Goal: Communication & Community: Answer question/provide support

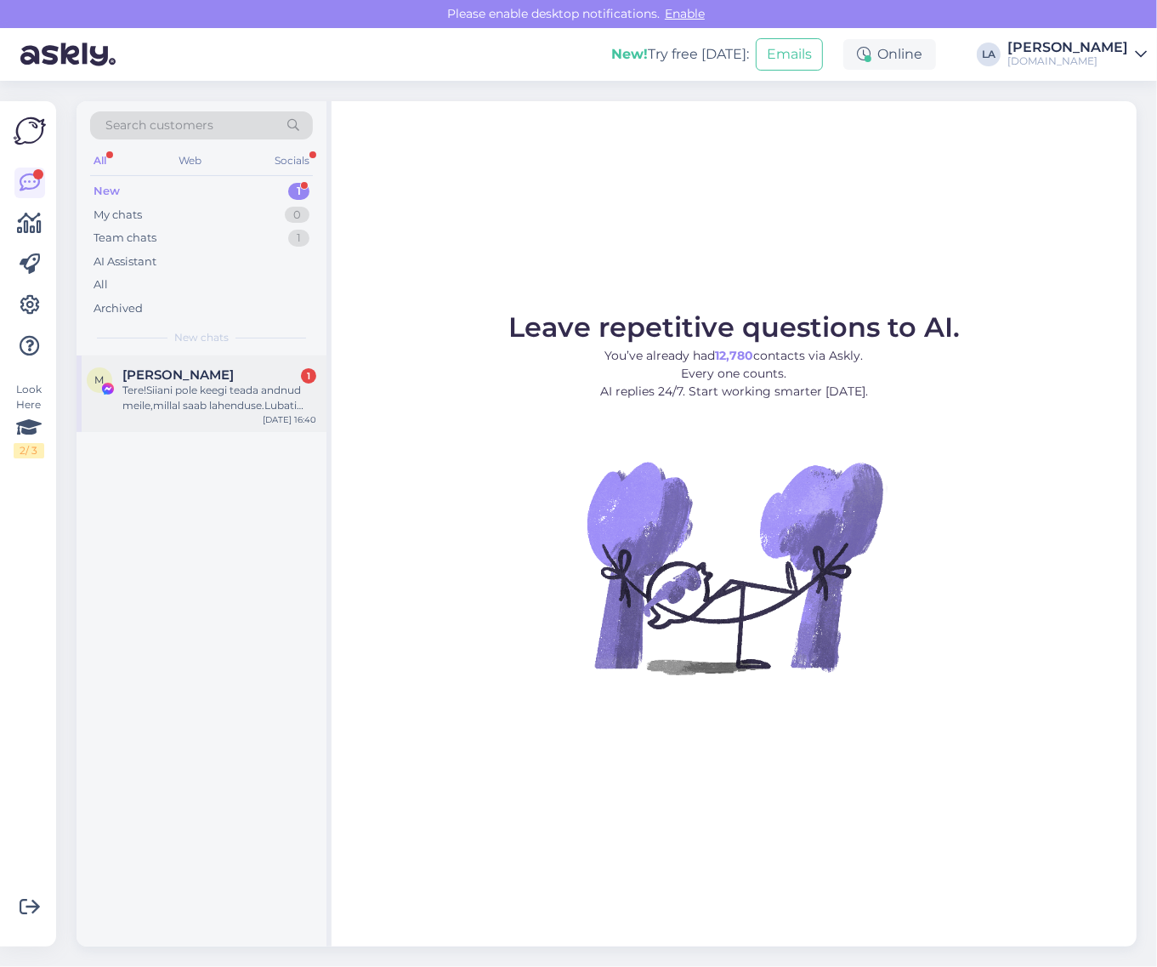
click at [273, 388] on div "Tere!Siiani pole keegi teada andnud meile,millal saab lahenduse.Lubati anda tea…" at bounding box center [219, 398] width 194 height 31
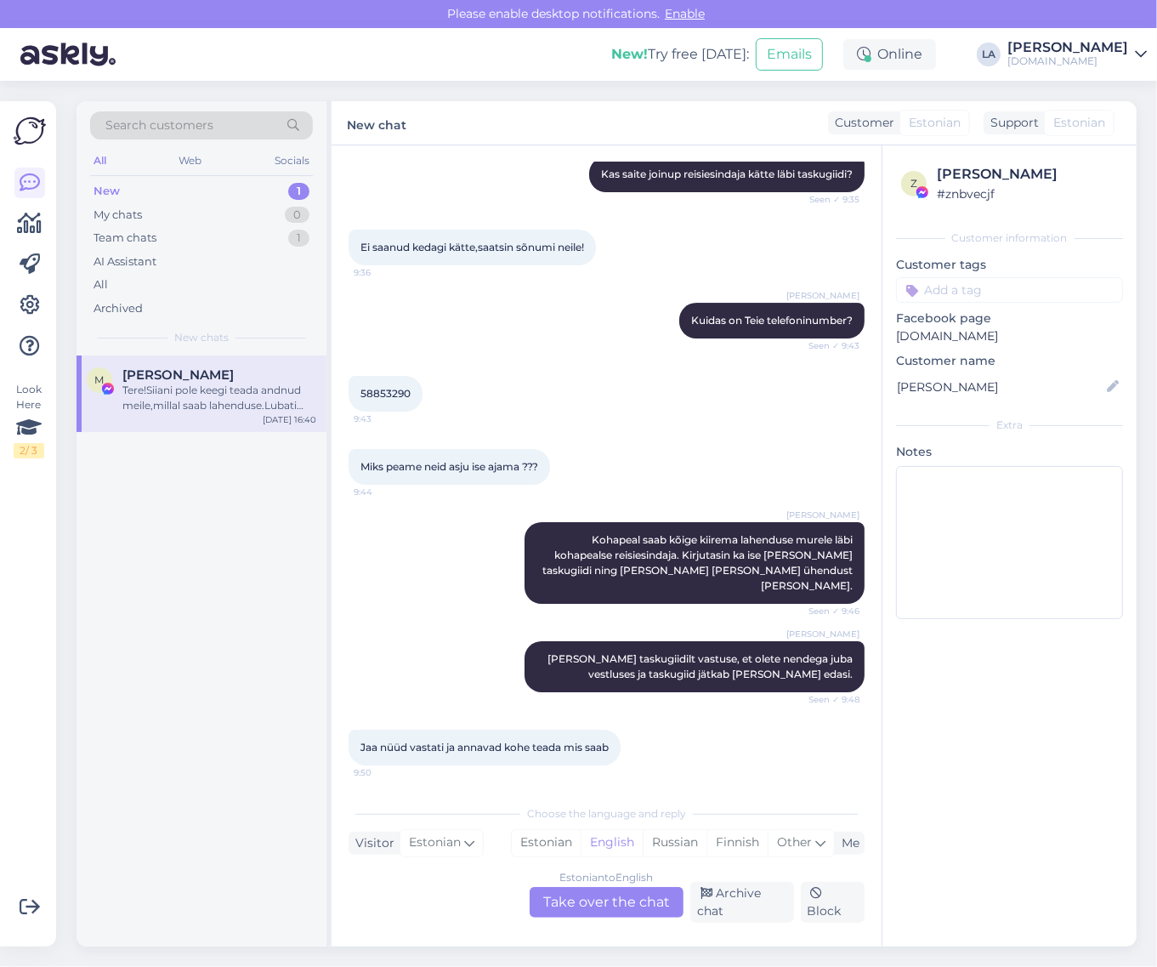
scroll to position [8855, 0]
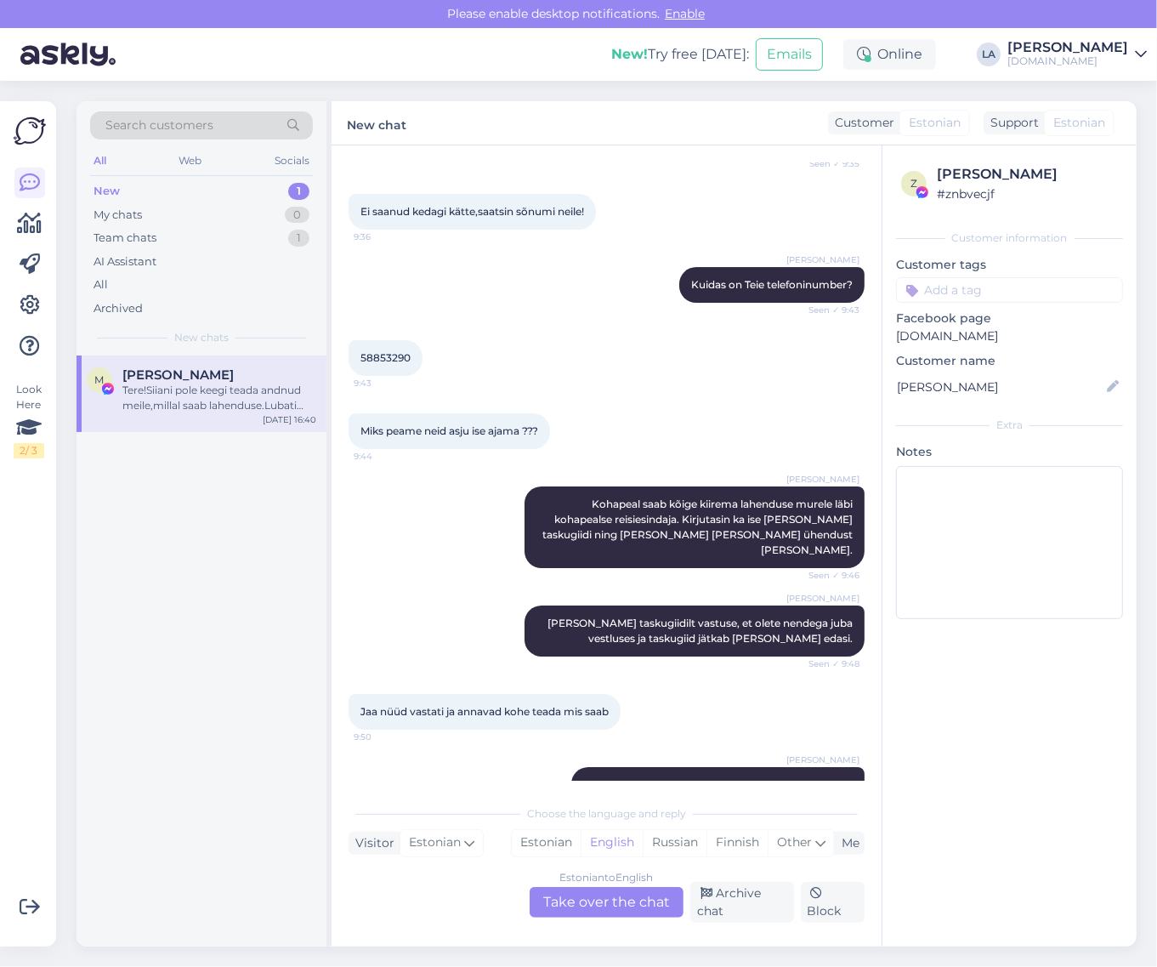
click at [644, 898] on div "Estonian to English Take over the chat" at bounding box center [607, 902] width 154 height 31
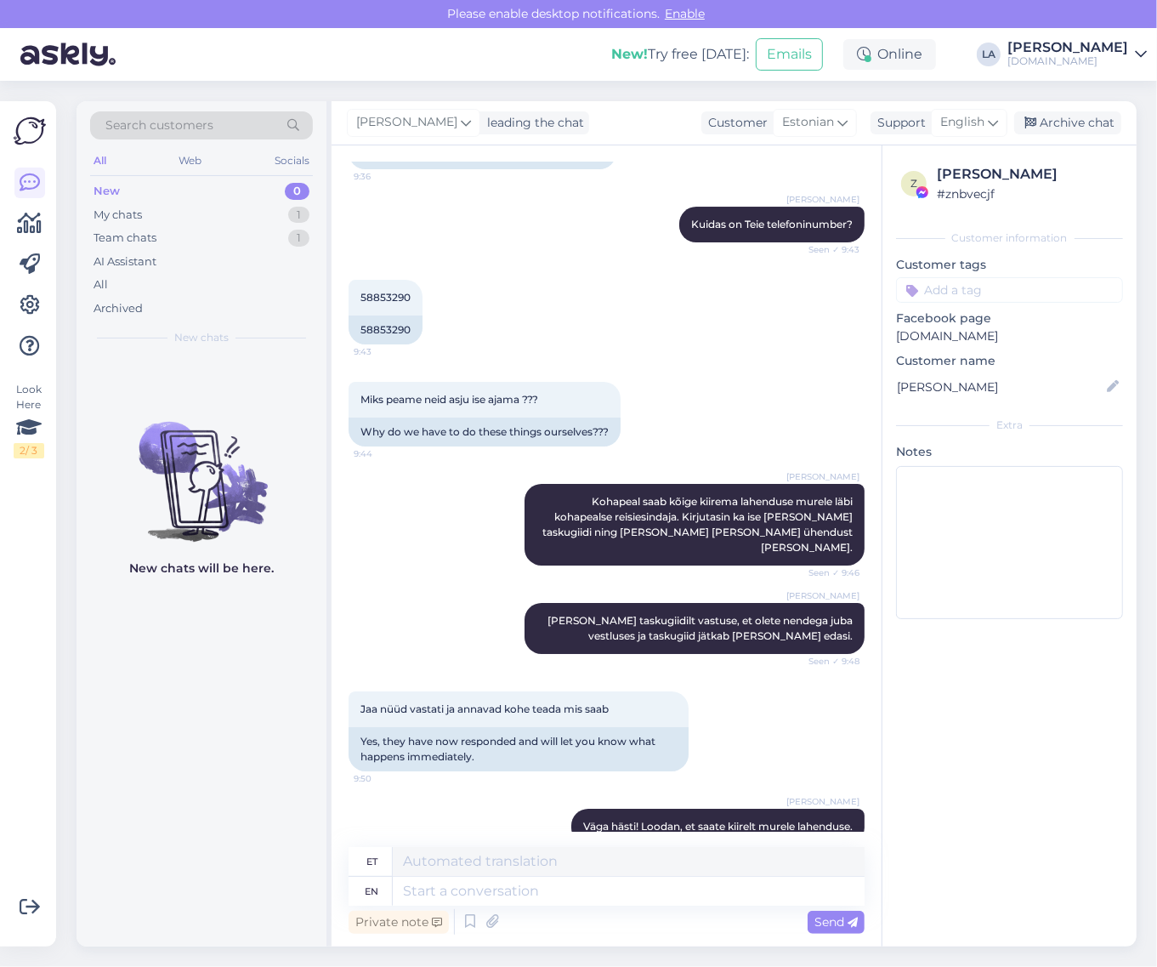
scroll to position [9039, 0]
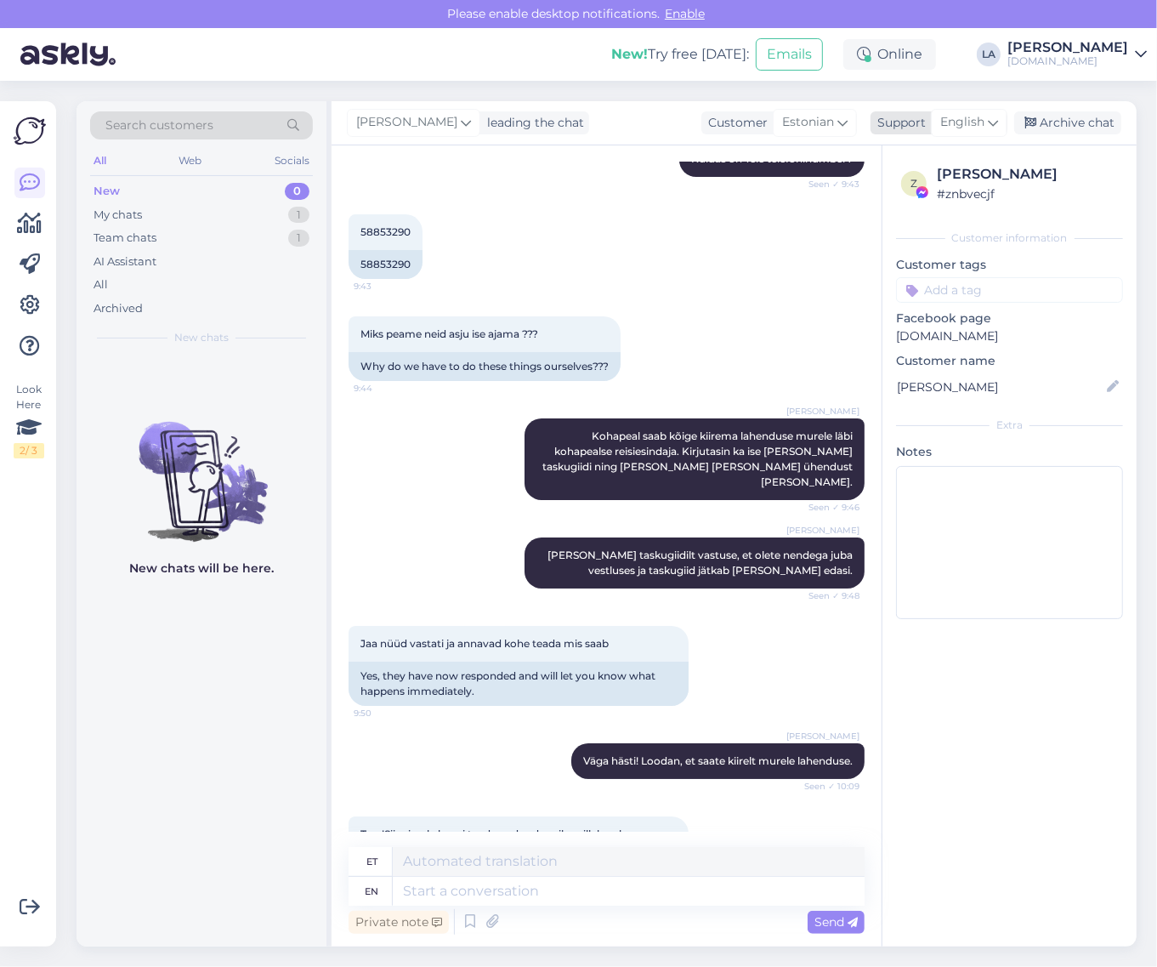
click at [948, 132] on span "English" at bounding box center [962, 122] width 44 height 19
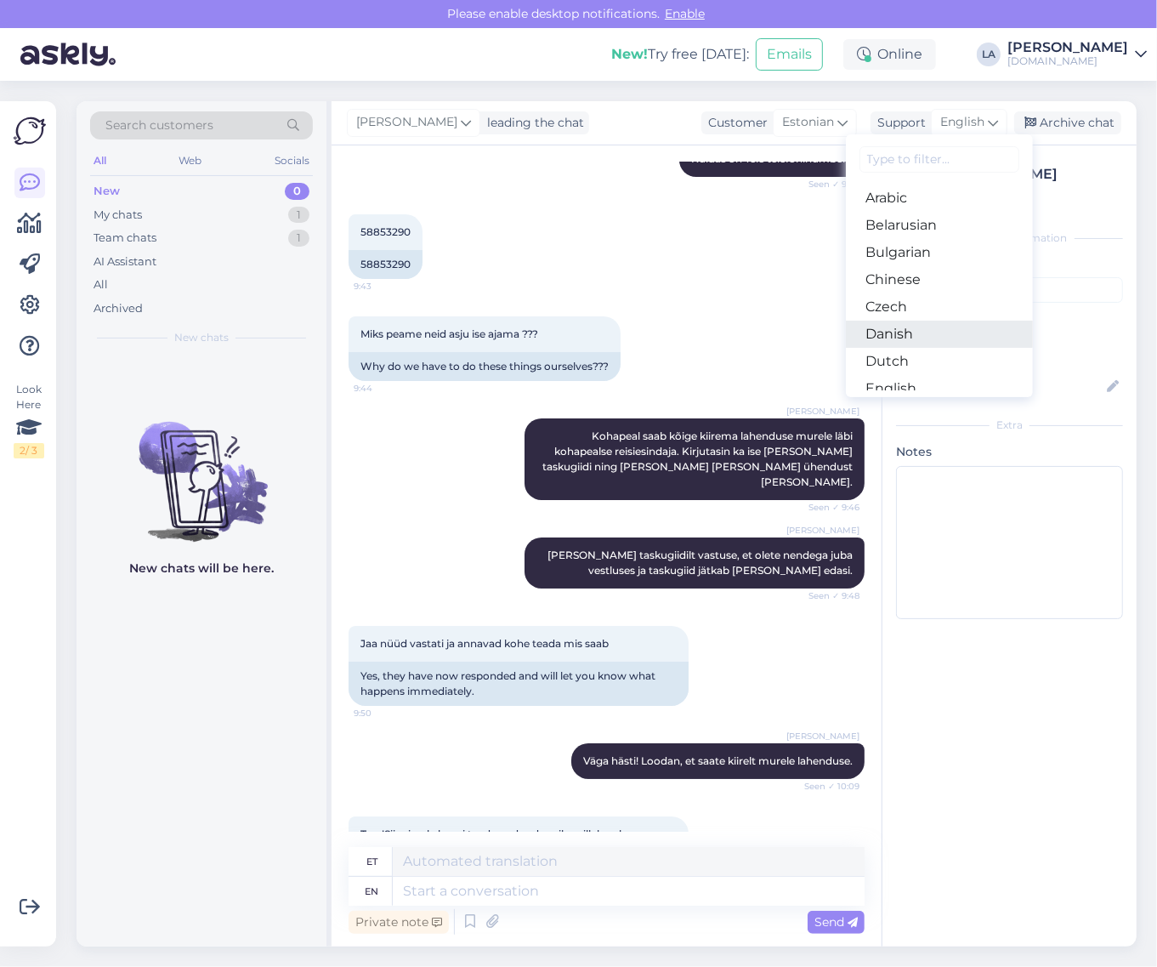
scroll to position [106, 0]
click at [905, 304] on link "Estonian" at bounding box center [939, 309] width 187 height 27
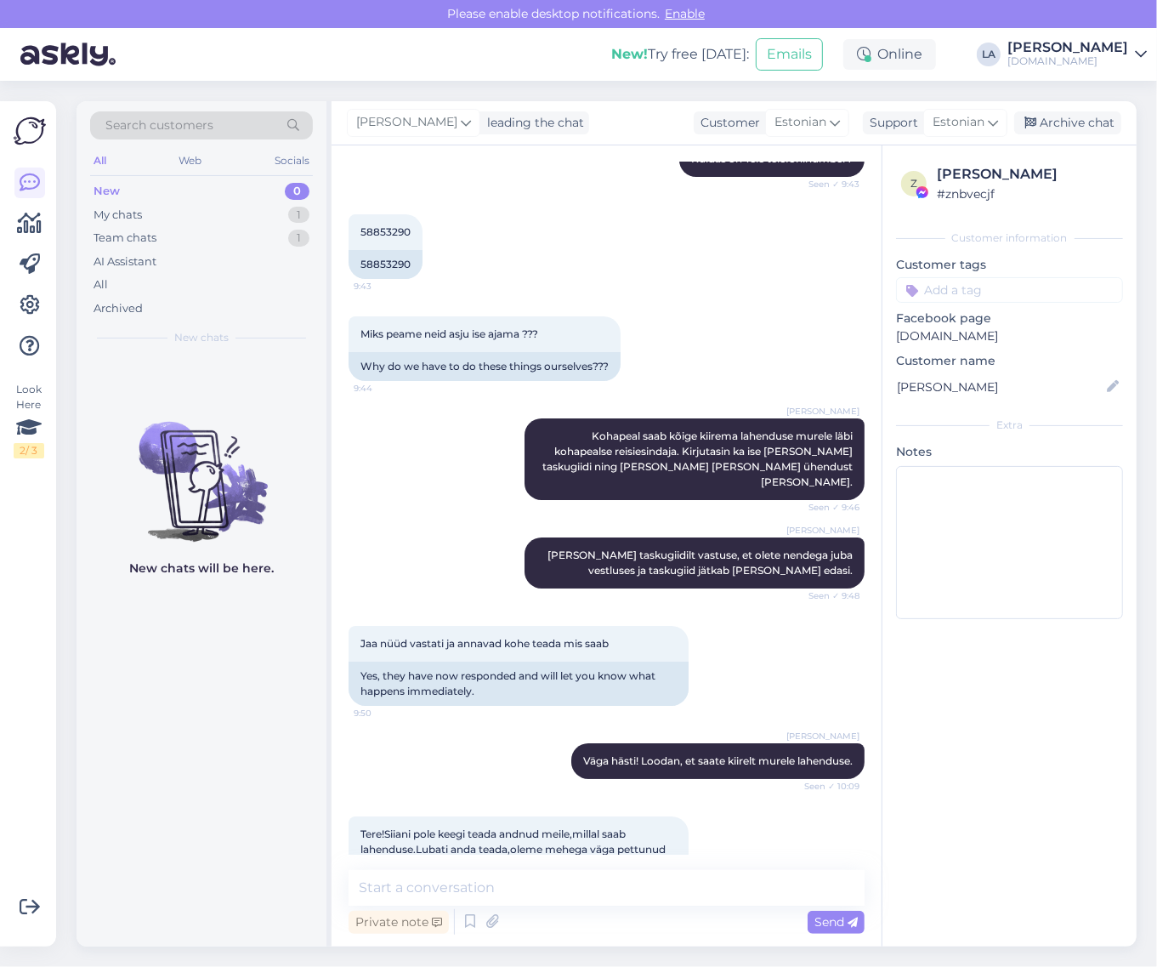
scroll to position [9016, 0]
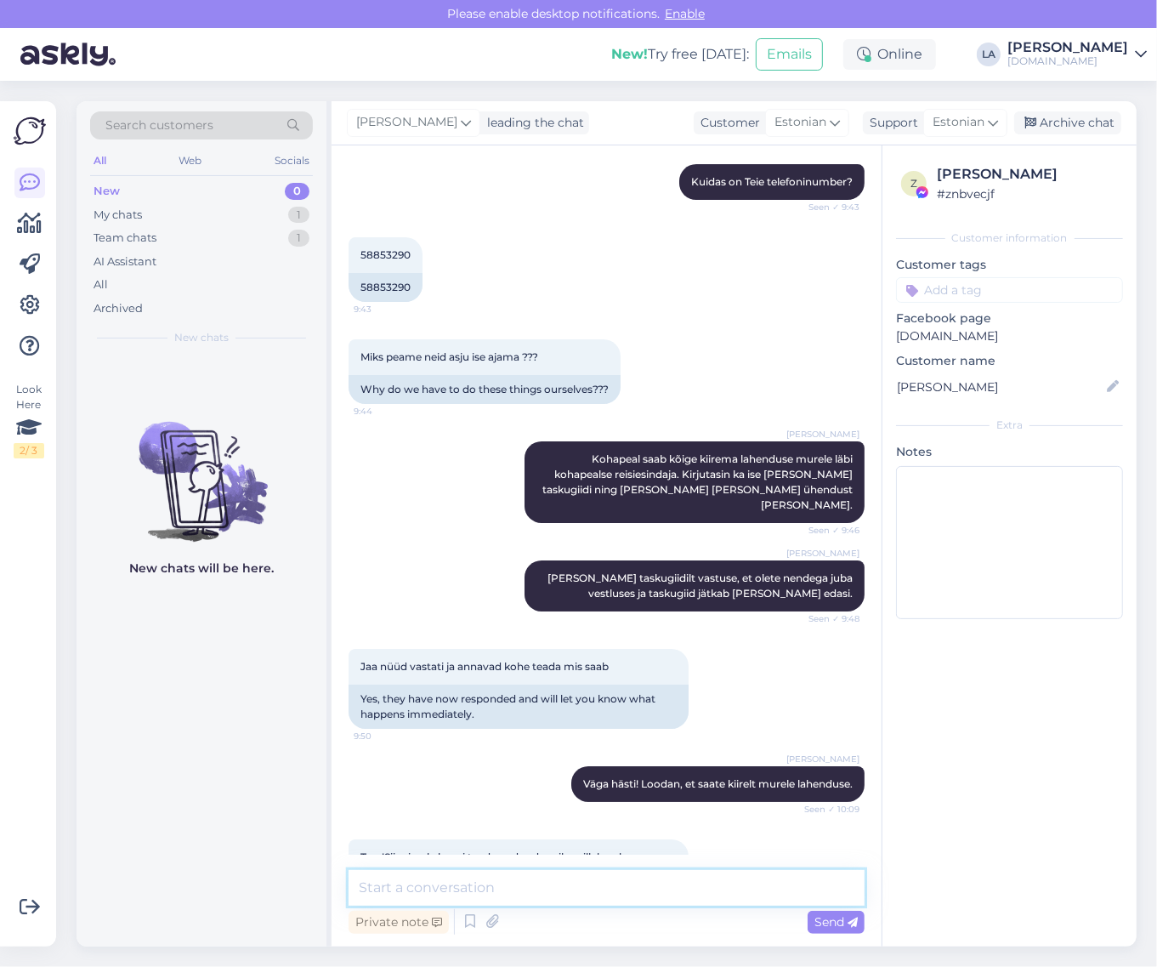
click at [494, 899] on textarea at bounding box center [607, 888] width 516 height 36
click at [789, 884] on textarea at bounding box center [607, 888] width 516 height 36
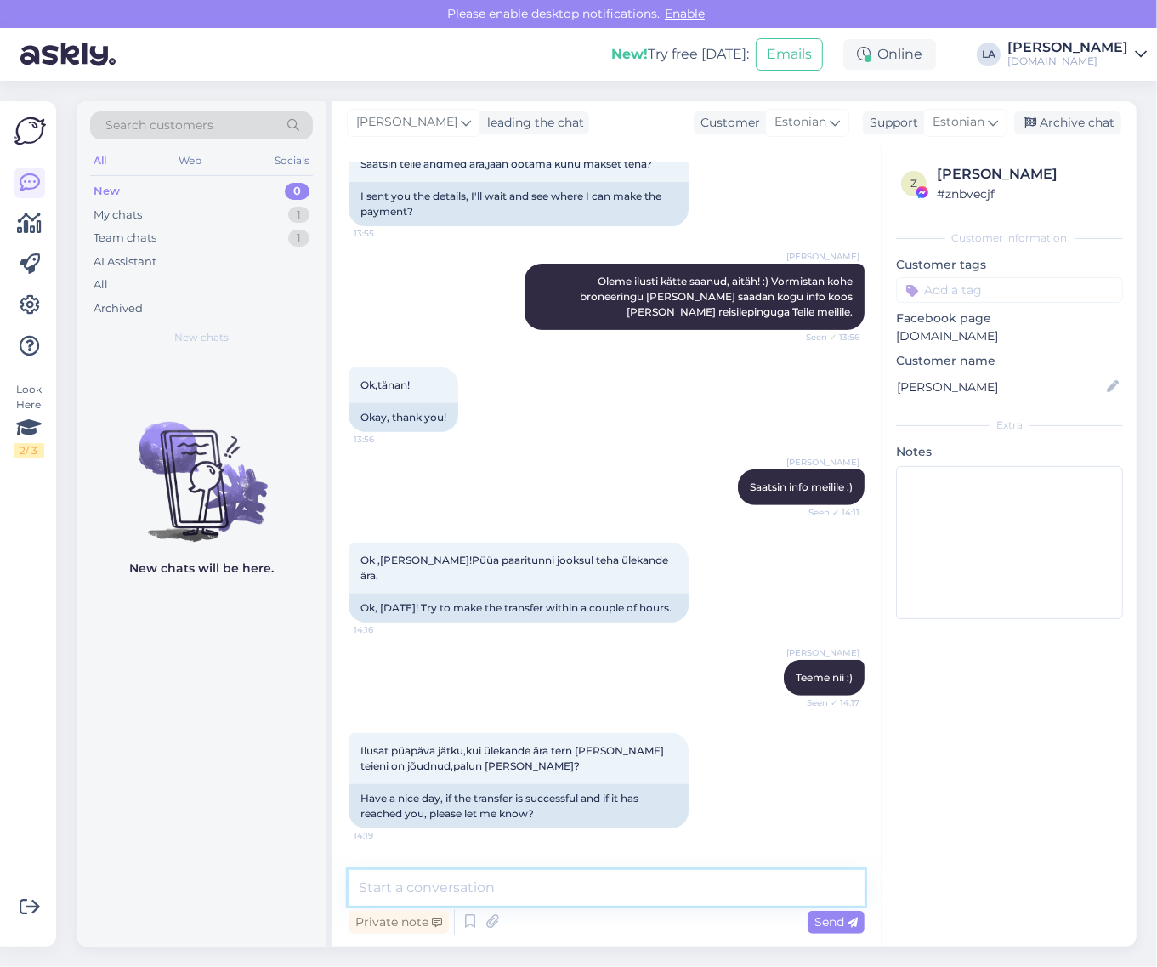
scroll to position [4765, 0]
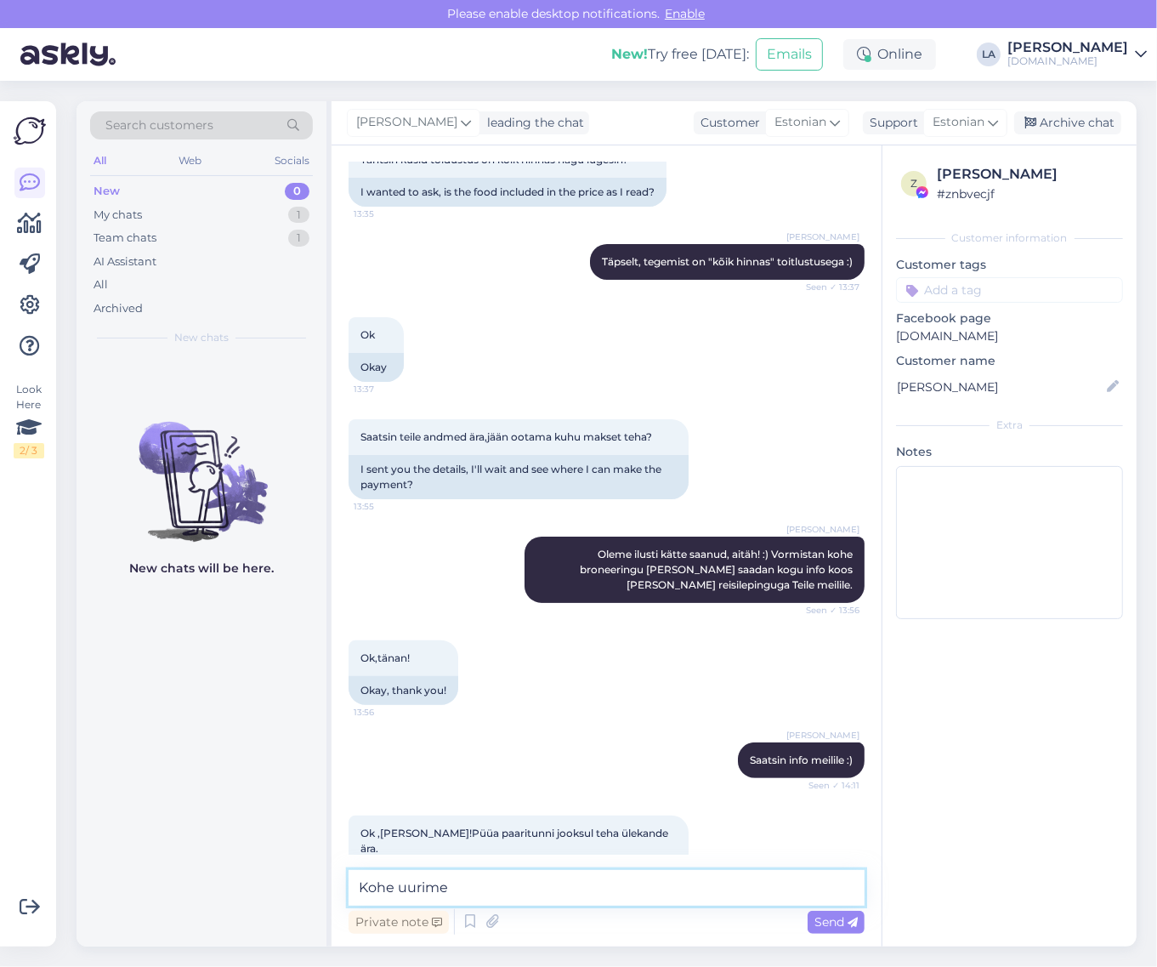
type textarea "Kohe uurime."
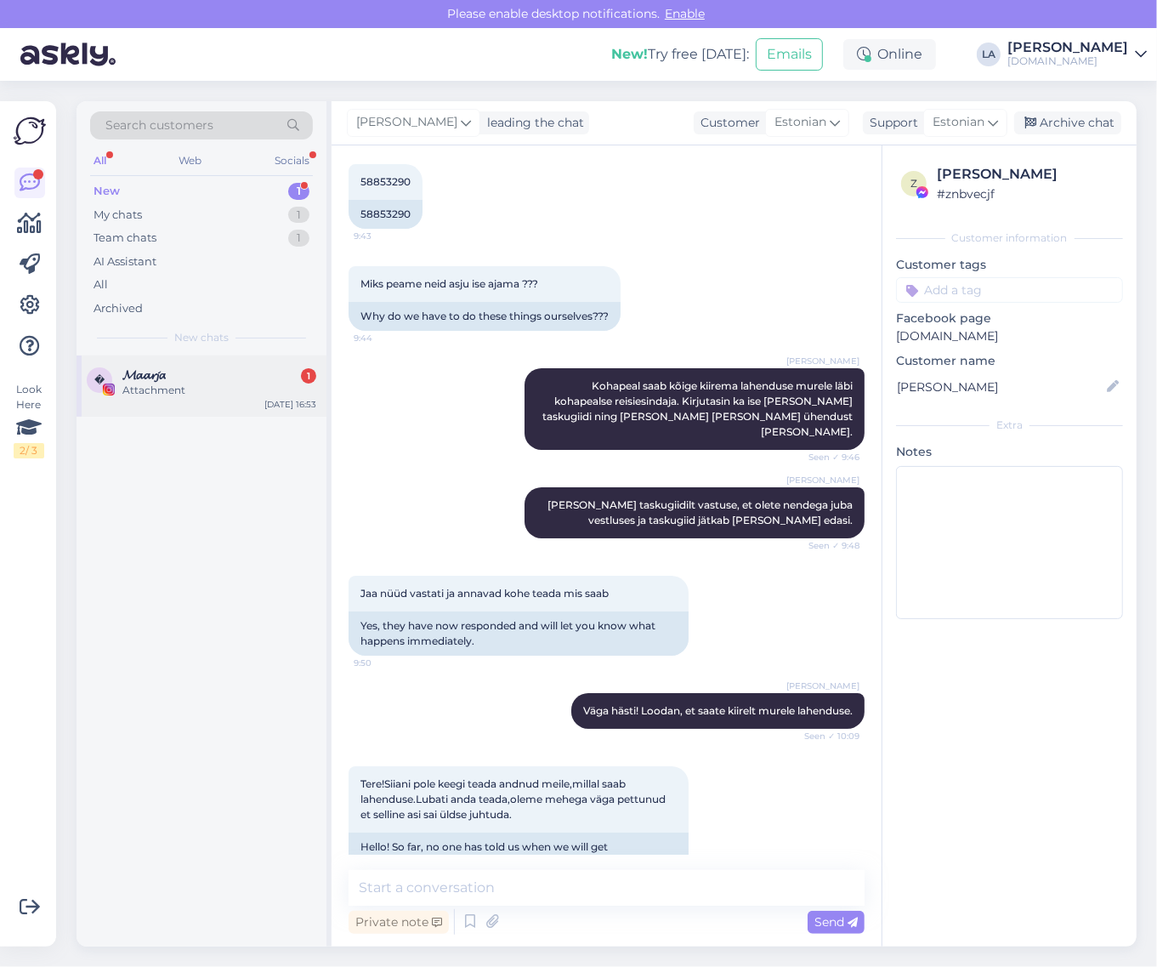
click at [166, 378] on span "𝓜𝓪𝓪𝓻𝓳𝓪" at bounding box center [143, 374] width 43 height 15
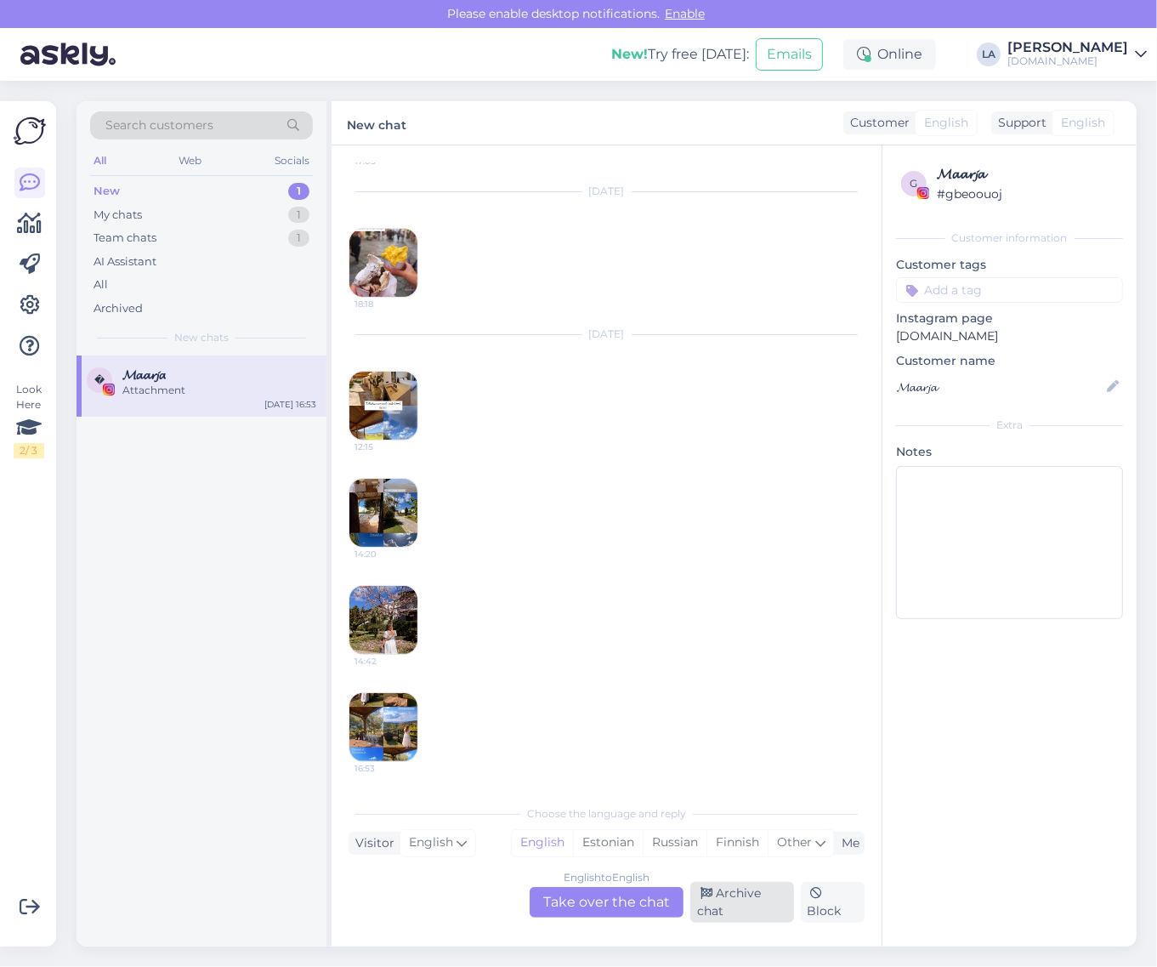
scroll to position [2097, 0]
click at [723, 901] on div "Archive chat" at bounding box center [742, 901] width 104 height 41
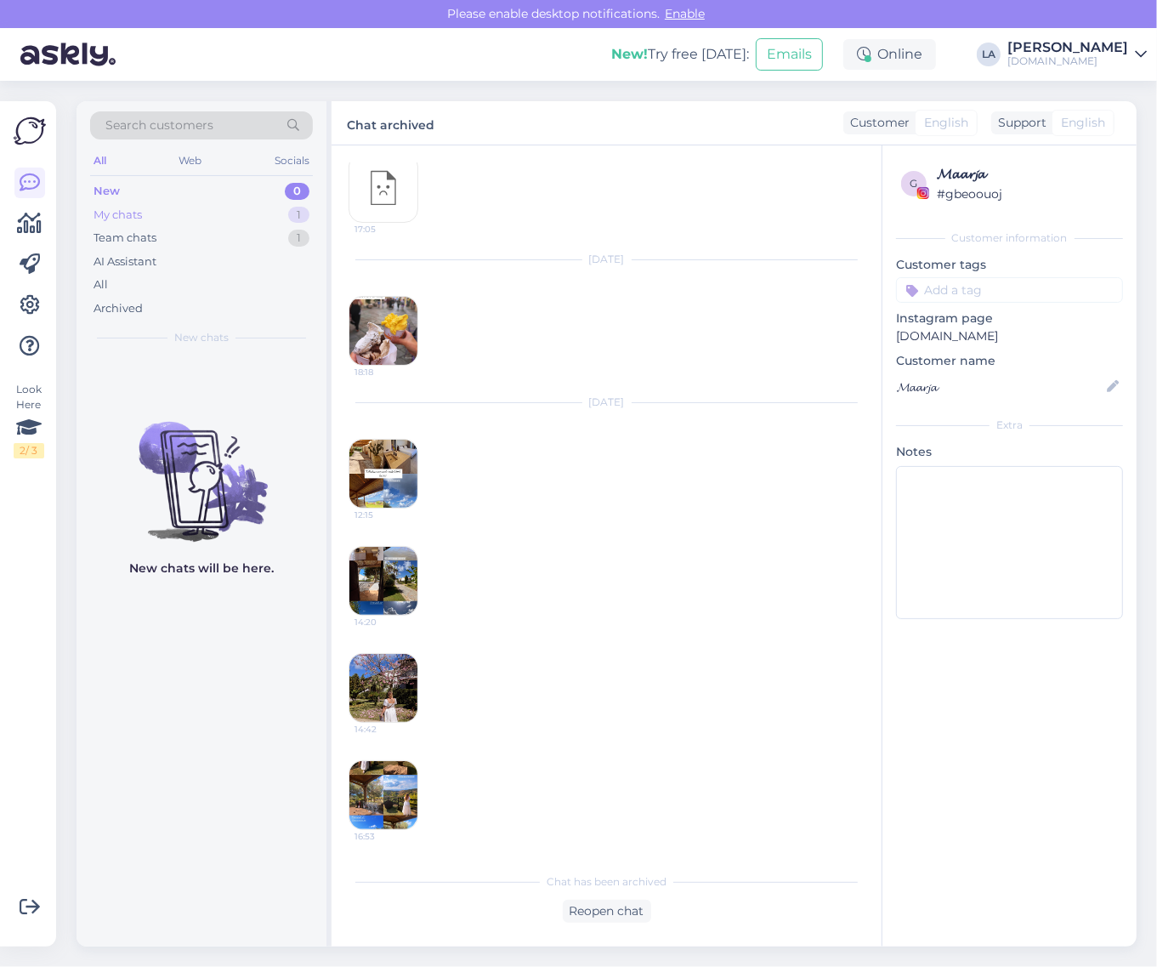
click at [249, 215] on div "My chats 1" at bounding box center [201, 215] width 223 height 24
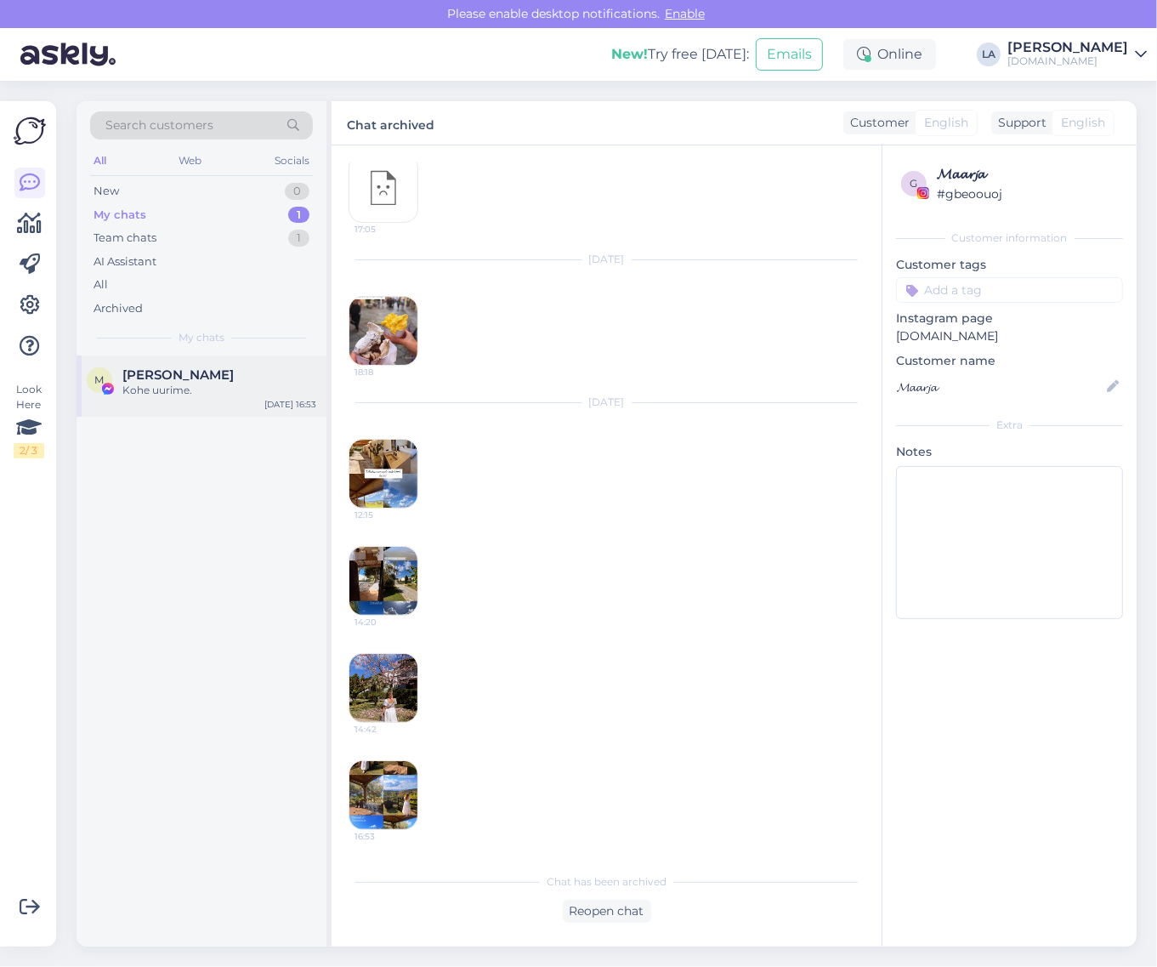
click at [241, 395] on div "Kohe uurime." at bounding box center [219, 390] width 194 height 15
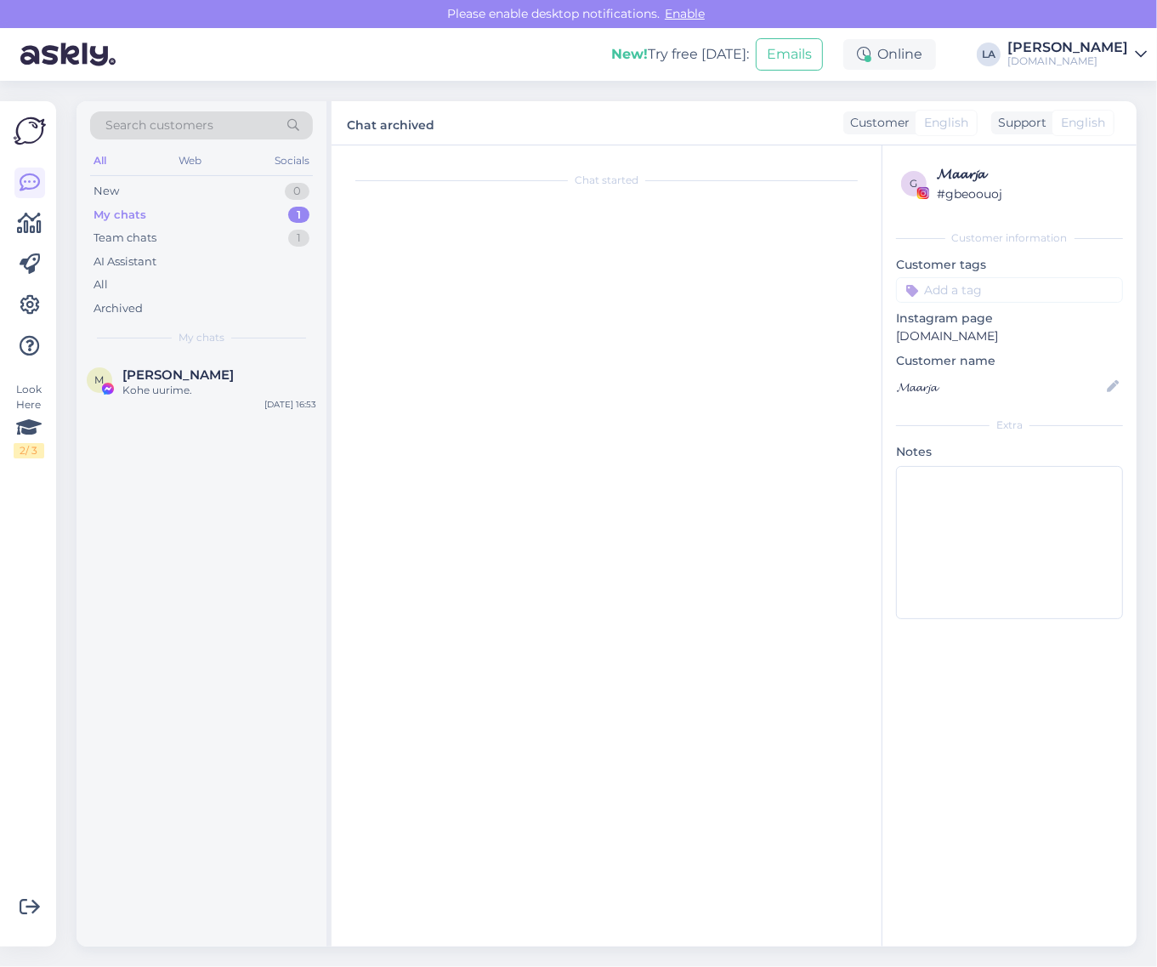
scroll to position [9089, 0]
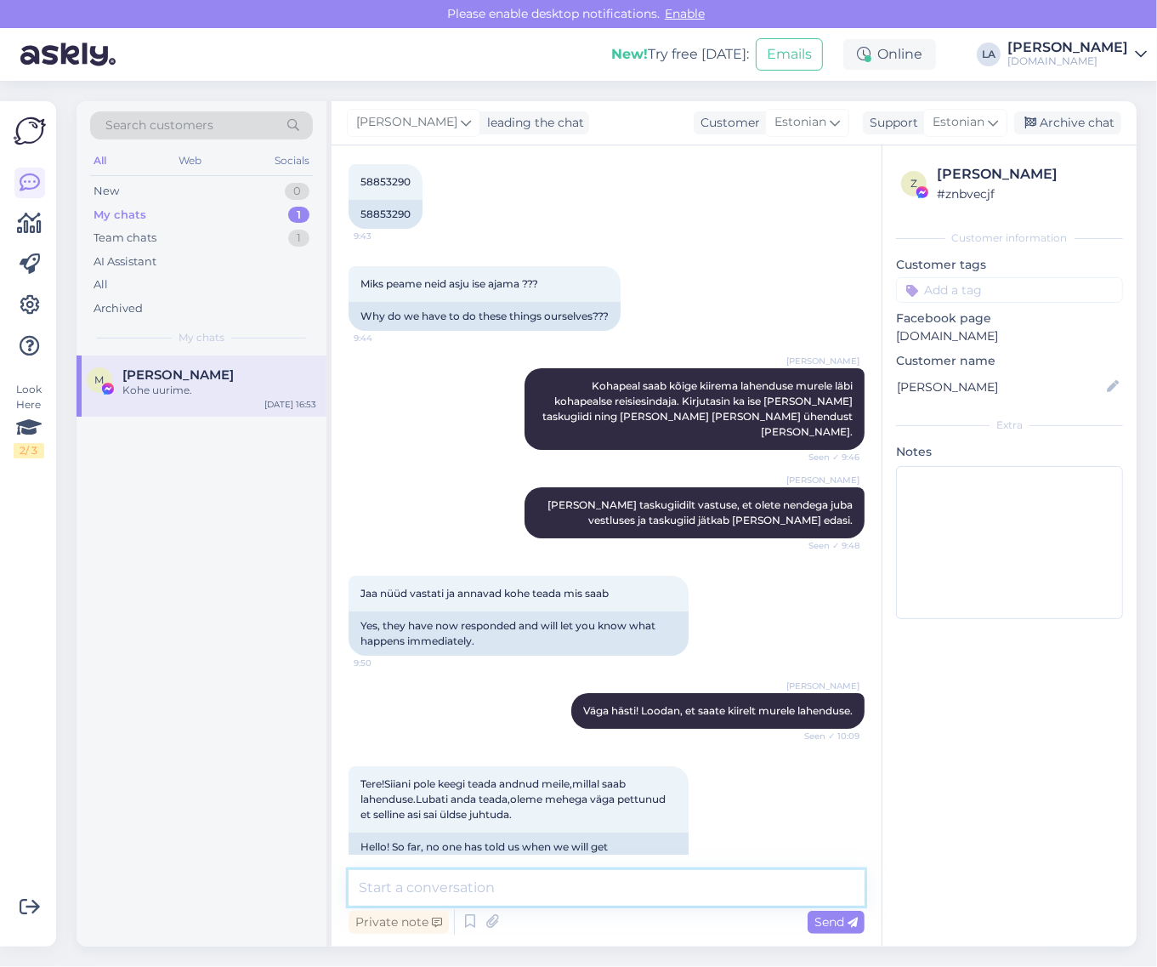
click at [540, 873] on textarea at bounding box center [607, 888] width 516 height 36
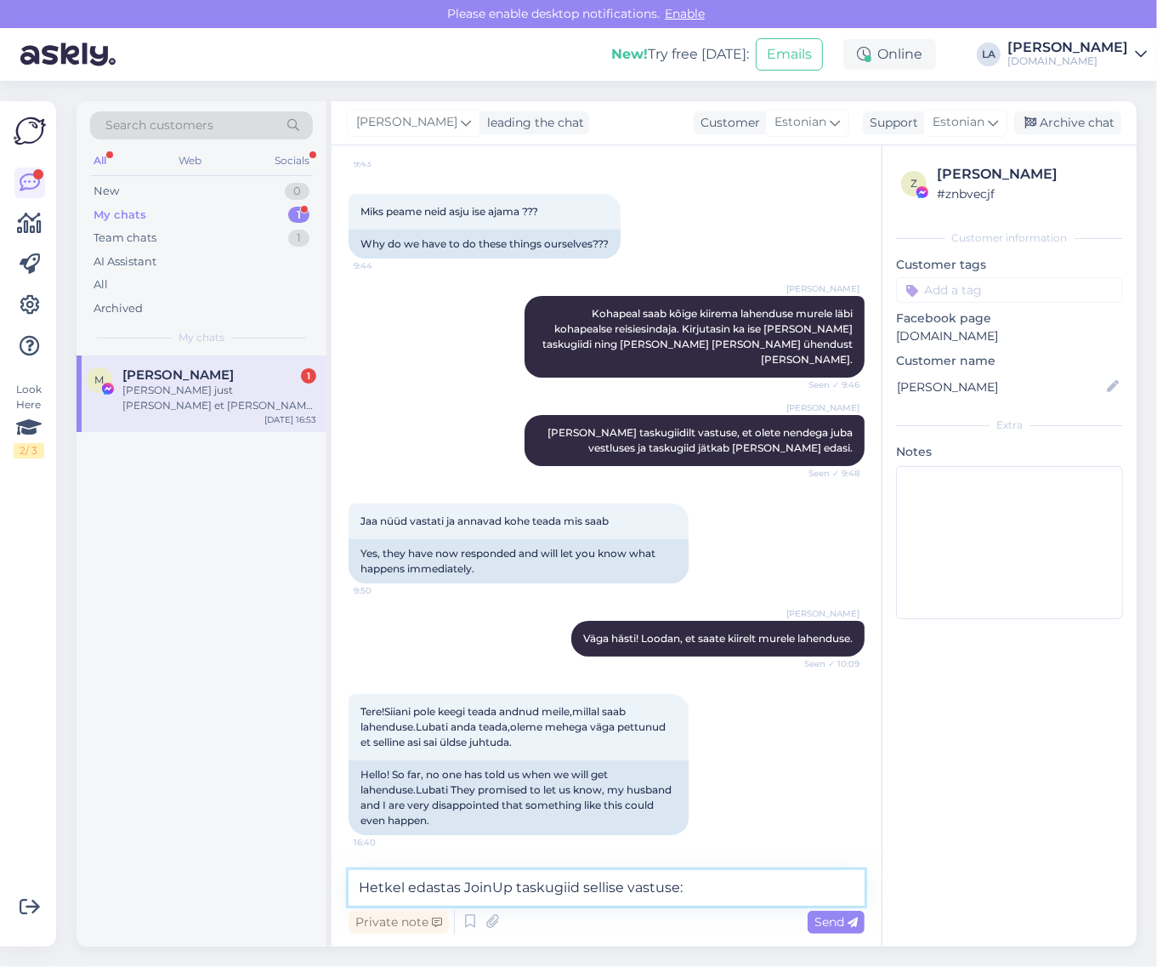
click at [689, 890] on textarea "Hetkel edastas JoinUp taskugiid sellise vastuse:" at bounding box center [607, 888] width 516 height 36
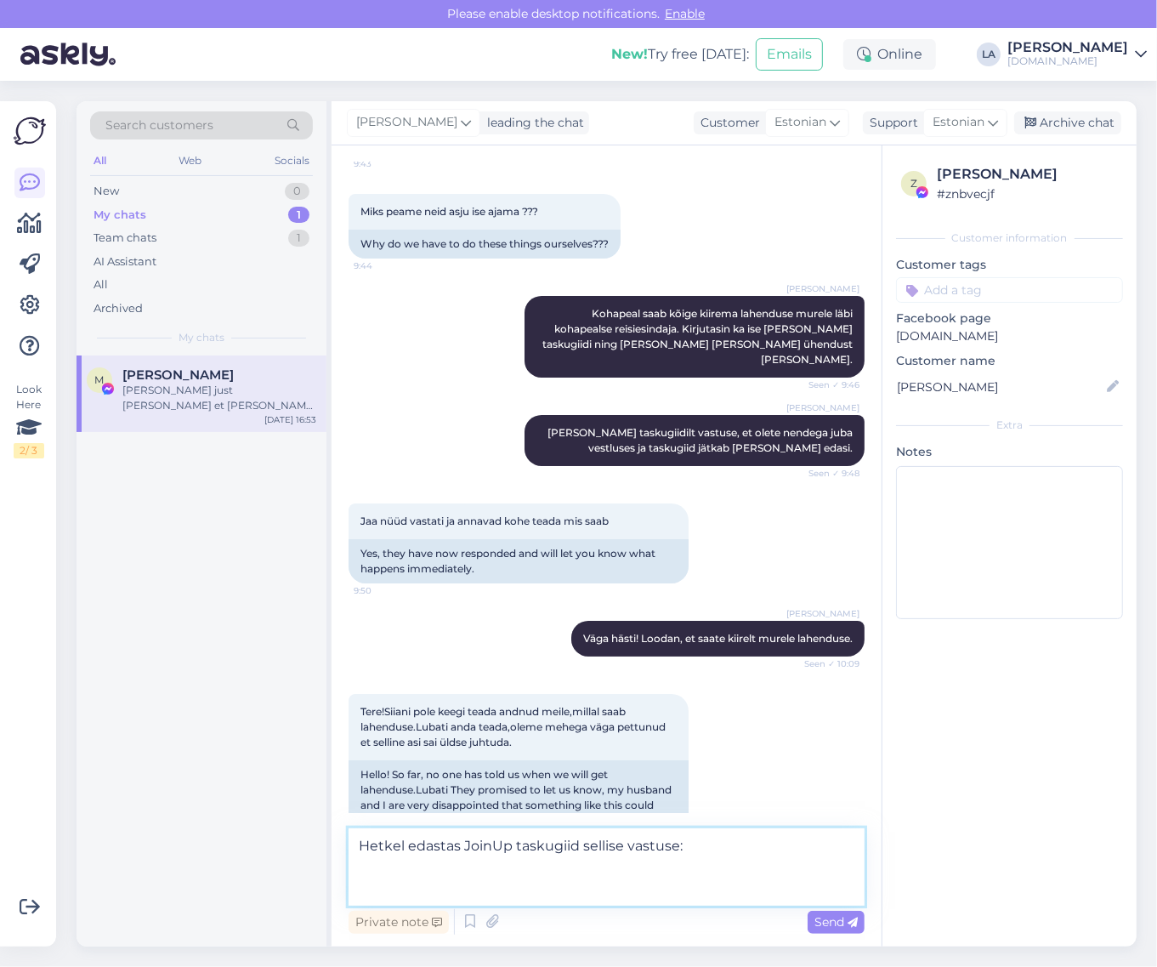
paste textarea "Meie külalised viiakse homme nende hotellidesse ning meie hotell pakub neile ta…"
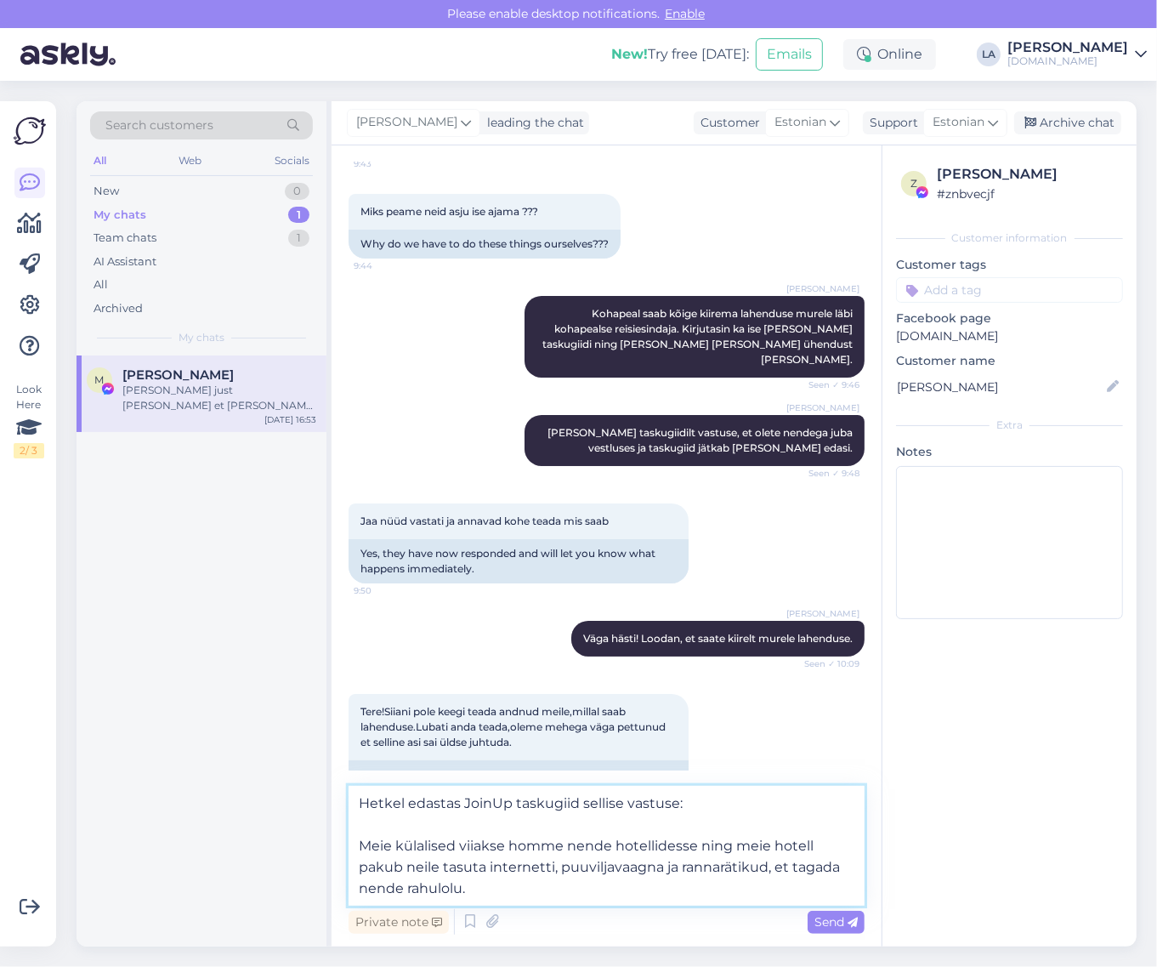
drag, startPoint x: 362, startPoint y: 842, endPoint x: 457, endPoint y: 847, distance: 95.3
click at [457, 847] on textarea "Hetkel edastas JoinUp taskugiid sellise vastuse: Meie külalised viiakse homme n…" at bounding box center [607, 845] width 516 height 120
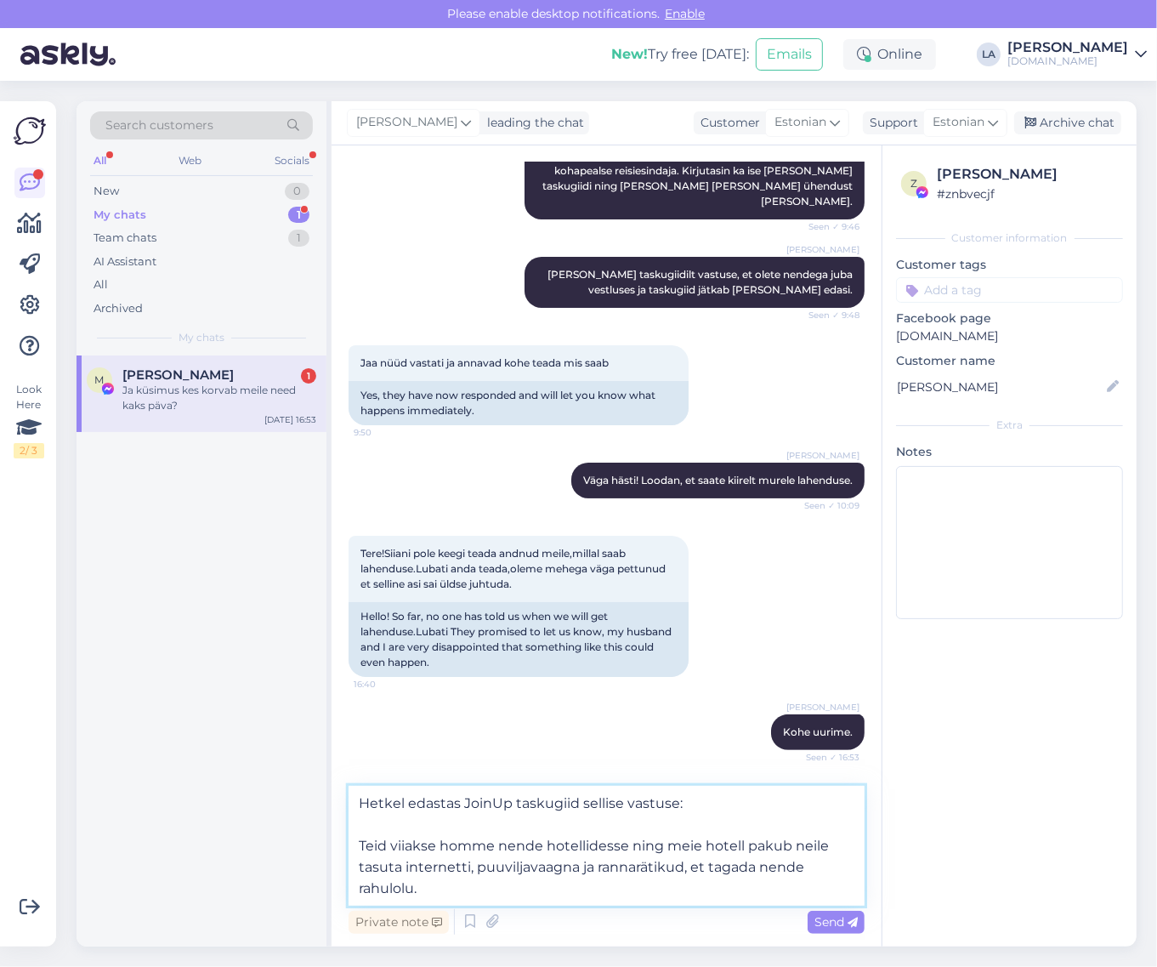
drag, startPoint x: 499, startPoint y: 847, endPoint x: 542, endPoint y: 850, distance: 43.4
click at [542, 850] on textarea "Hetkel edastas JoinUp taskugiid sellise vastuse: Teid viiakse homme nende hotel…" at bounding box center [607, 845] width 516 height 120
drag, startPoint x: 676, startPoint y: 846, endPoint x: 710, endPoint y: 846, distance: 34.0
click at [710, 846] on textarea "Hetkel edastas JoinUp taskugiid sellise vastuse: Teid viiakse homme õigesse hot…" at bounding box center [607, 845] width 516 height 120
drag, startPoint x: 763, startPoint y: 843, endPoint x: 791, endPoint y: 844, distance: 28.1
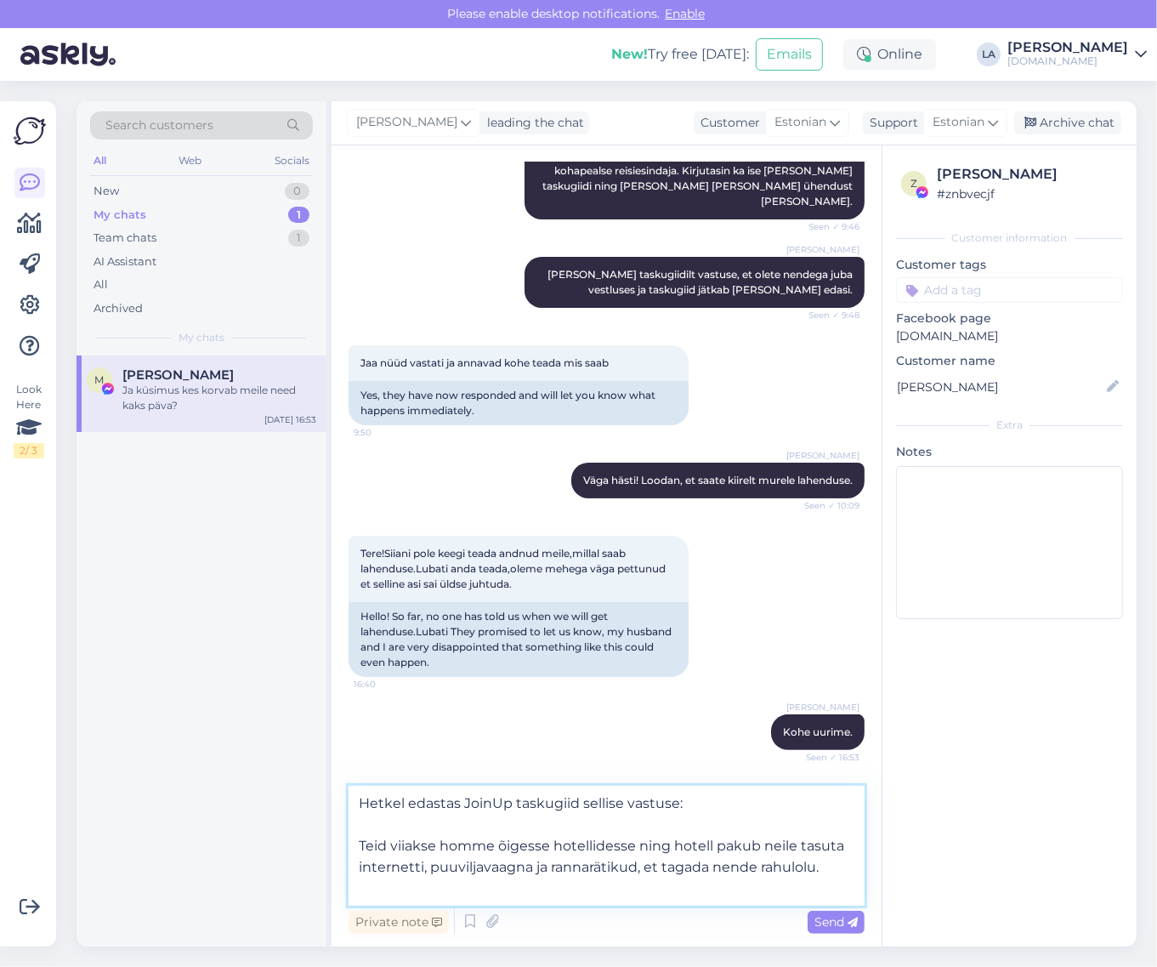
click at [791, 844] on textarea "Hetkel edastas JoinUp taskugiid sellise vastuse: Teid viiakse homme õigesse hot…" at bounding box center [607, 845] width 516 height 120
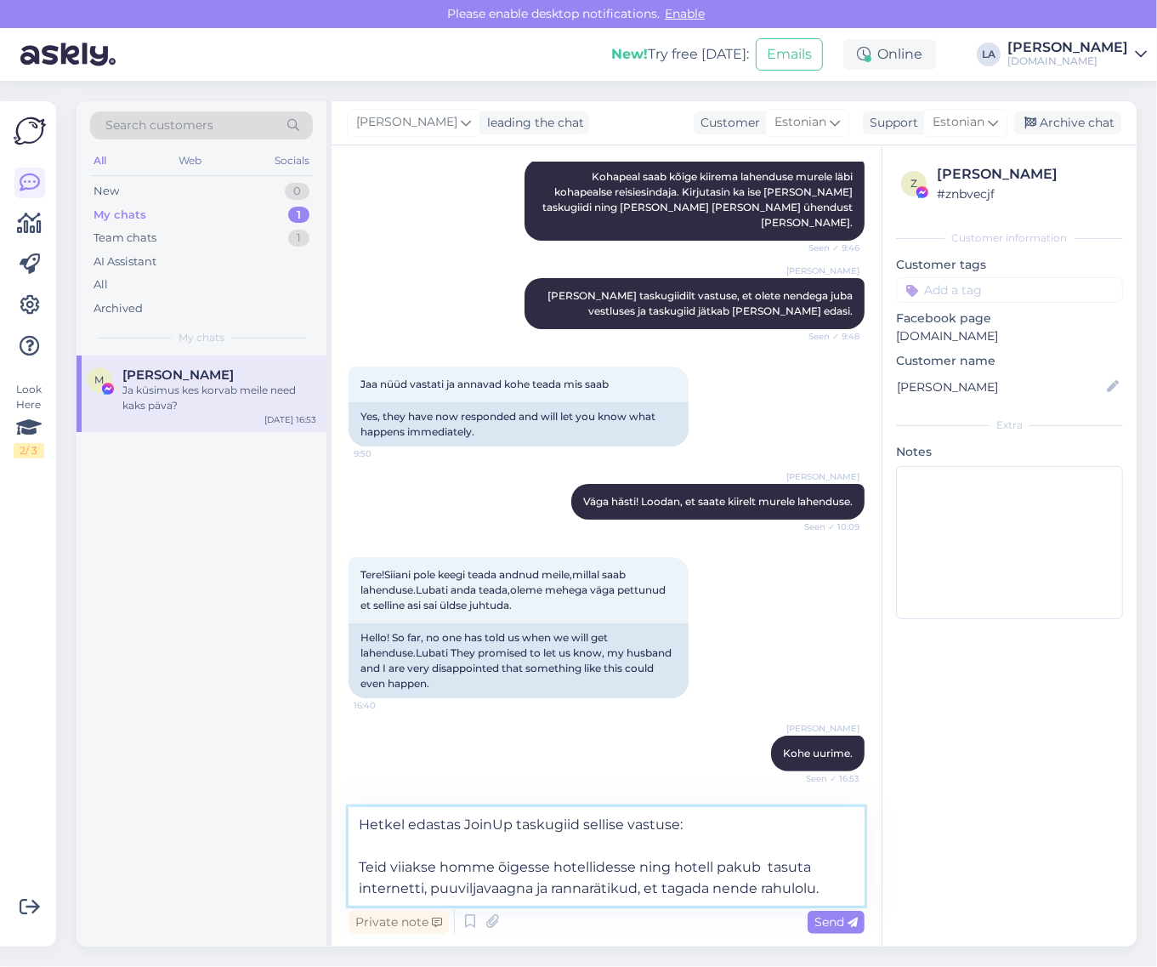
drag, startPoint x: 640, startPoint y: 893, endPoint x: 830, endPoint y: 881, distance: 190.7
click at [830, 881] on textarea "Hetkel edastas JoinUp taskugiid sellise vastuse: Teid viiakse homme õigesse hot…" at bounding box center [607, 856] width 516 height 99
type textarea "Hetkel edastas JoinUp taskugiid sellise vastuse: Teid viiakse homme õigesse hot…"
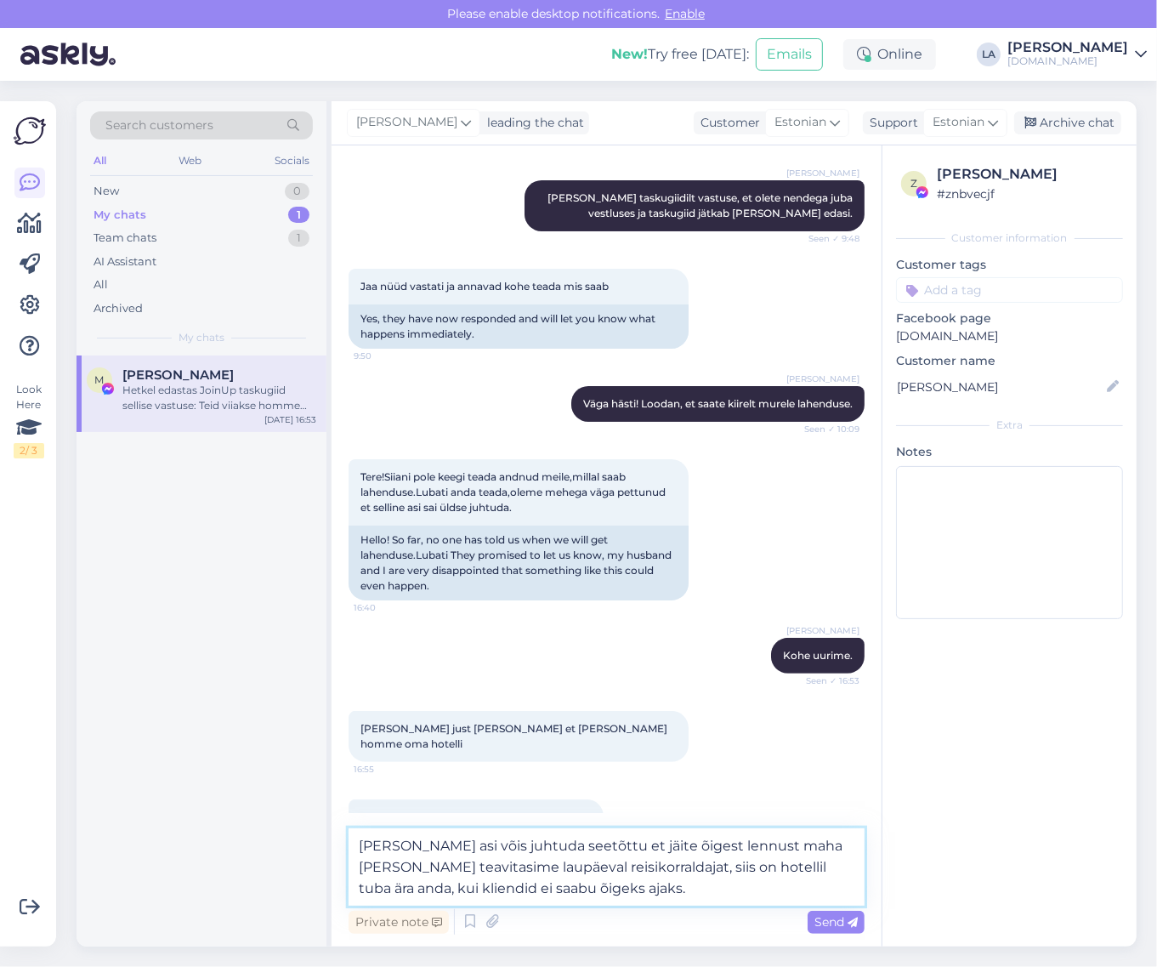
scroll to position [9469, 0]
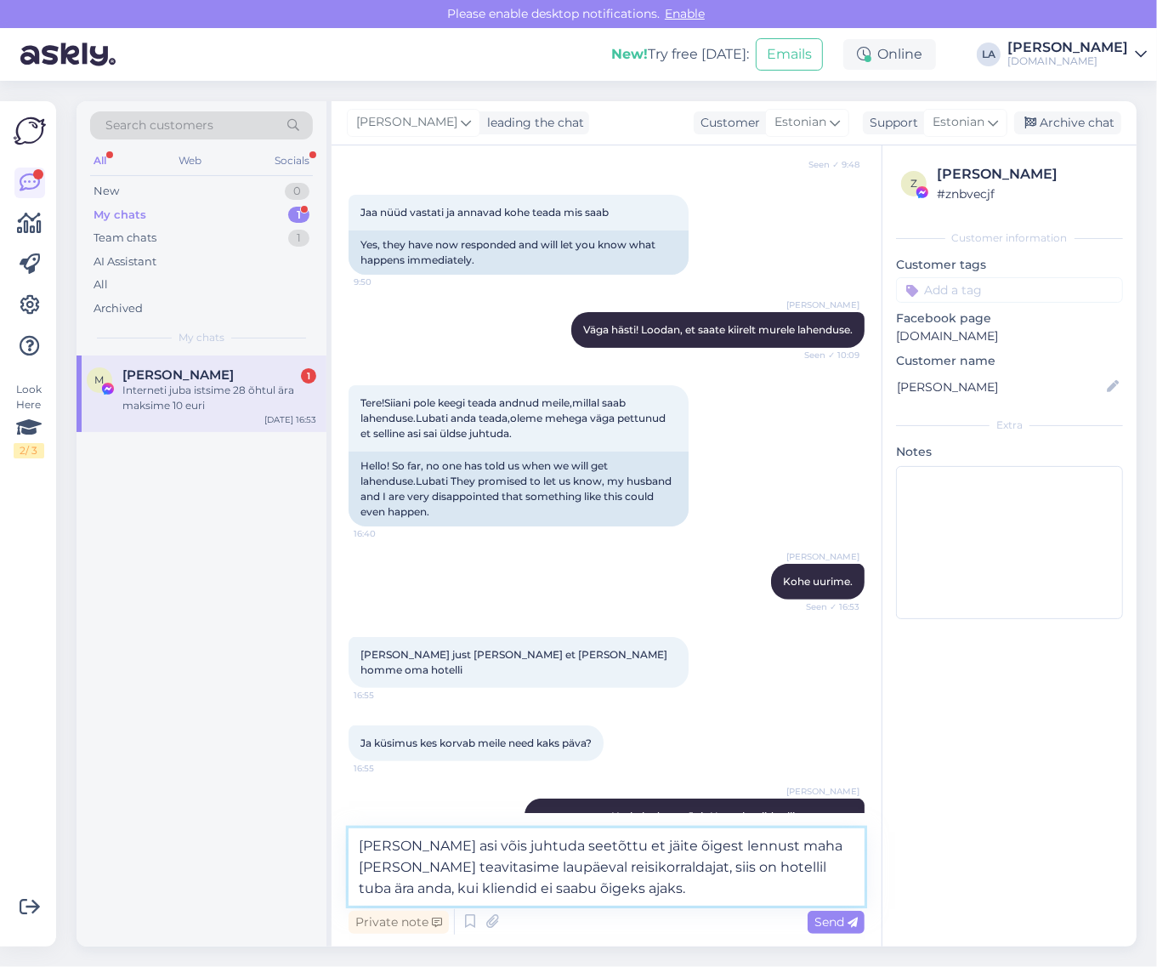
click at [609, 870] on textarea "[PERSON_NAME] asi võis juhtuda seetõttu et jäite õigest lennust maha [PERSON_NA…" at bounding box center [607, 866] width 516 height 77
click at [443, 894] on textarea "[PERSON_NAME] asi võis juhtuda seetõttu et jäite õigest lennust maha [PERSON_NA…" at bounding box center [607, 866] width 516 height 77
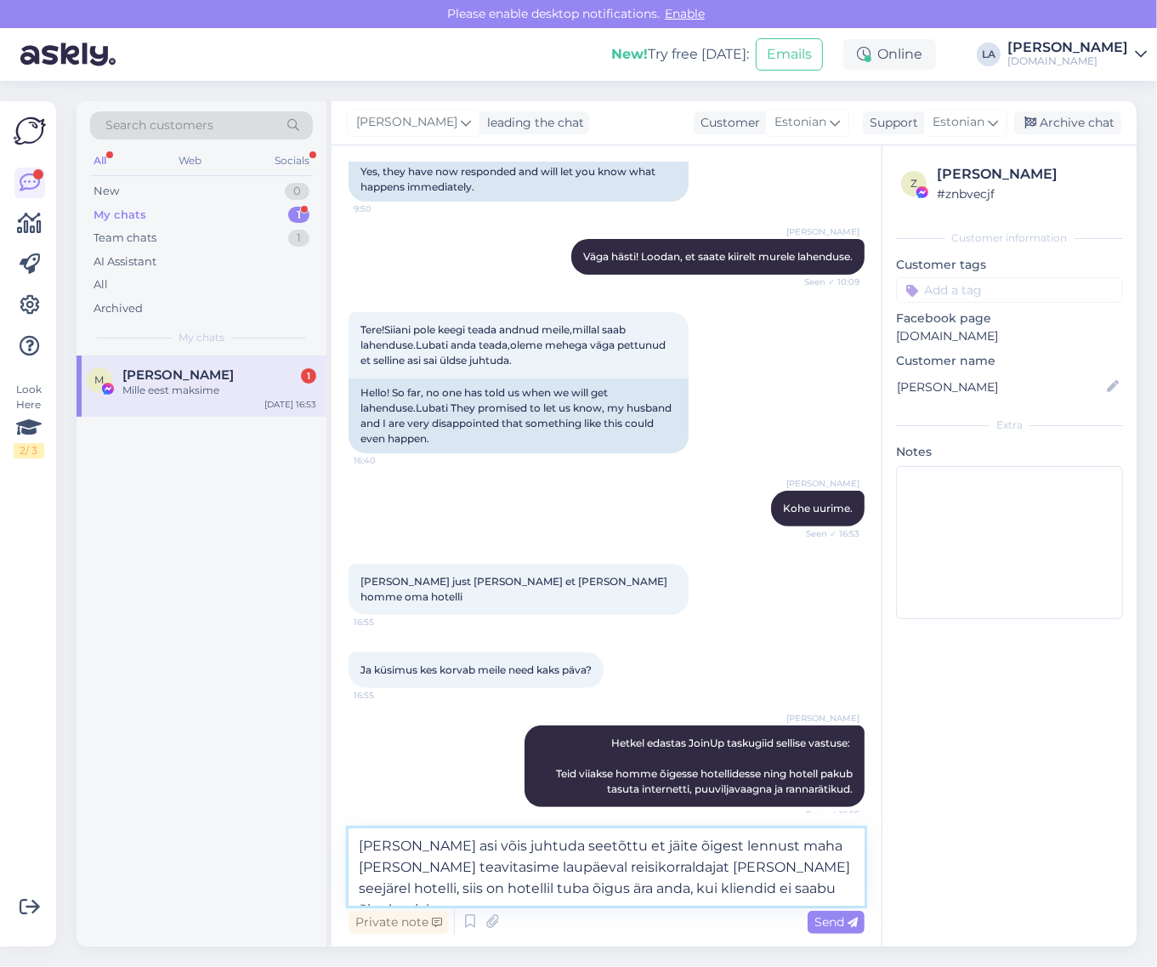
scroll to position [9615, 0]
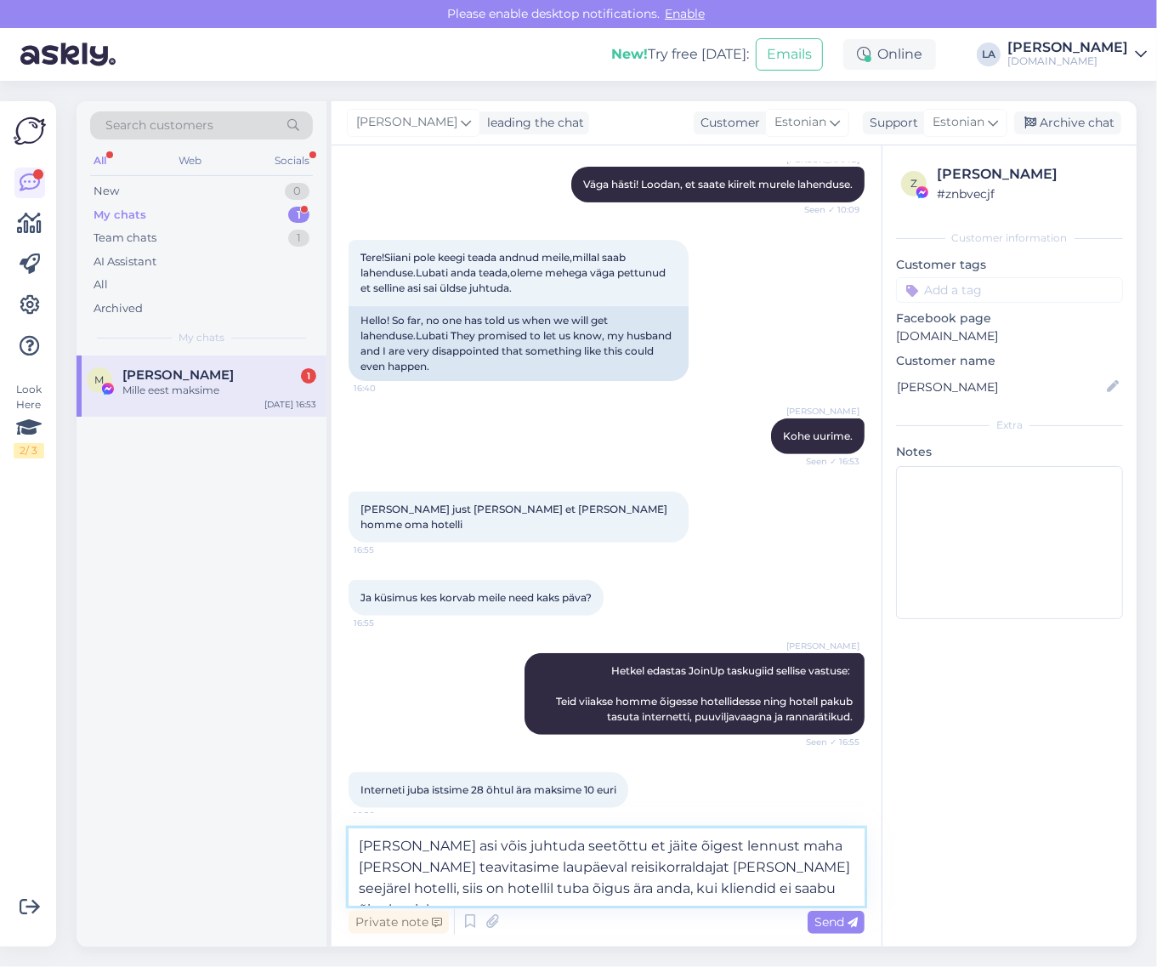
click at [817, 891] on textarea "[PERSON_NAME] asi võis juhtuda seetõttu et jäite õigest lennust maha [PERSON_NA…" at bounding box center [607, 866] width 516 height 77
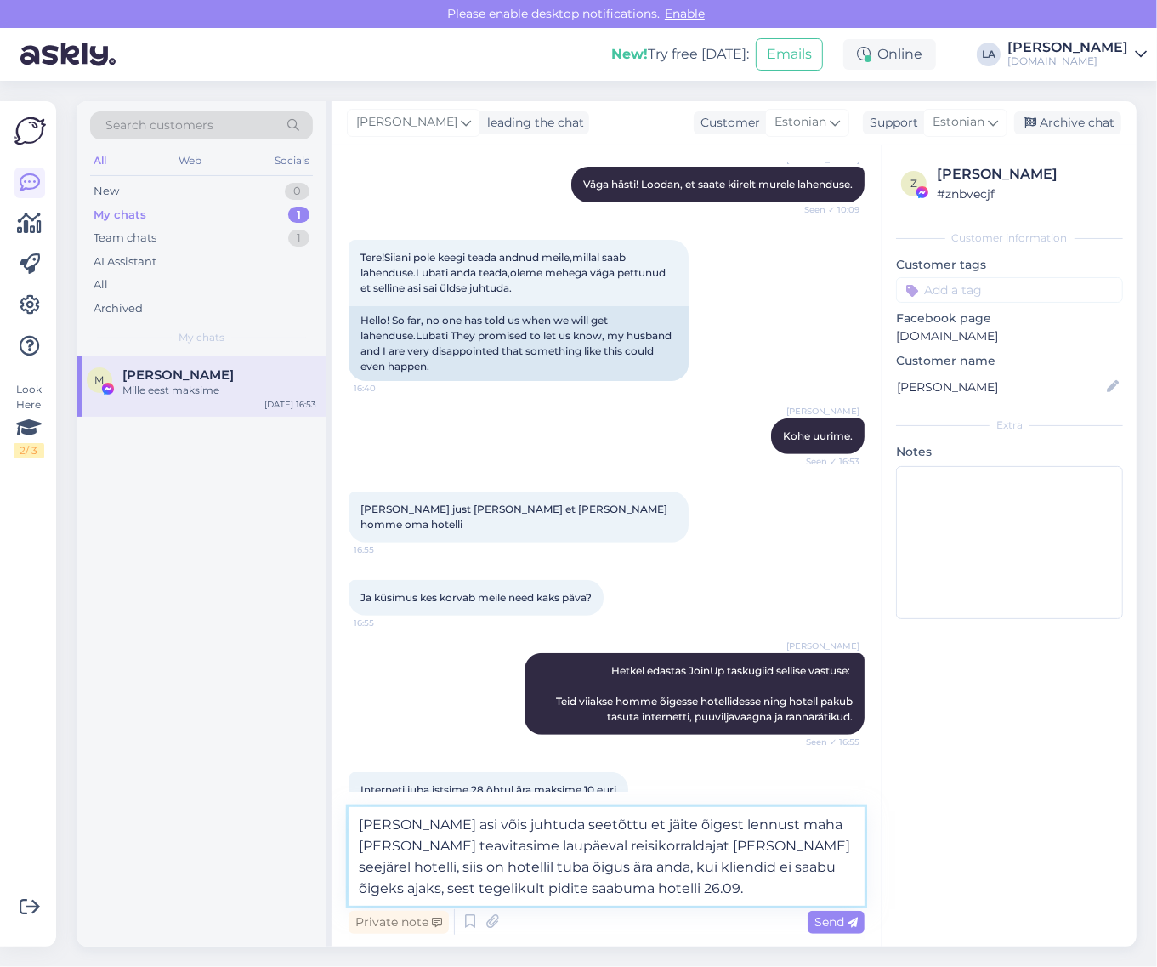
scroll to position [9636, 0]
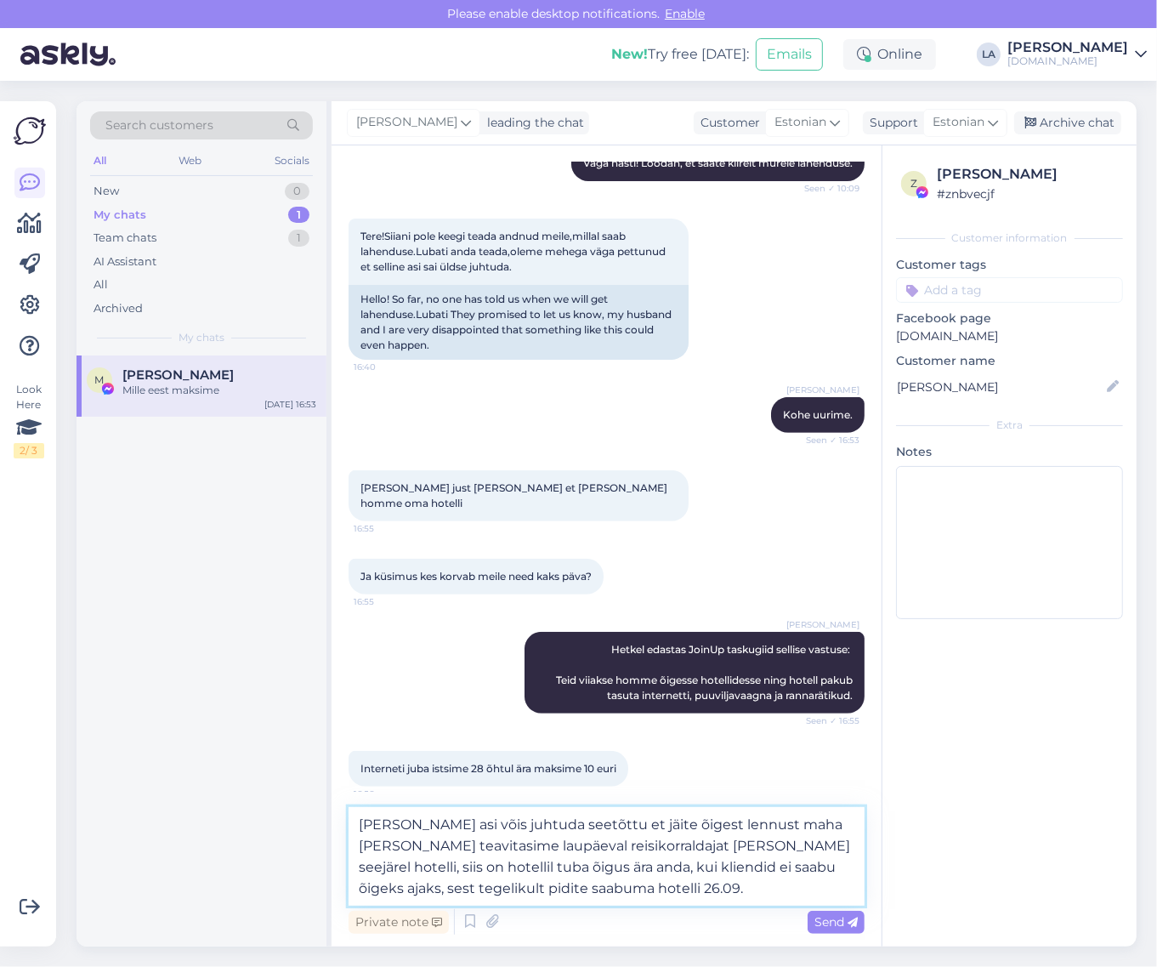
drag, startPoint x: 666, startPoint y: 889, endPoint x: 294, endPoint y: 793, distance: 383.7
click at [294, 799] on div "Search customers All Web Socials New 0 My chats 1 Team chats 1 AI Assistant All…" at bounding box center [607, 523] width 1060 height 845
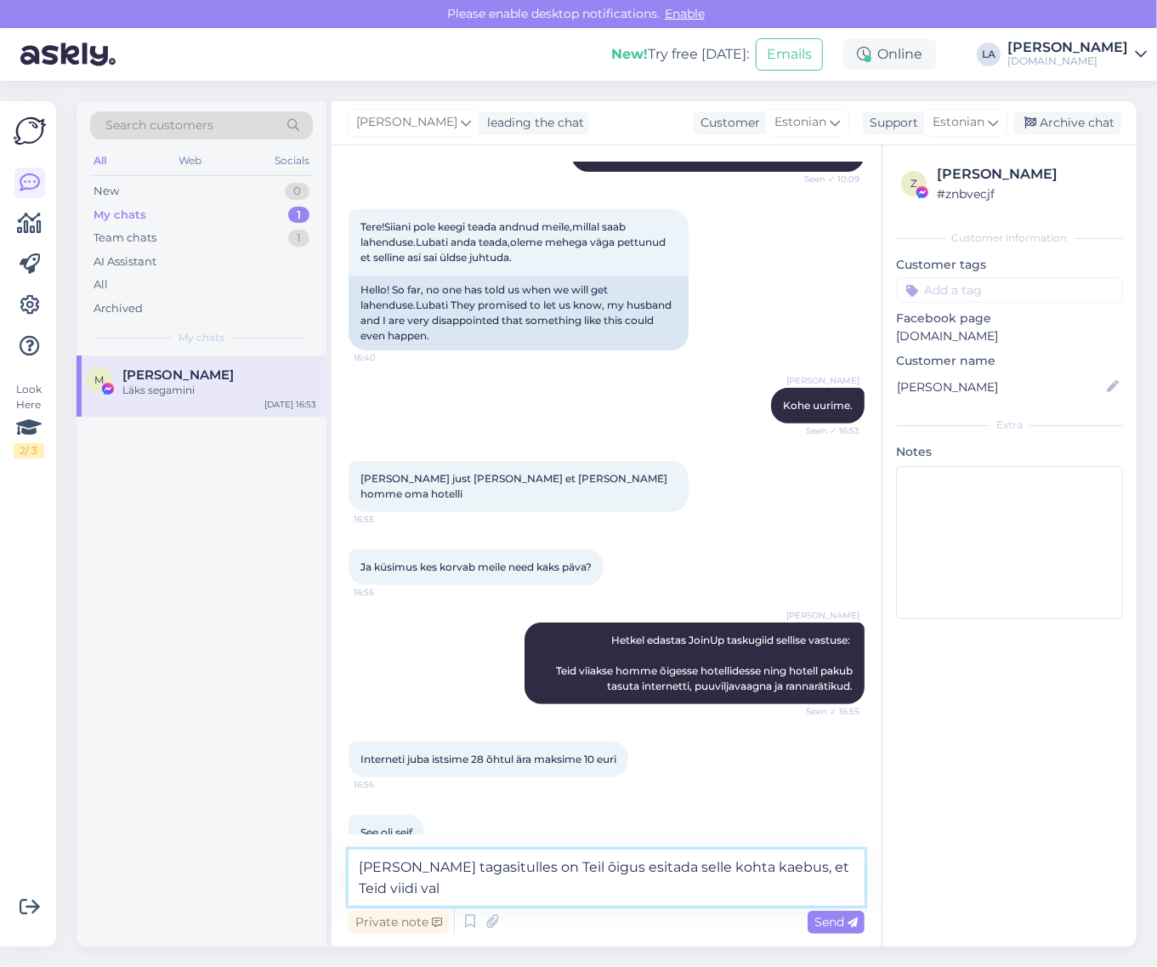
scroll to position [9667, 0]
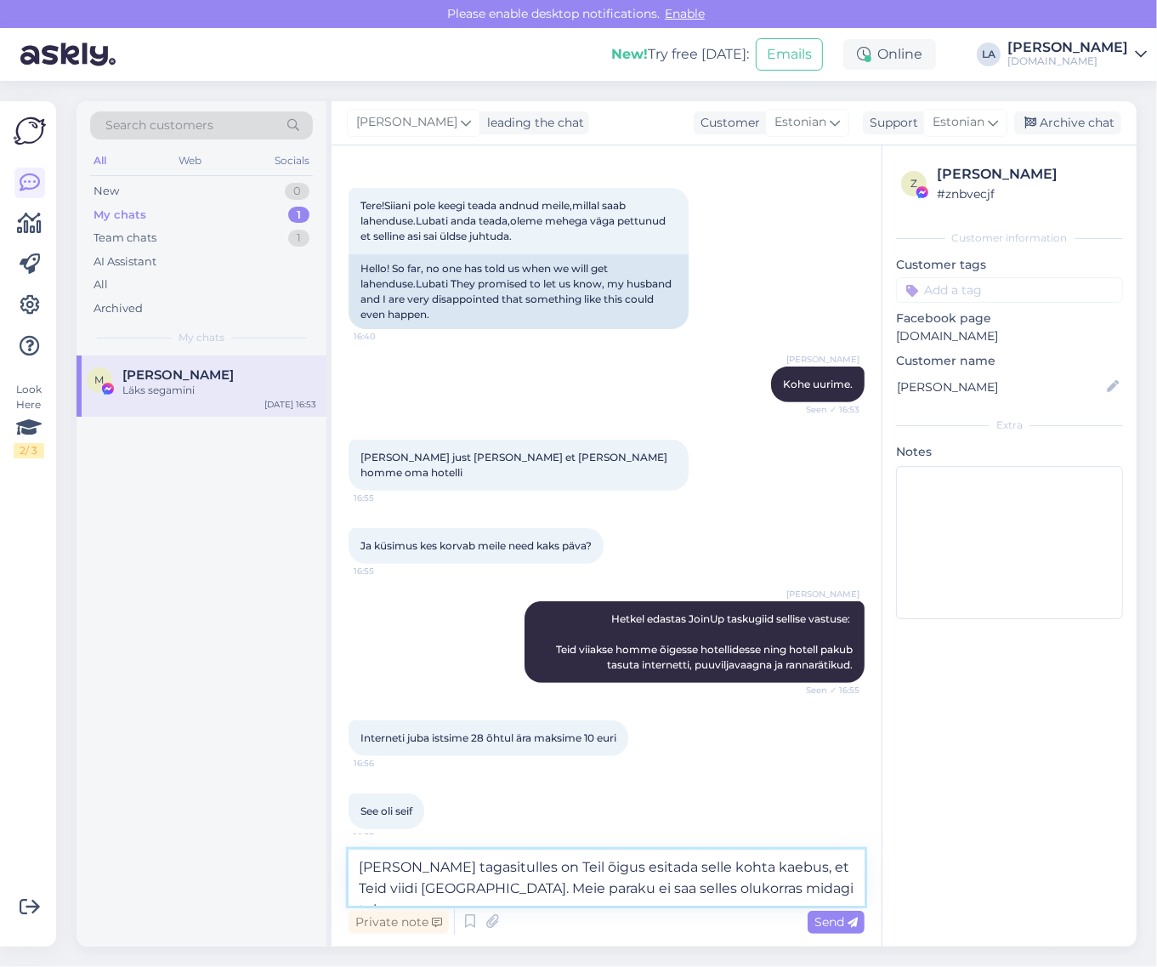
click at [445, 868] on textarea "[PERSON_NAME] tagasitulles on Teil õigus esitada selle kohta kaebus, et Teid vi…" at bounding box center [607, 877] width 516 height 56
drag, startPoint x: 461, startPoint y: 884, endPoint x: 854, endPoint y: 888, distance: 393.6
click at [852, 888] on textarea "[PERSON_NAME] tagasi tulles on Teil õigus esitada selle kohta kaebus, et Teid v…" at bounding box center [607, 877] width 516 height 56
click at [842, 891] on textarea "[PERSON_NAME] tagasi tulles on Teil õigus esitada selle kohta kaebus, et Teid v…" at bounding box center [607, 877] width 516 height 56
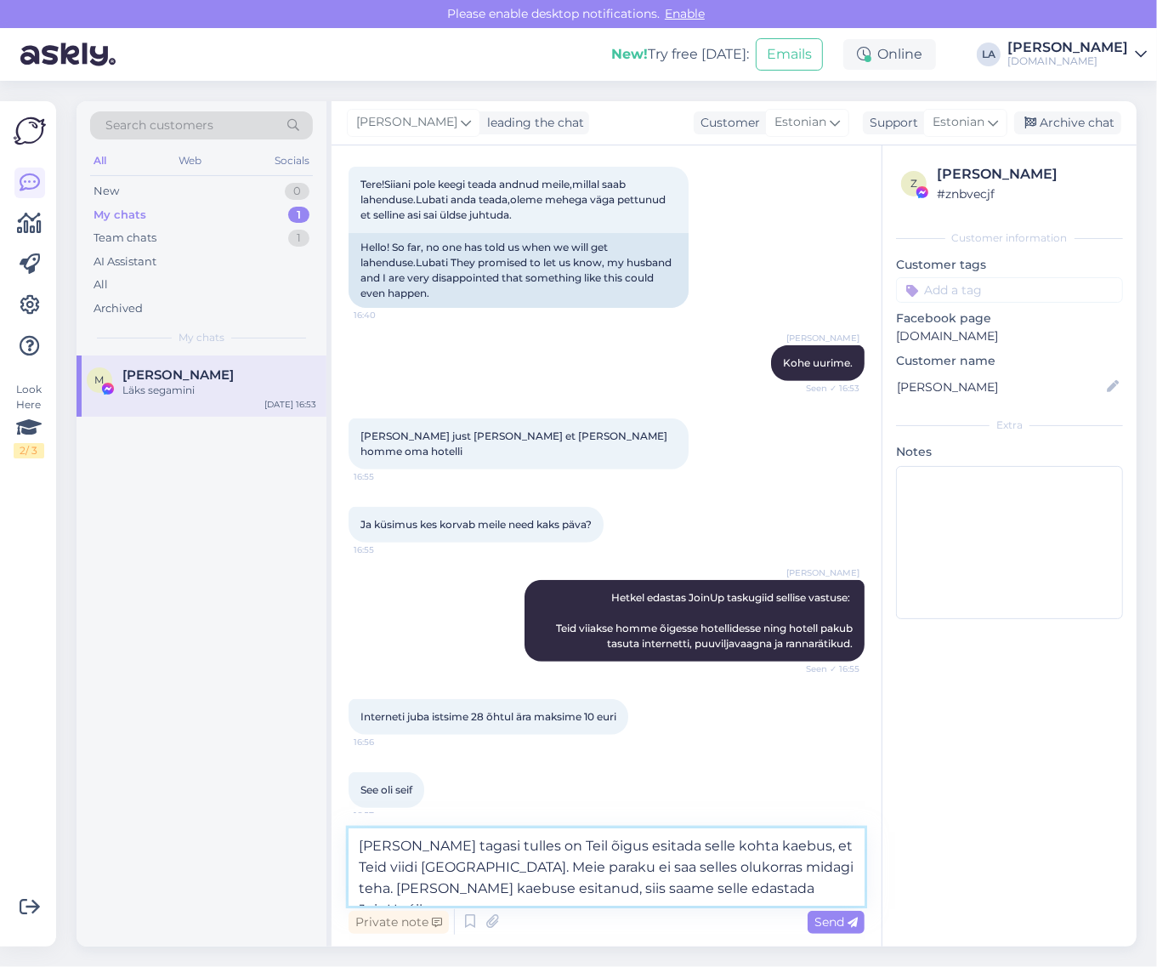
type textarea "[PERSON_NAME] tagasi tulles on Teil õigus esitada selle kohta kaebus, et Teid v…"
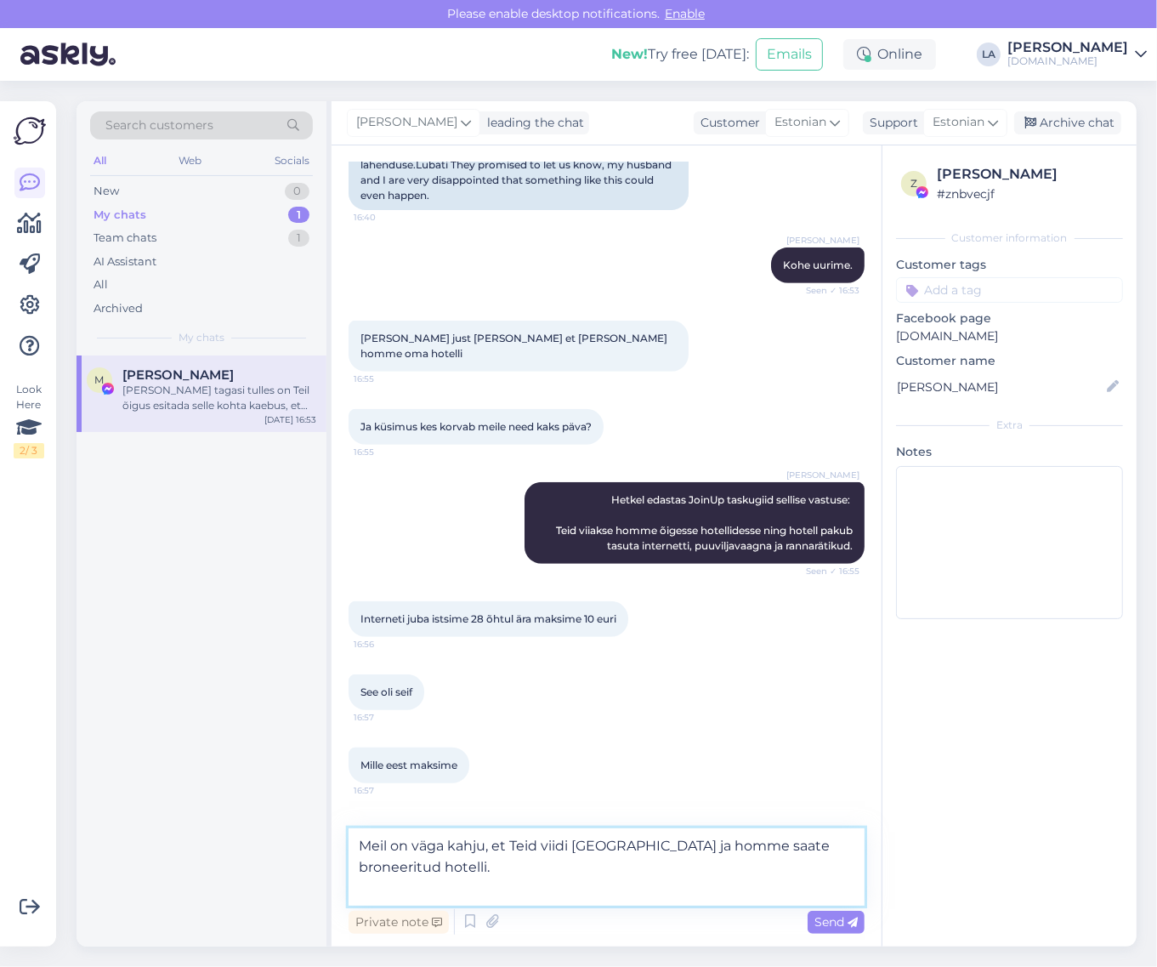
scroll to position [9807, 0]
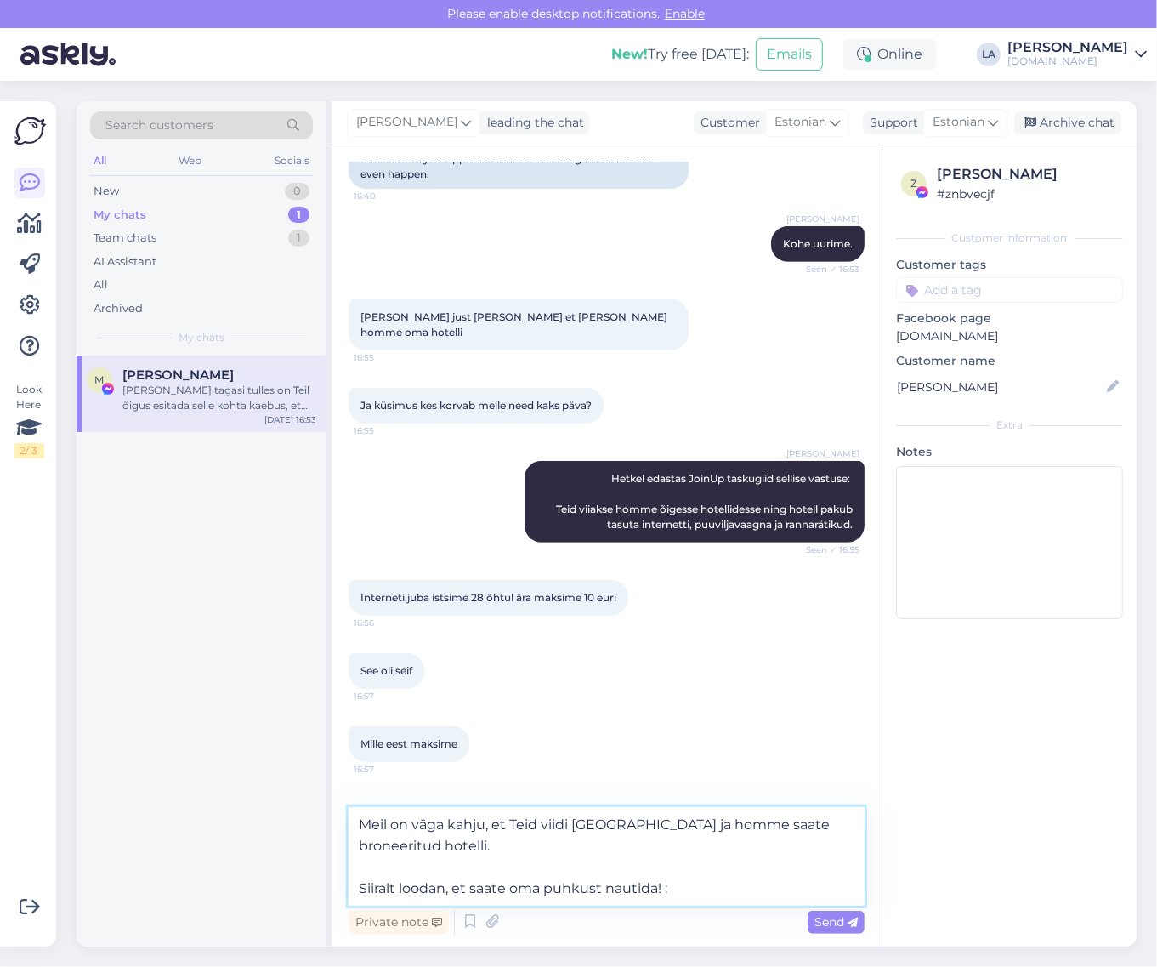
type textarea "Meil on väga kahju, et Teid viidi [GEOGRAPHIC_DATA] ja homme saate broneeritud …"
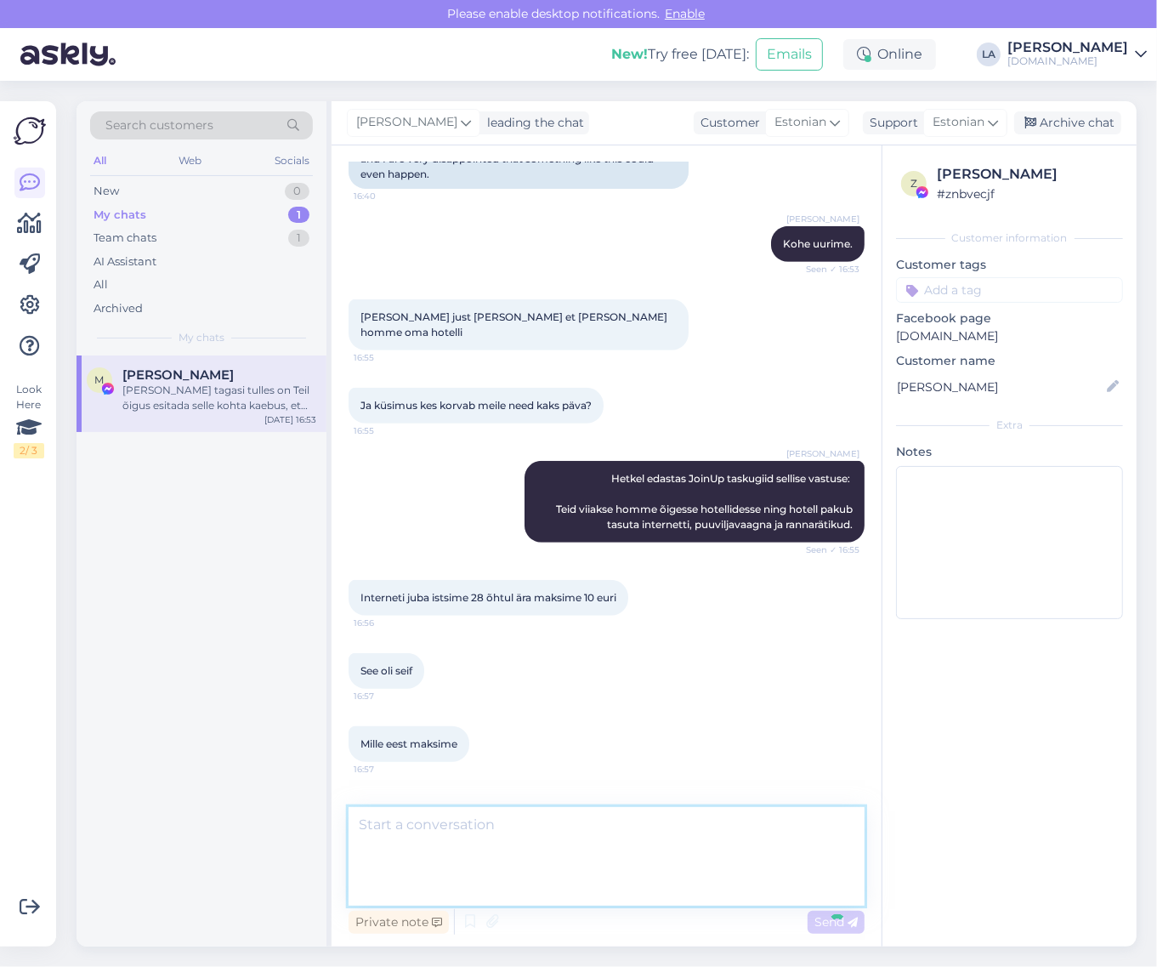
scroll to position [9883, 0]
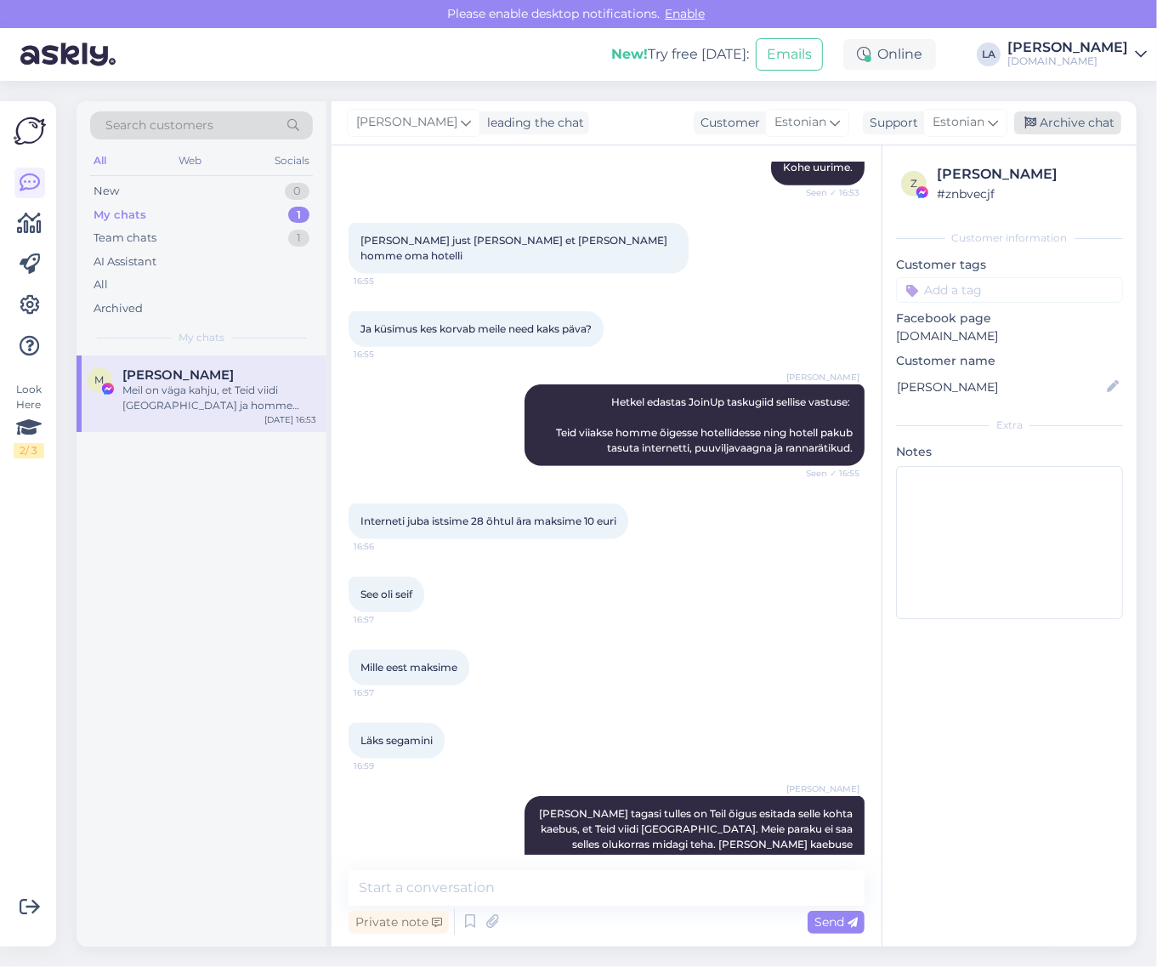
click at [1090, 120] on div "Archive chat" at bounding box center [1067, 122] width 107 height 23
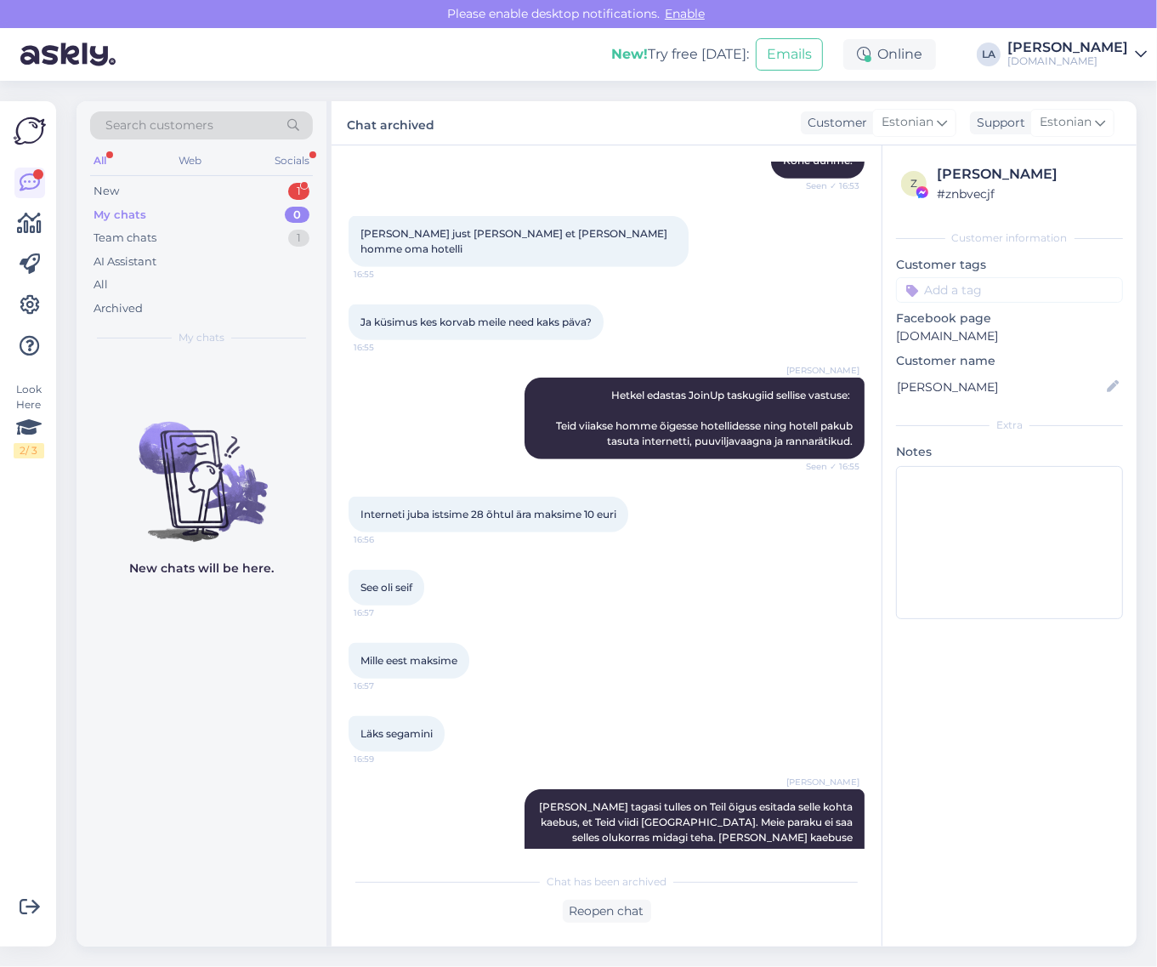
scroll to position [9963, 0]
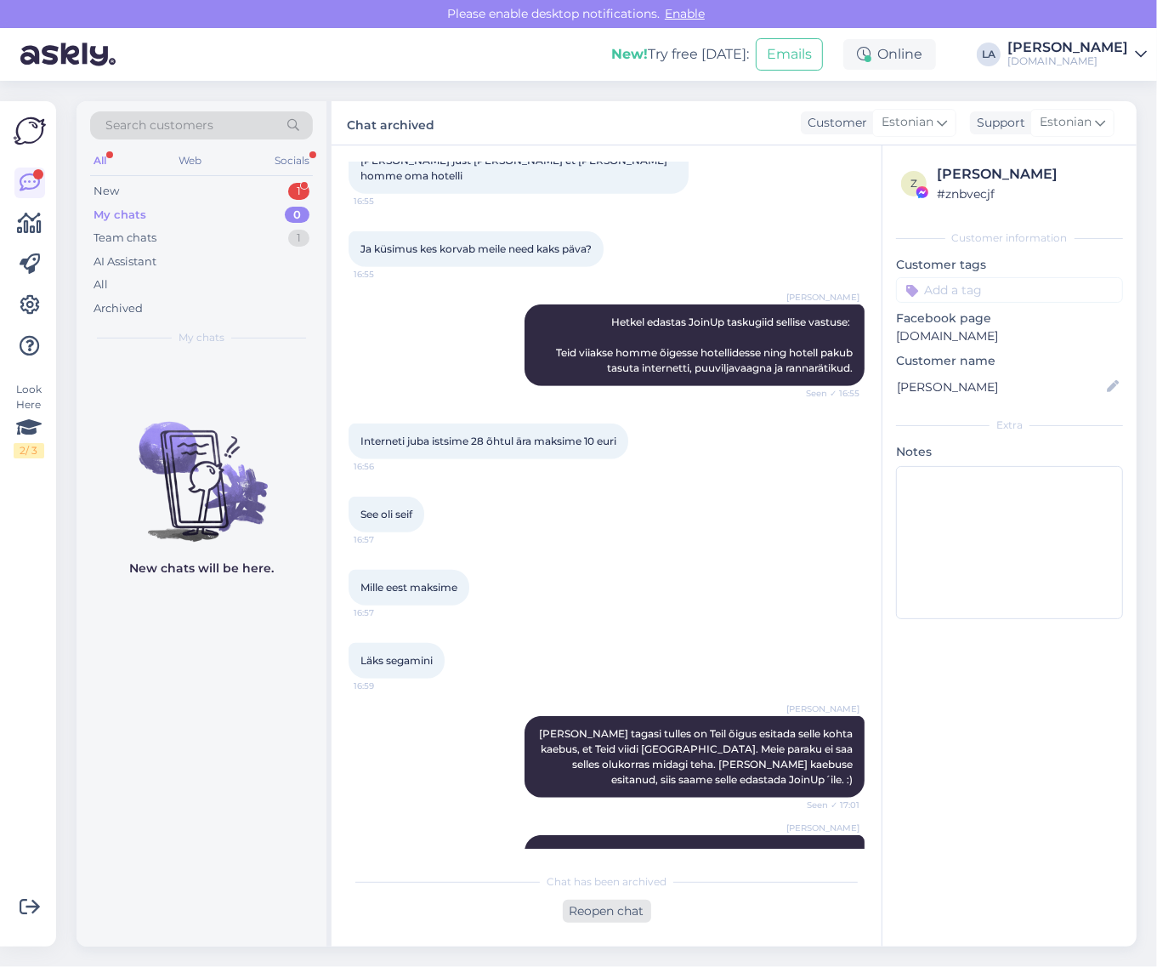
click at [646, 910] on div "Reopen chat" at bounding box center [607, 910] width 88 height 23
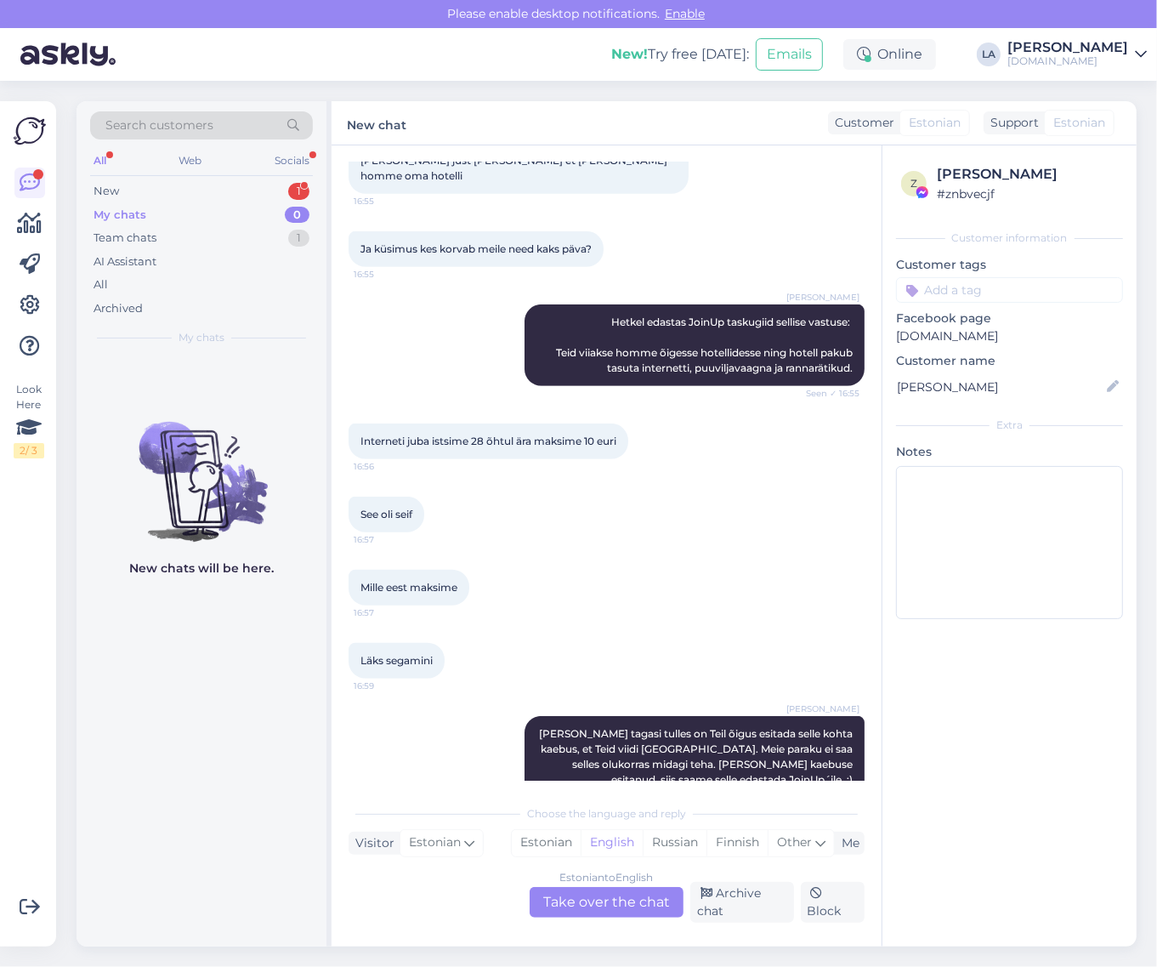
click at [643, 890] on div "Estonian to English Take over the chat" at bounding box center [607, 902] width 154 height 31
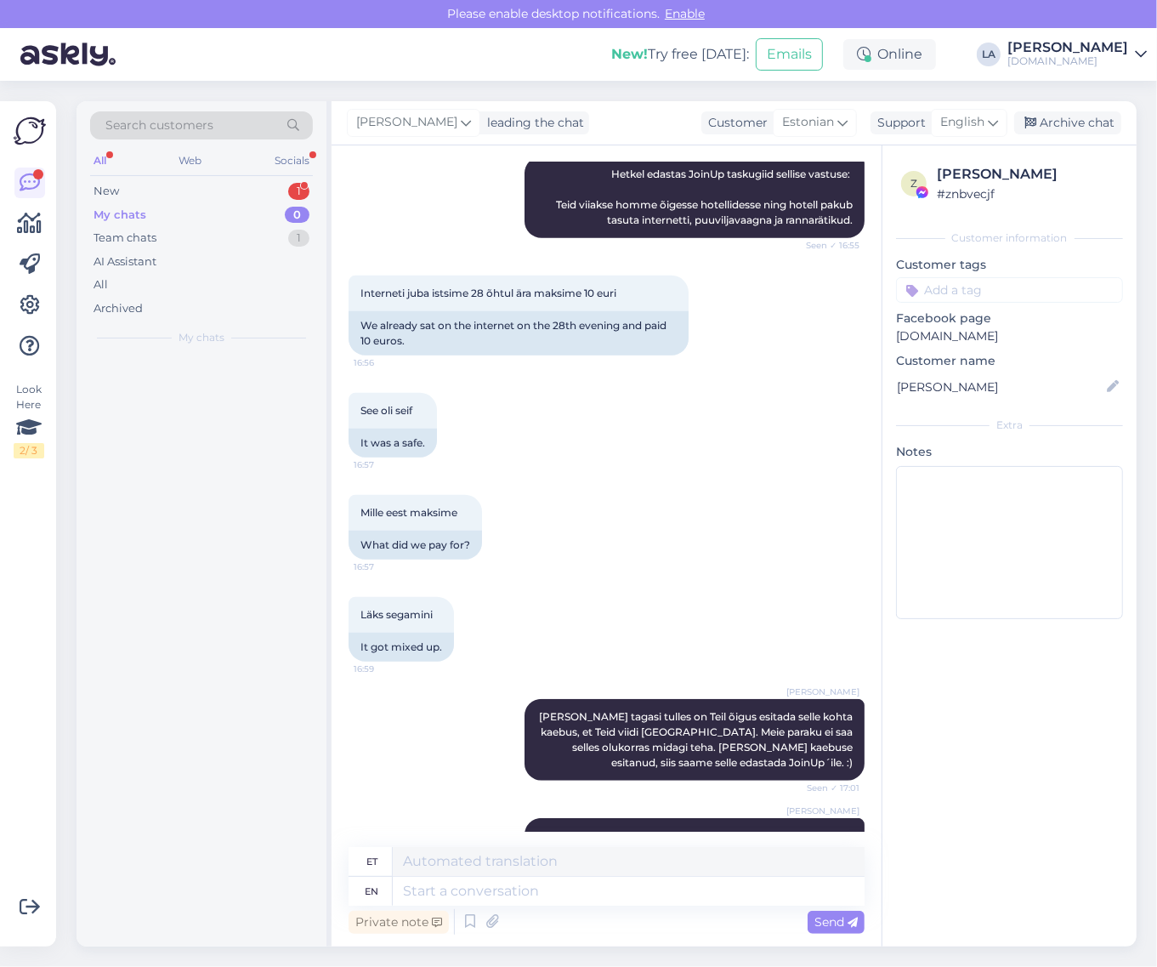
scroll to position [9992, 0]
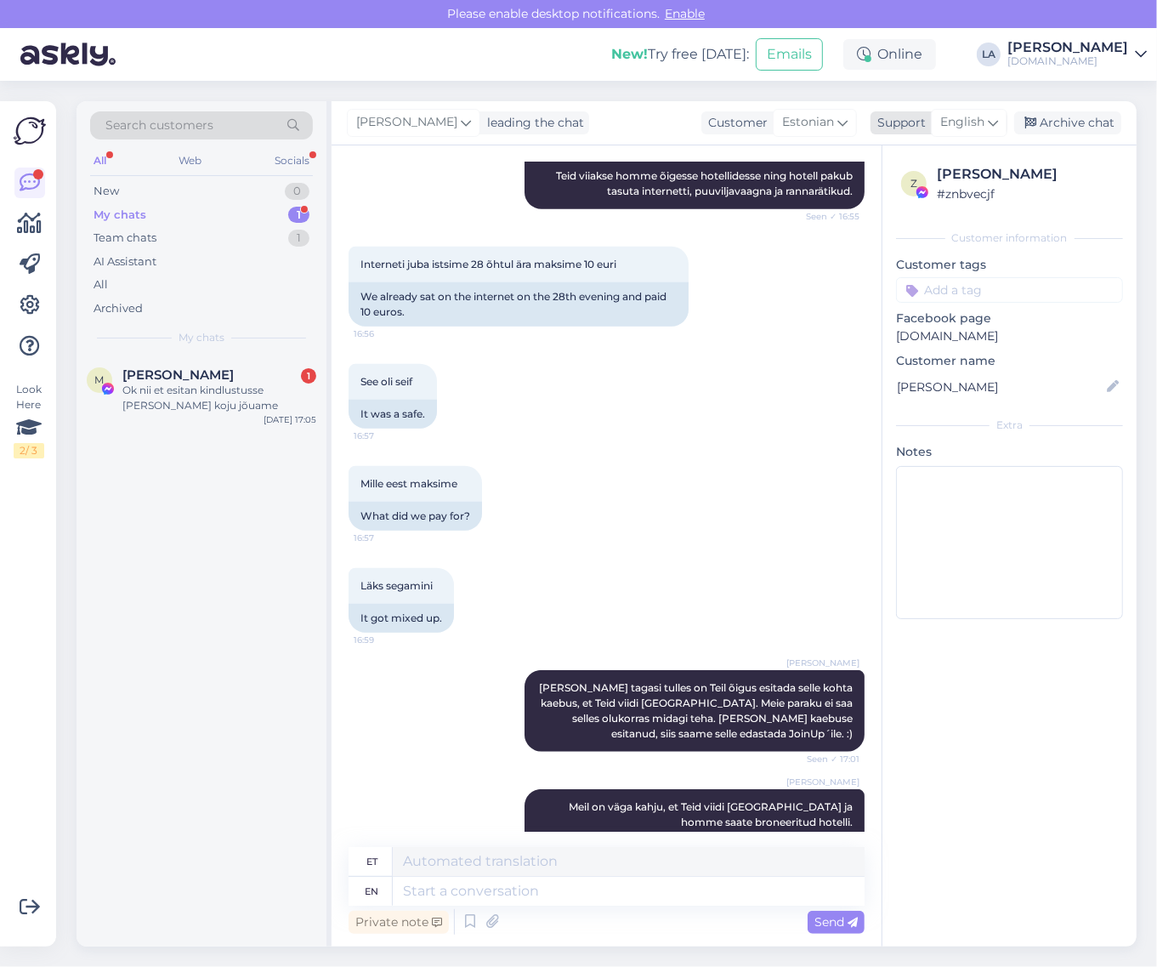
click at [967, 116] on span "English" at bounding box center [962, 122] width 44 height 19
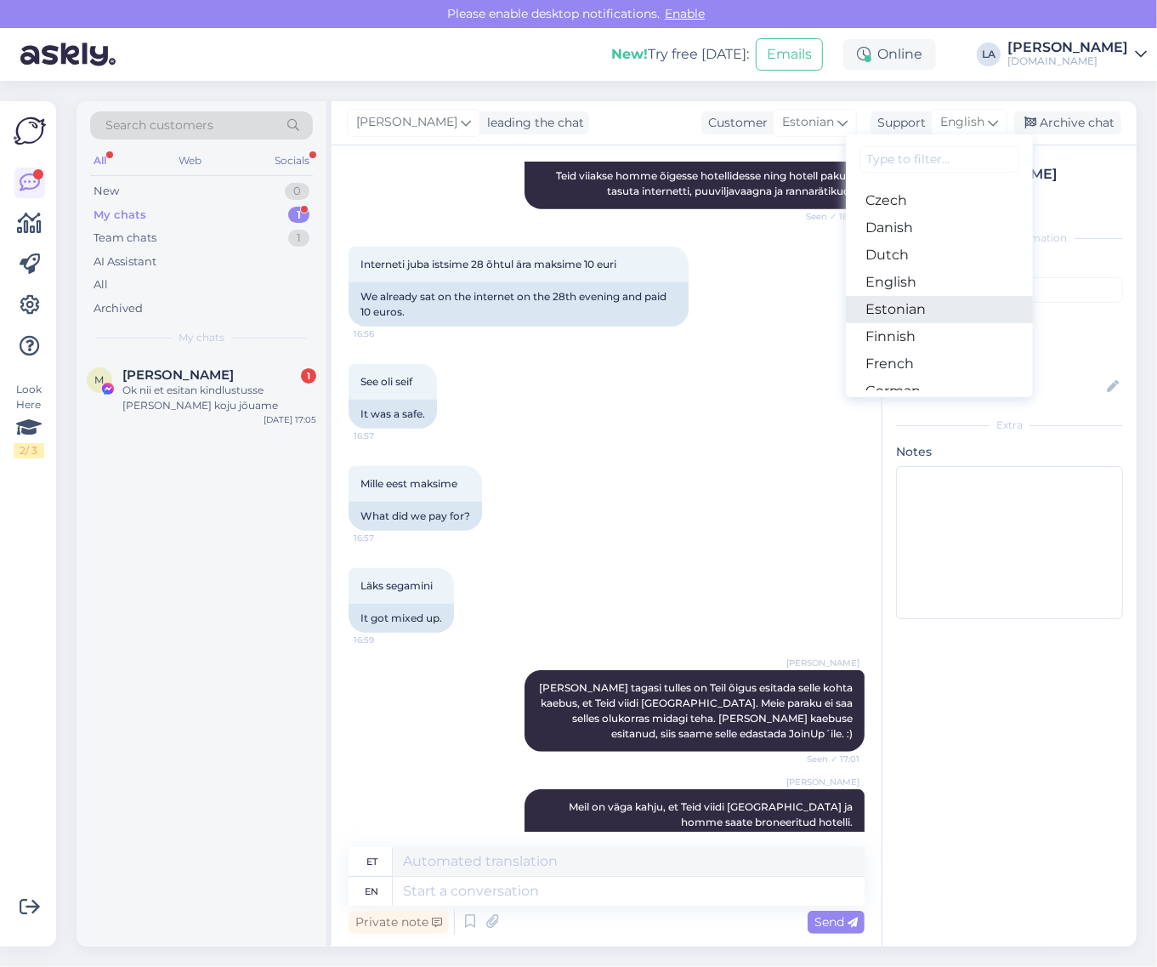
click at [932, 310] on link "Estonian" at bounding box center [939, 309] width 187 height 27
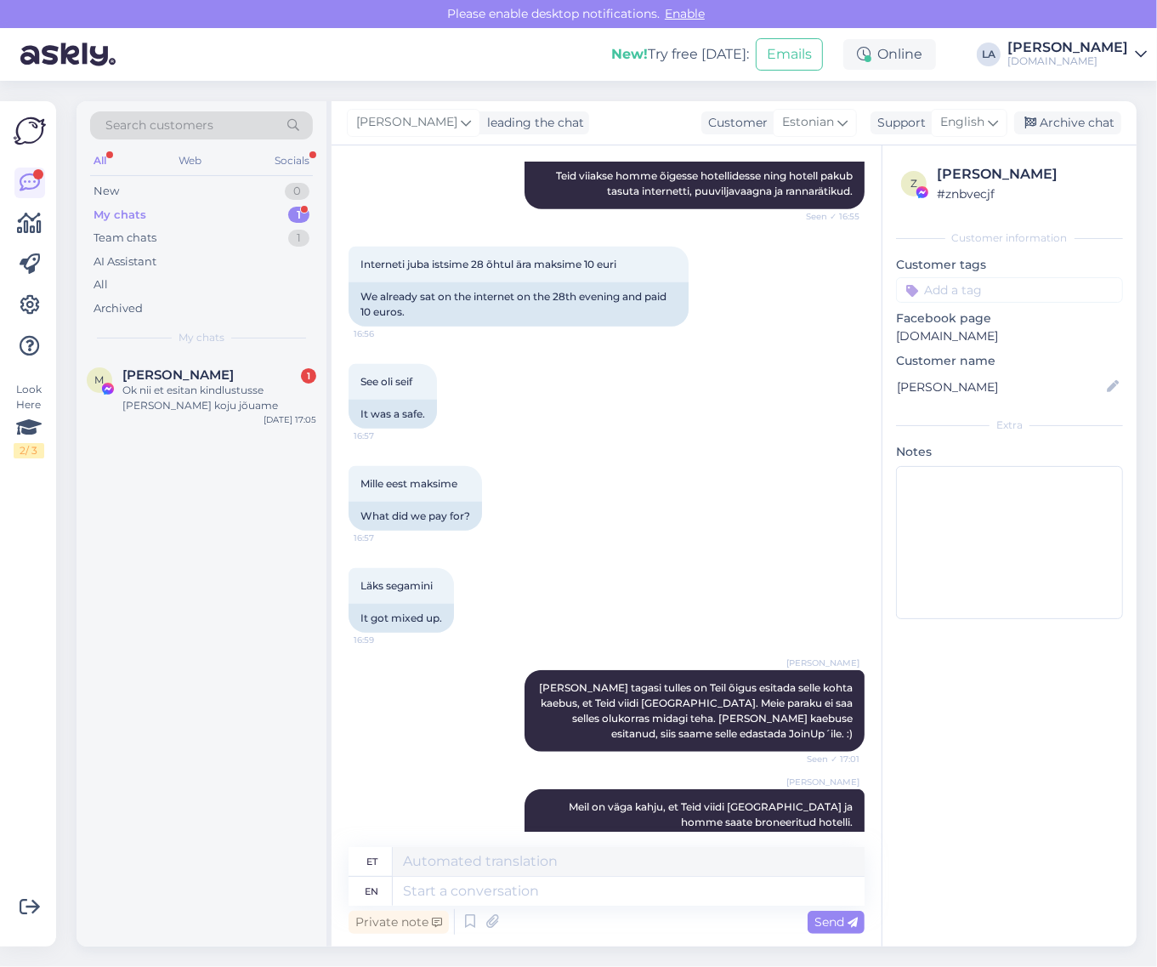
scroll to position [9968, 0]
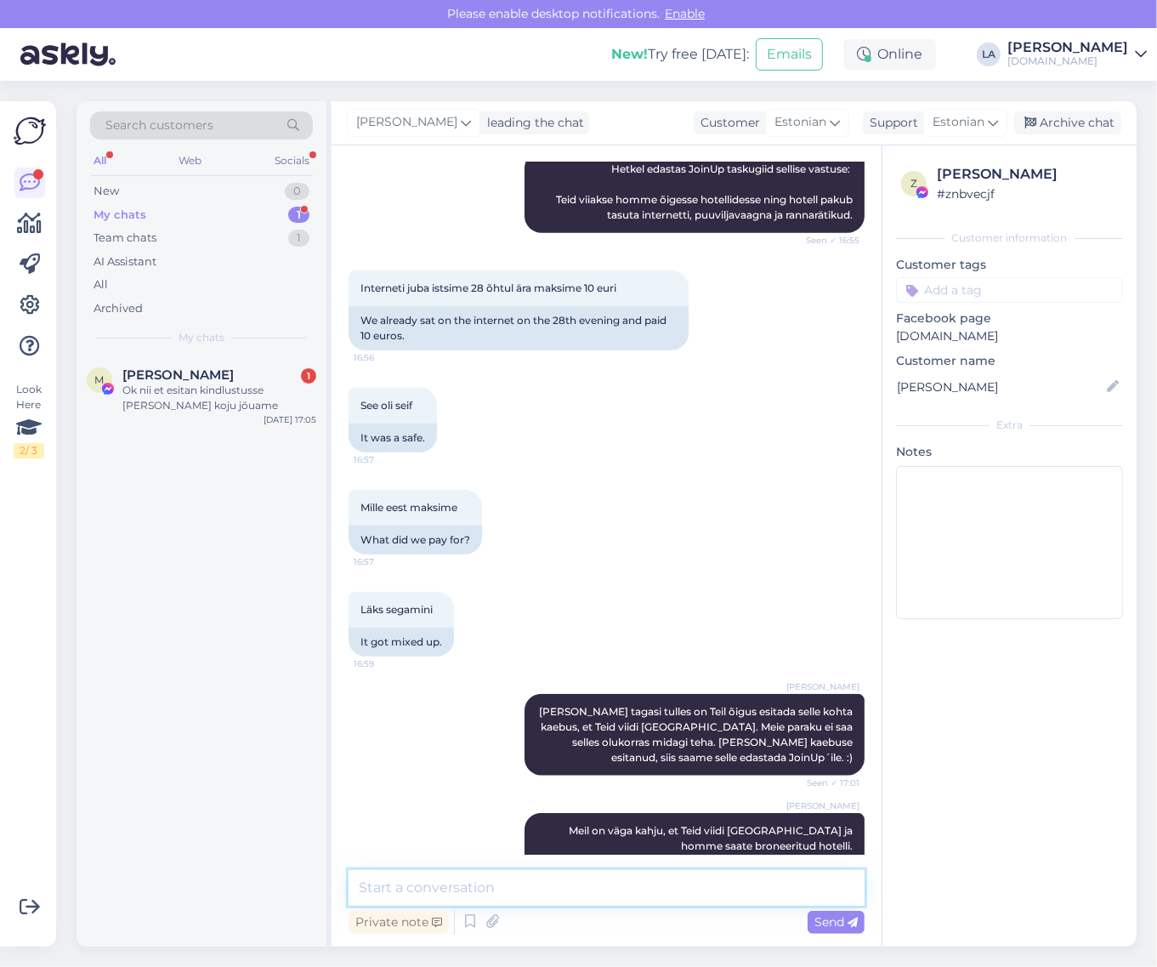
click at [463, 874] on textarea at bounding box center [607, 888] width 516 height 36
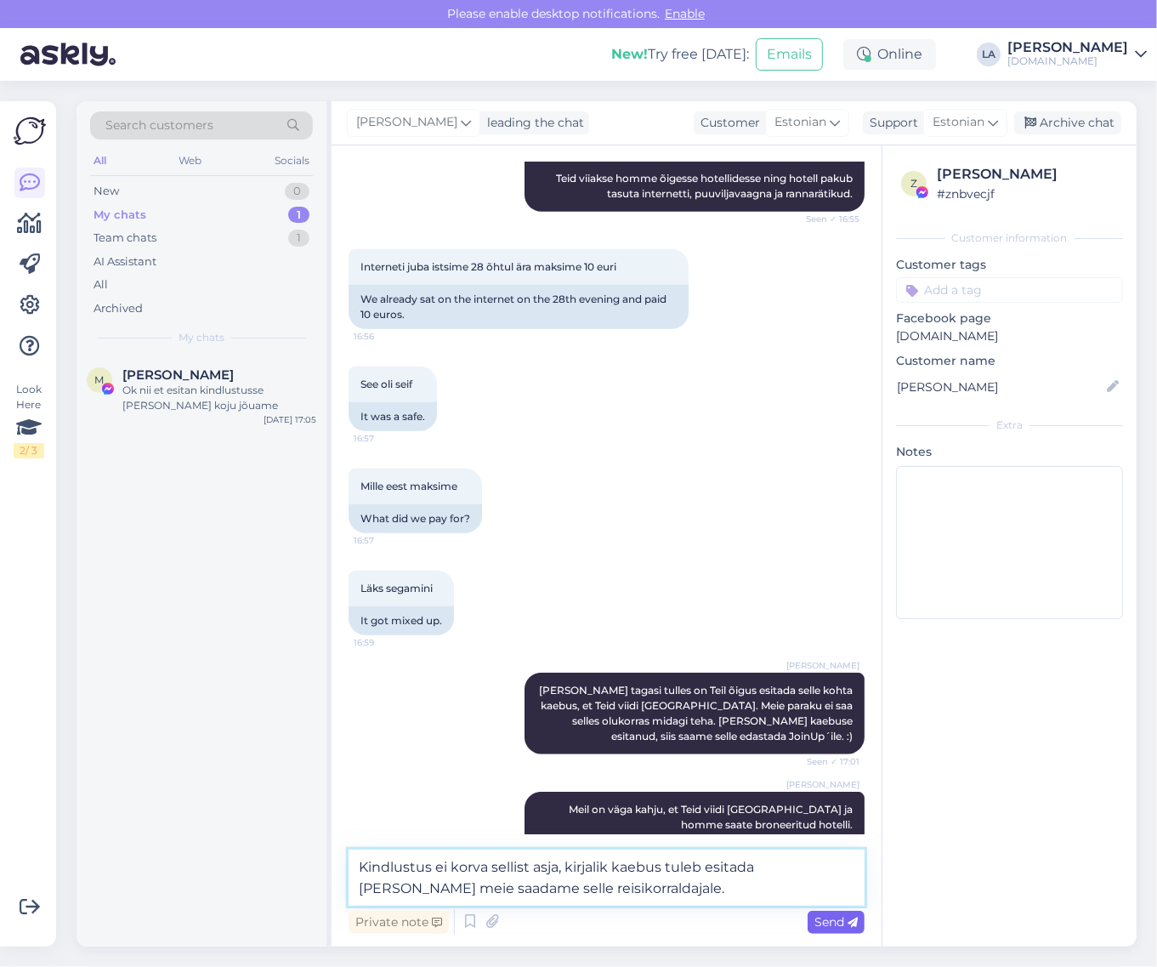
type textarea "Kindlustus ei korva sellist asja, kirjalik kaebus tuleb esitada [PERSON_NAME] m…"
click at [850, 918] on icon at bounding box center [852, 922] width 10 height 10
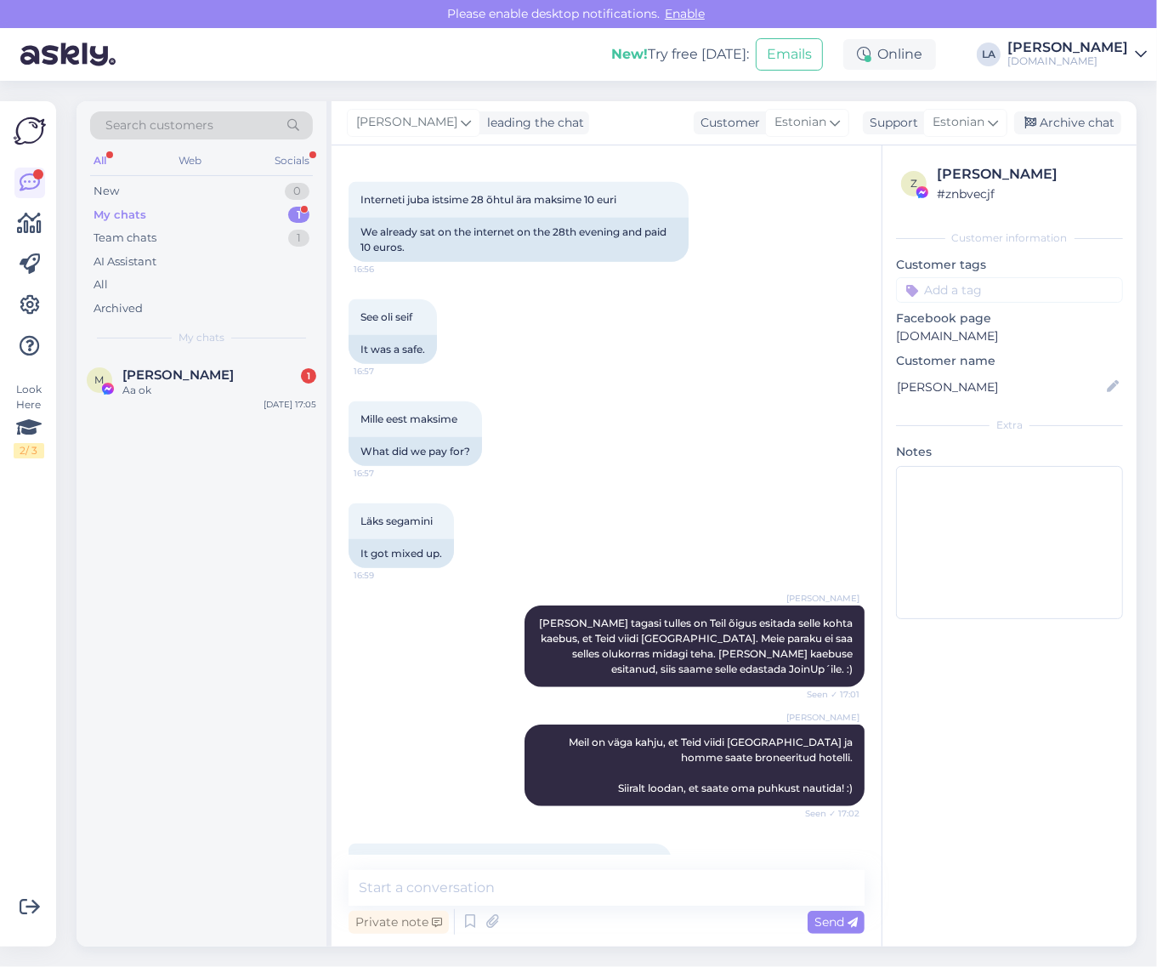
scroll to position [10130, 0]
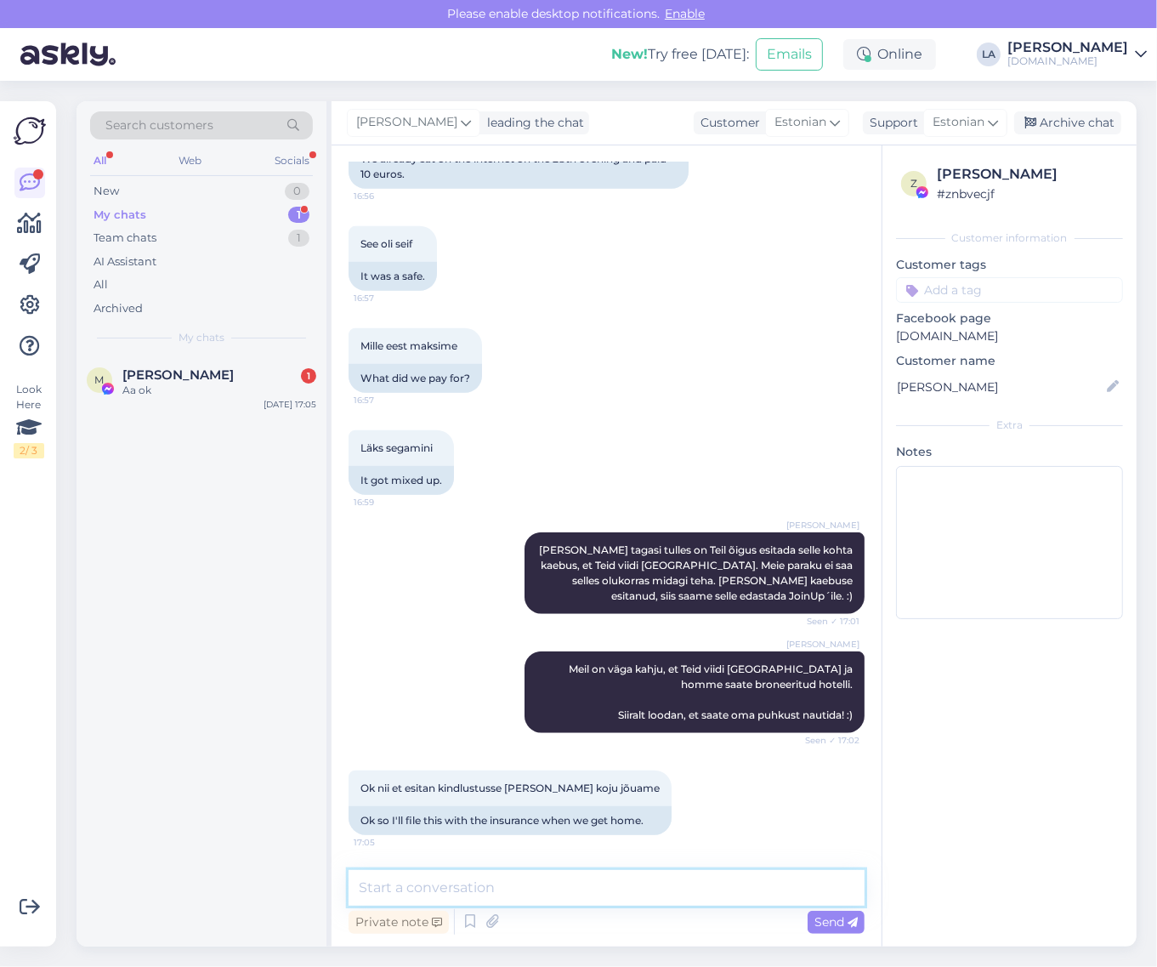
click at [448, 888] on textarea at bounding box center [607, 888] width 516 height 36
type textarea "Ja see tuleb saata meile e-mailile [PERSON_NAME] reisilt tagasi."
click at [842, 912] on div "Send" at bounding box center [836, 921] width 57 height 23
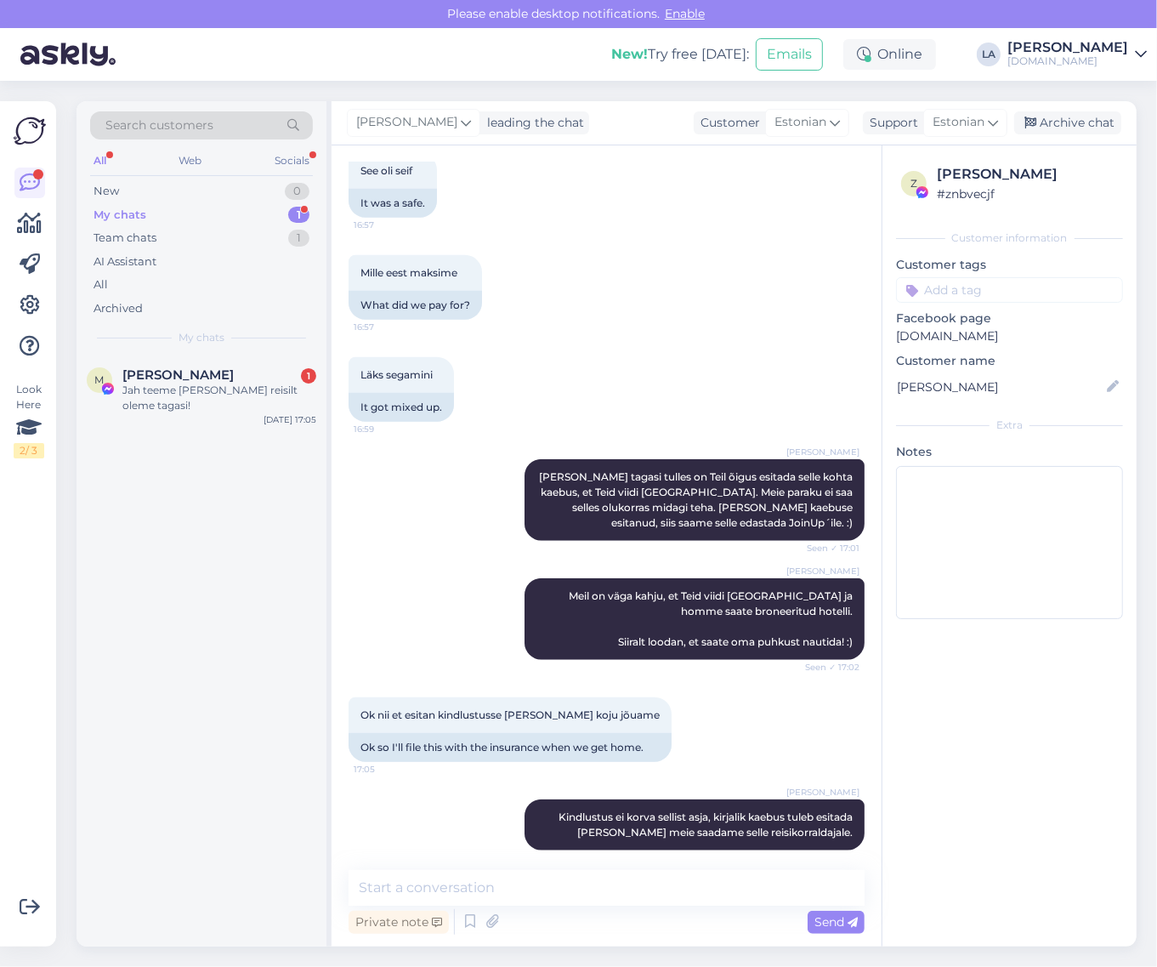
scroll to position [10275, 0]
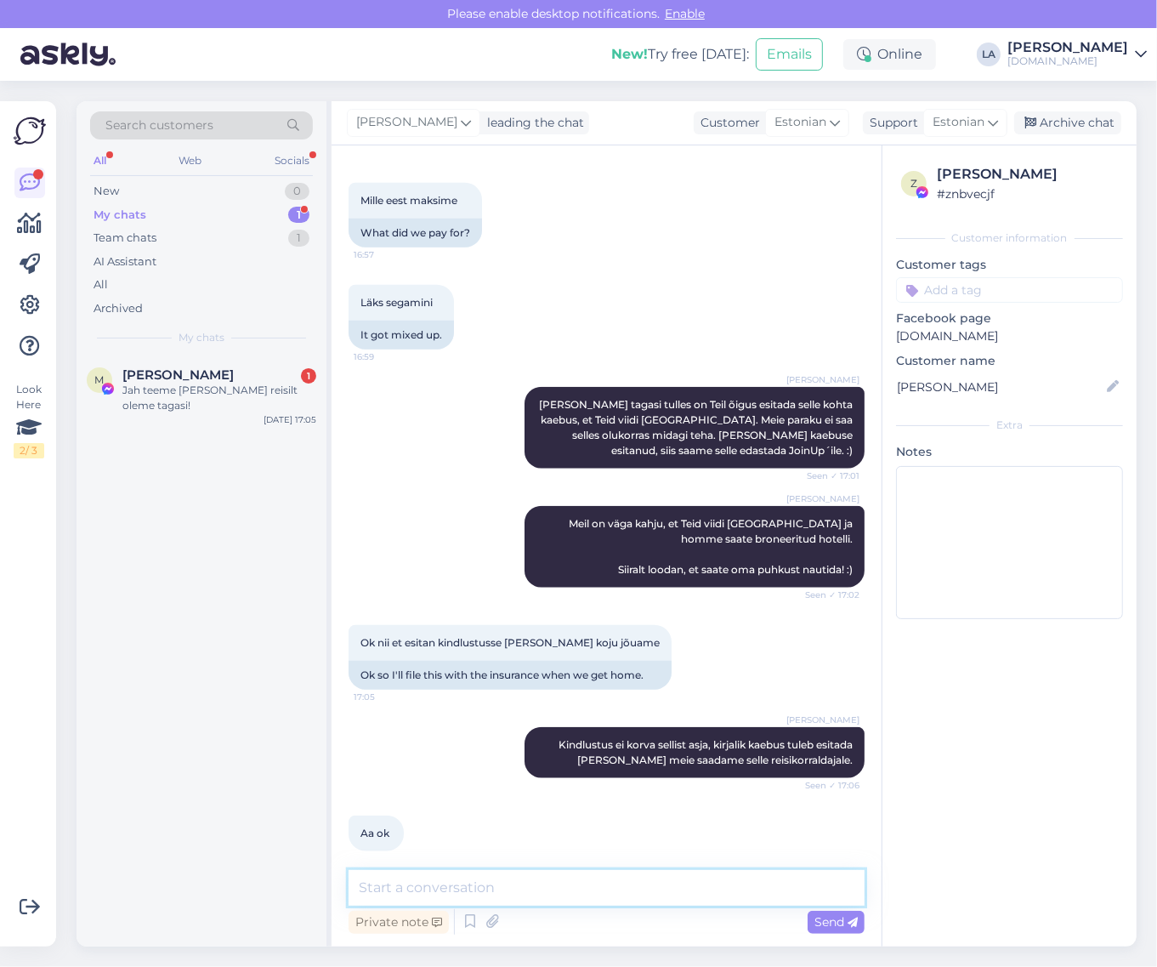
click at [626, 904] on textarea at bounding box center [607, 888] width 516 height 36
click at [252, 401] on div "Jah teeme [PERSON_NAME] reisilt oleme tagasi!" at bounding box center [219, 398] width 194 height 31
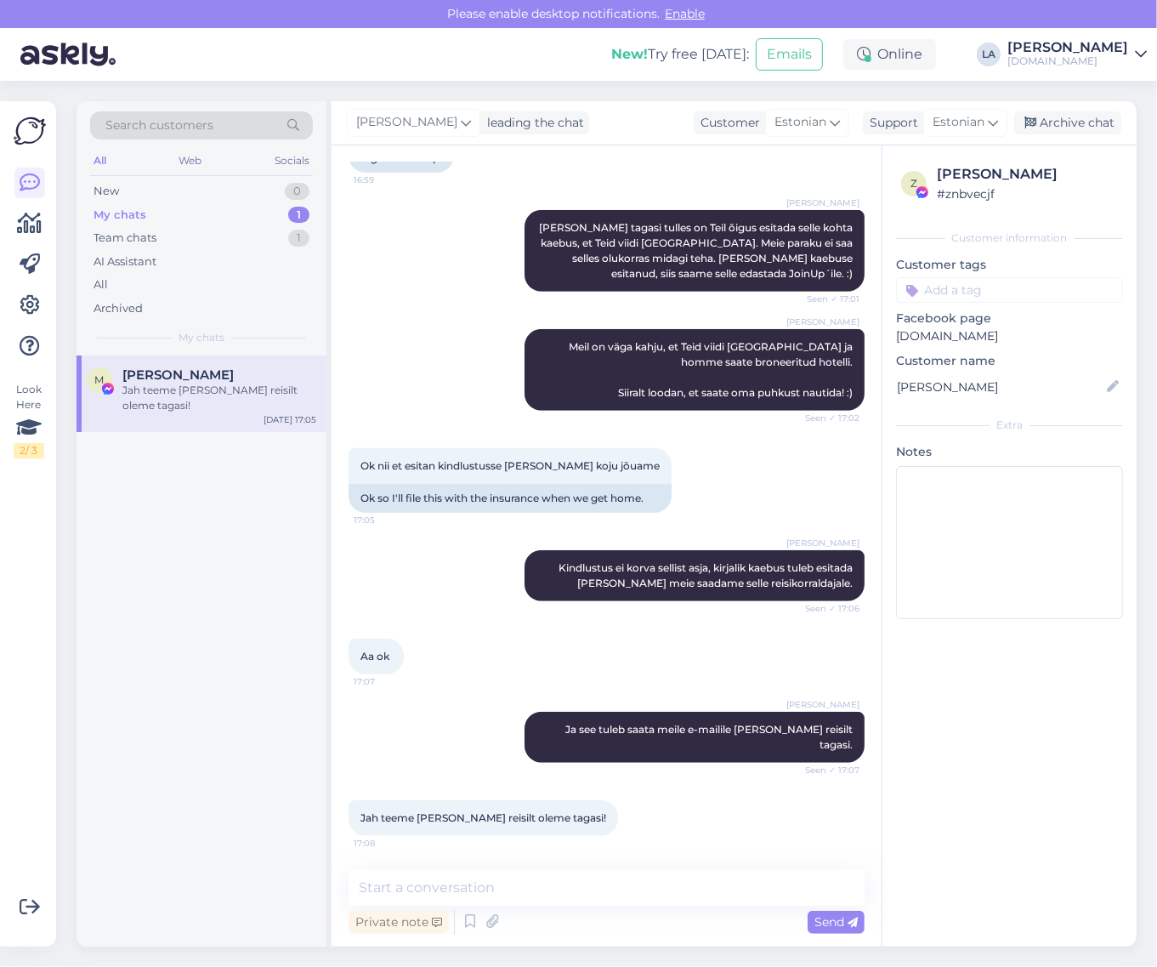
scroll to position [9852, 0]
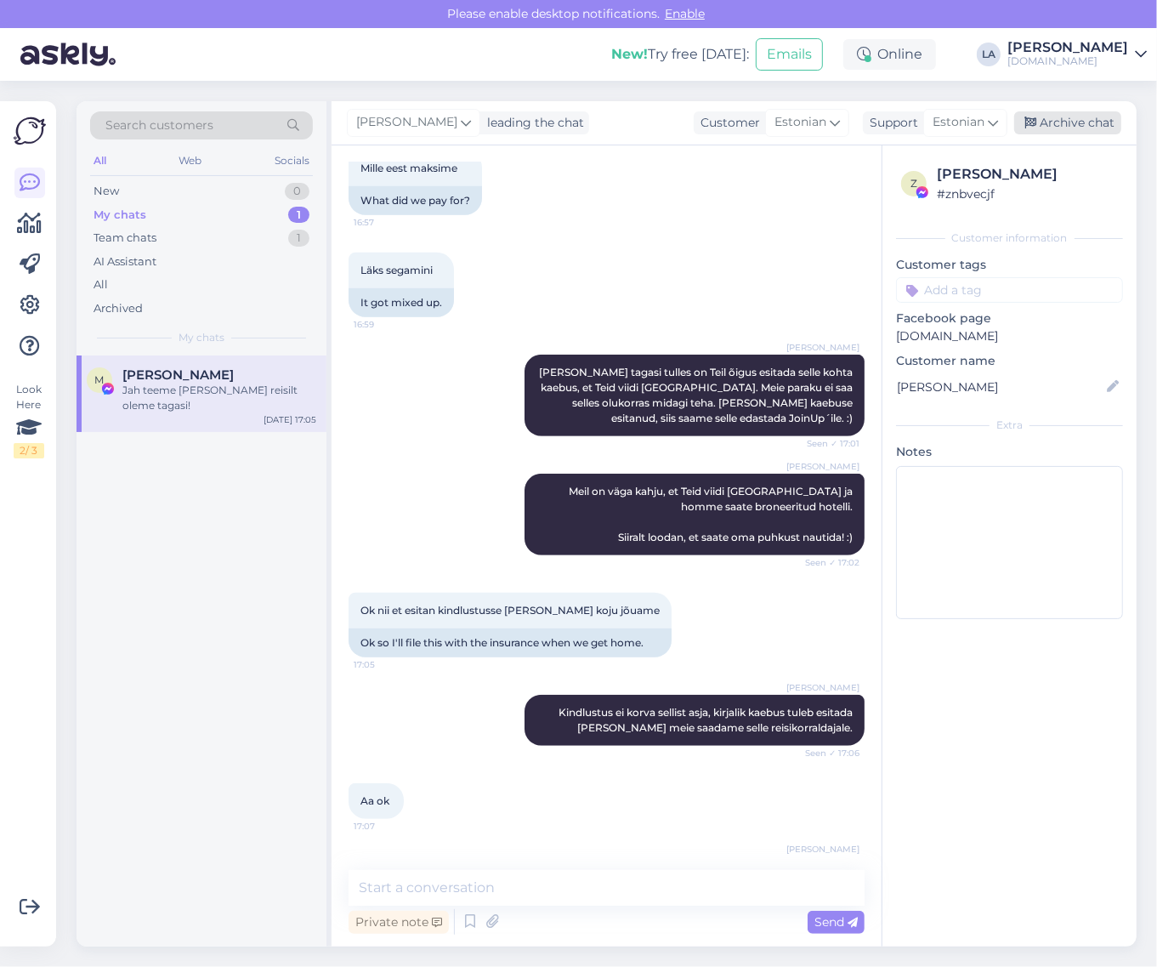
click at [1055, 128] on div "Archive chat" at bounding box center [1067, 122] width 107 height 23
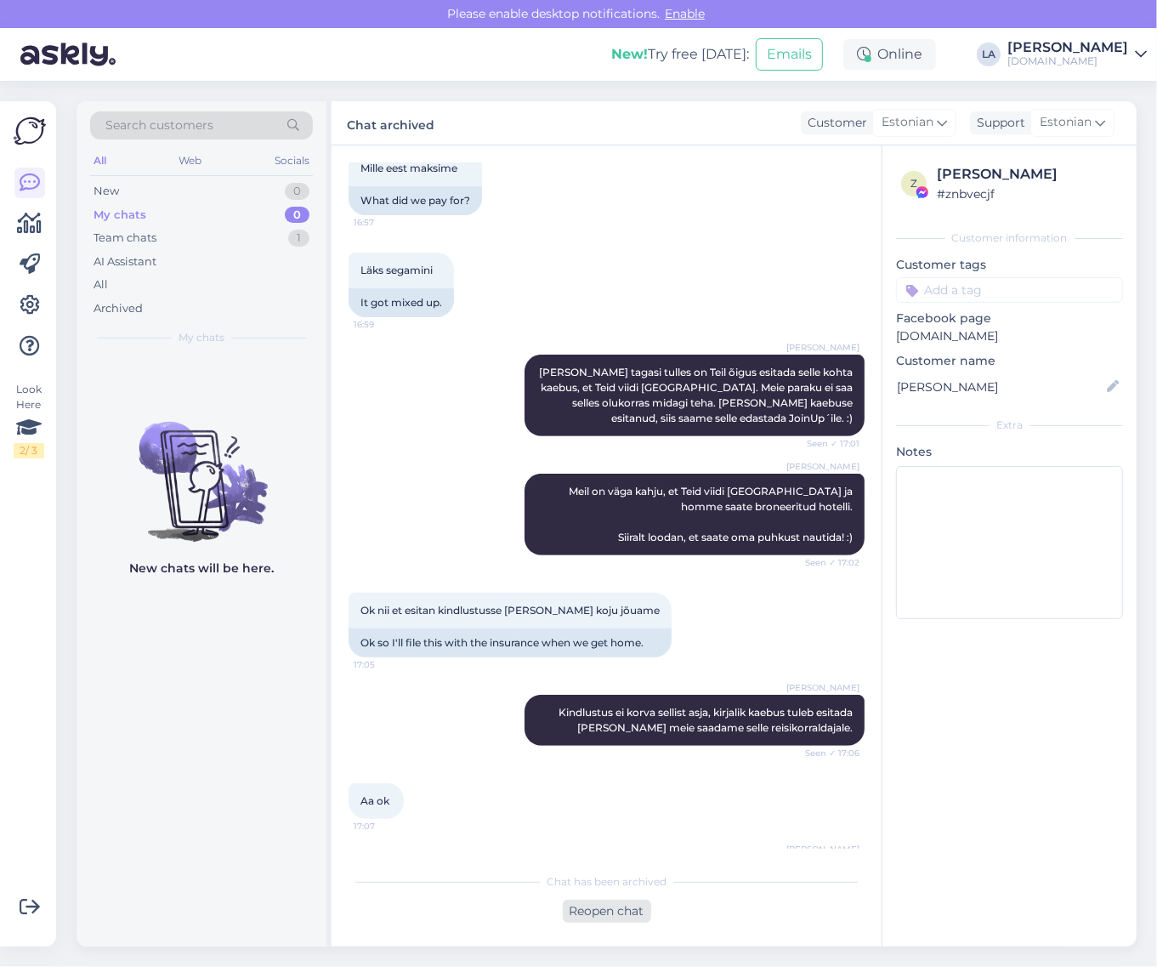
click at [605, 905] on div "Reopen chat" at bounding box center [607, 910] width 88 height 23
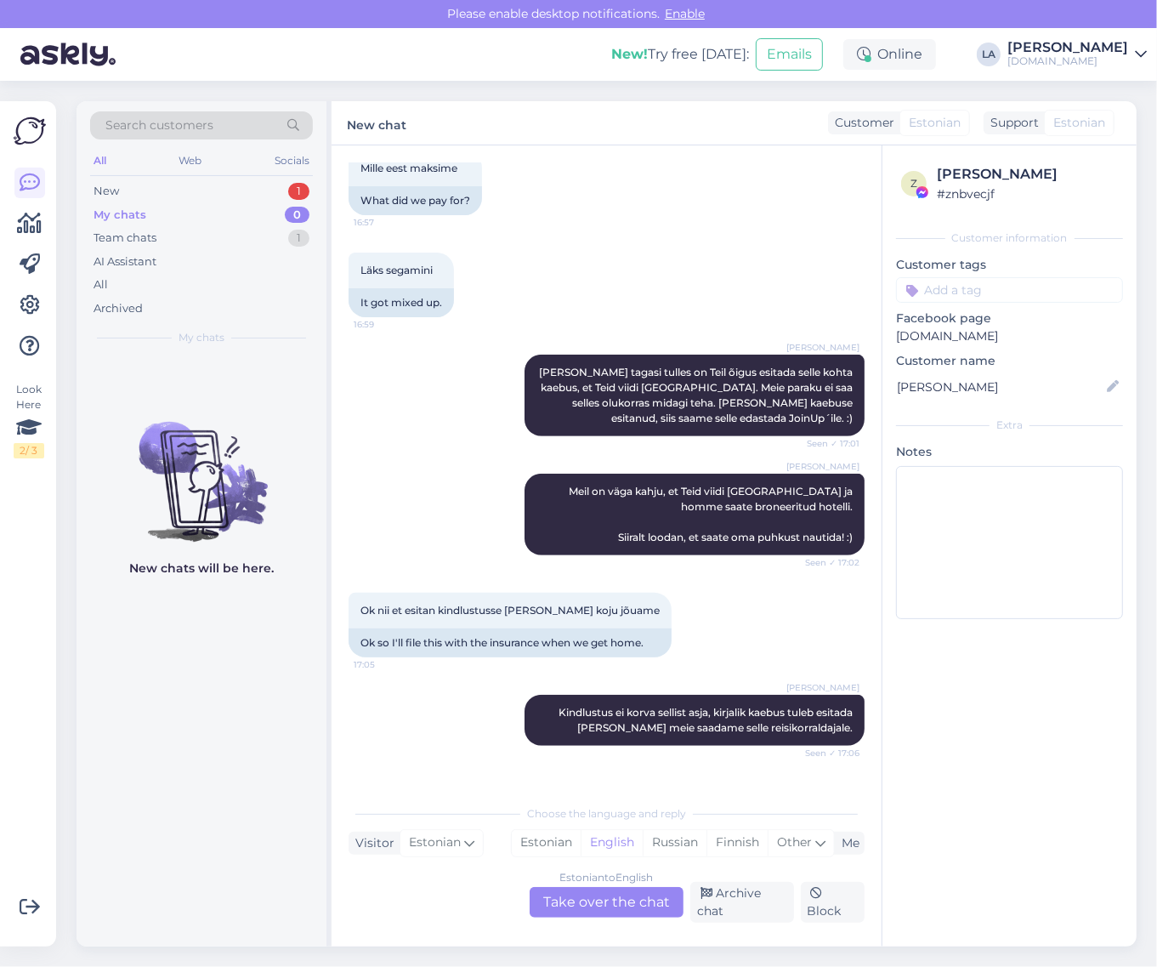
click at [630, 898] on div "Estonian to English Take over the chat" at bounding box center [607, 902] width 154 height 31
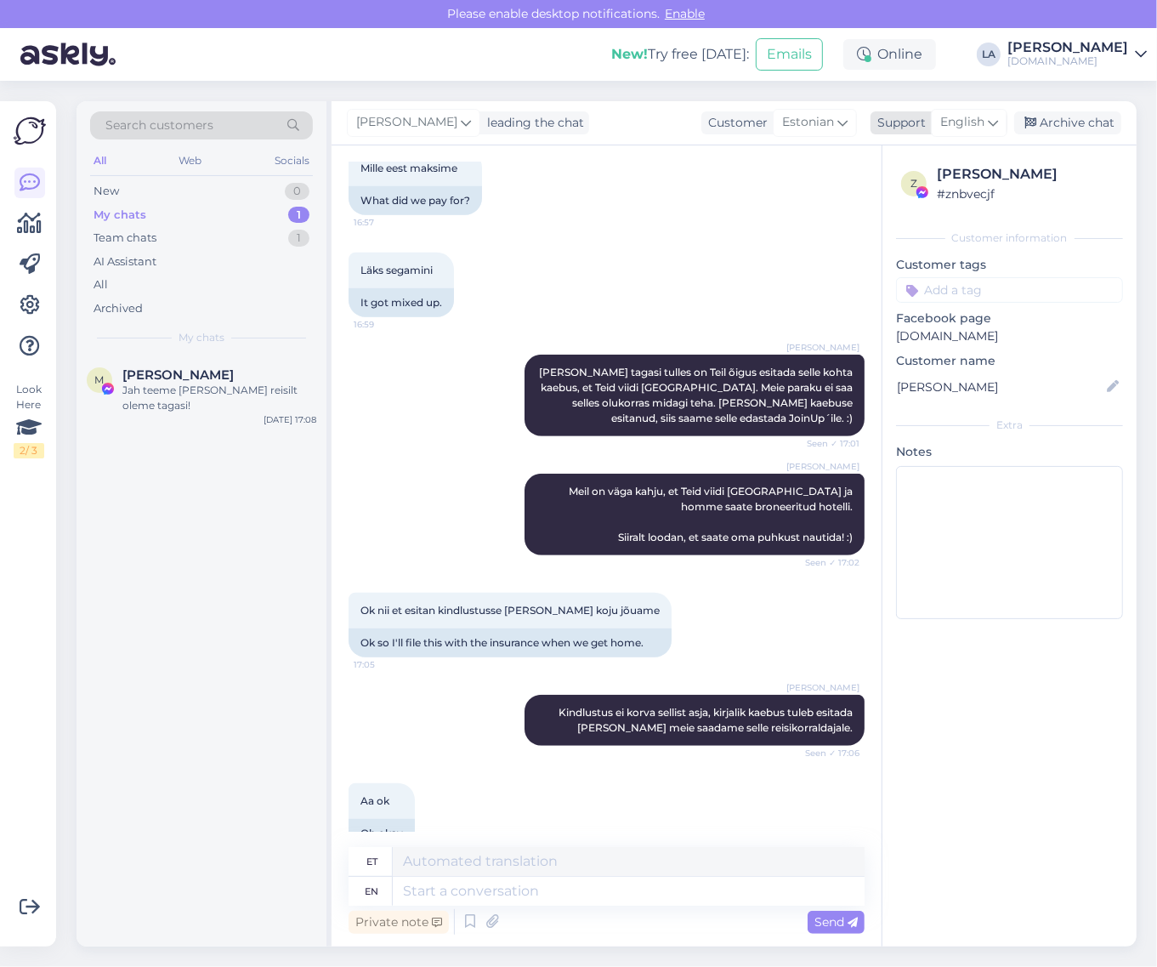
click at [993, 119] on icon at bounding box center [993, 122] width 10 height 19
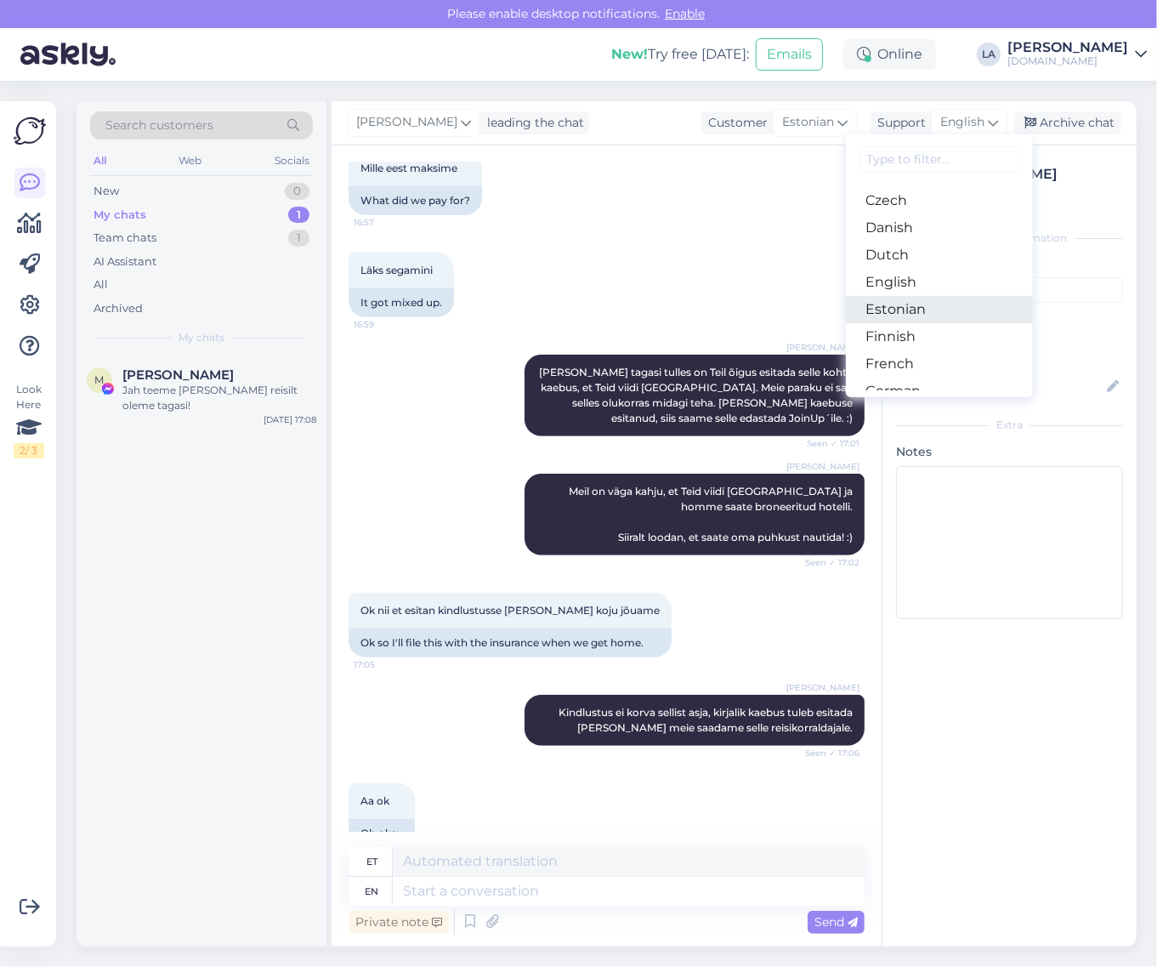
click at [925, 298] on link "Estonian" at bounding box center [939, 309] width 187 height 27
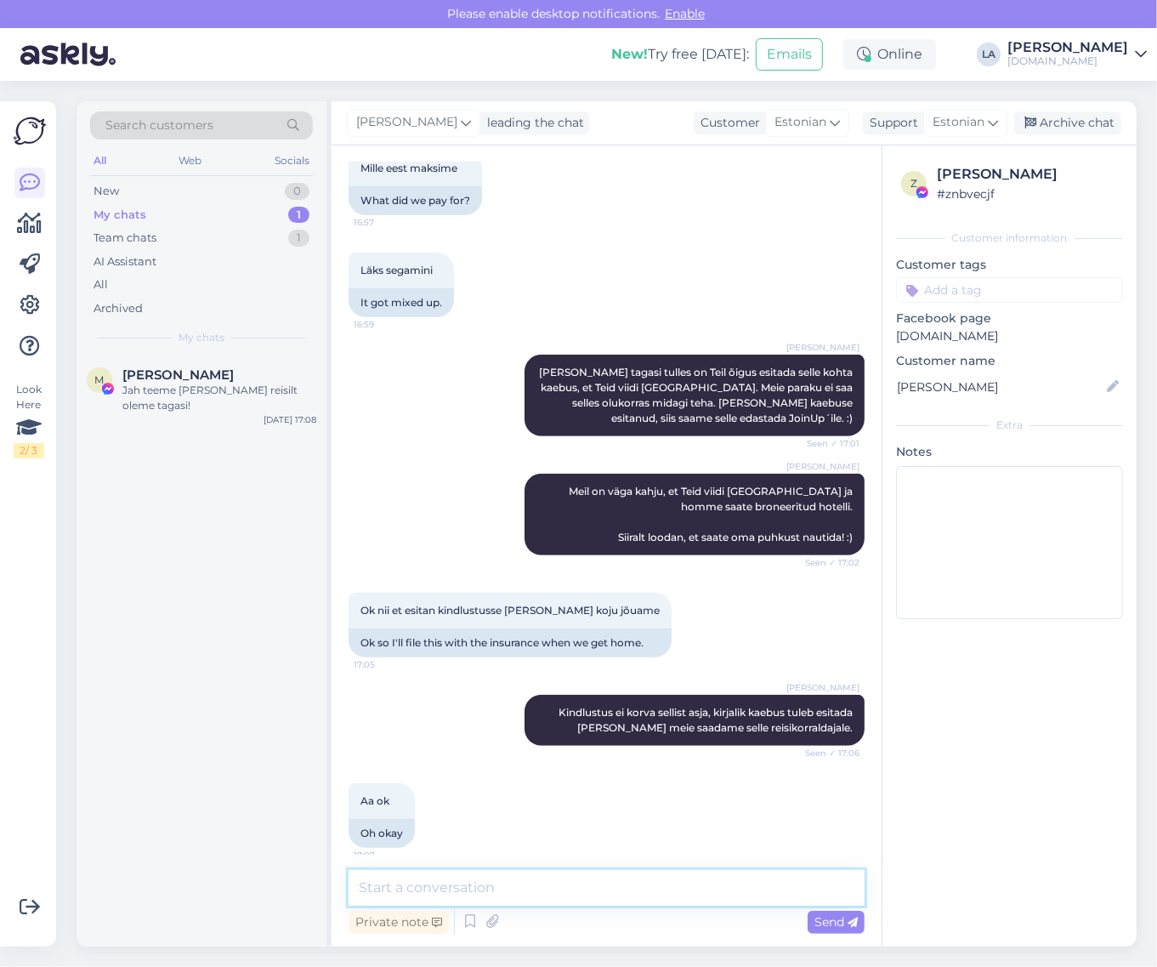
click at [432, 888] on textarea at bounding box center [607, 888] width 516 height 36
type textarea "Just, soovin Teile ilusat puhkust! :)"
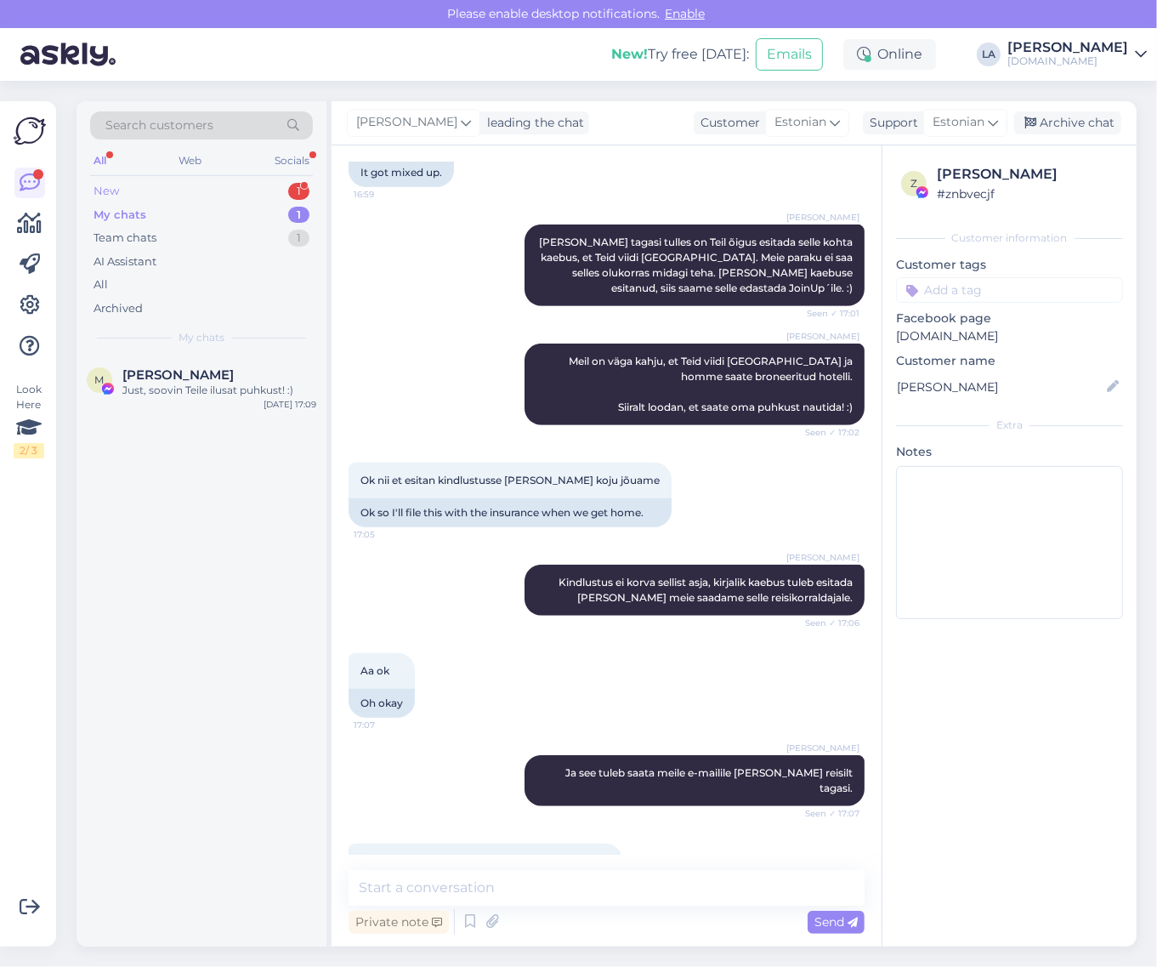
click at [276, 181] on div "New 1" at bounding box center [201, 191] width 223 height 24
click at [303, 394] on div "Hei! [PERSON_NAME], et olete taas koostöö lainel. Kas on ka hetkel miskit pakku…" at bounding box center [219, 398] width 194 height 31
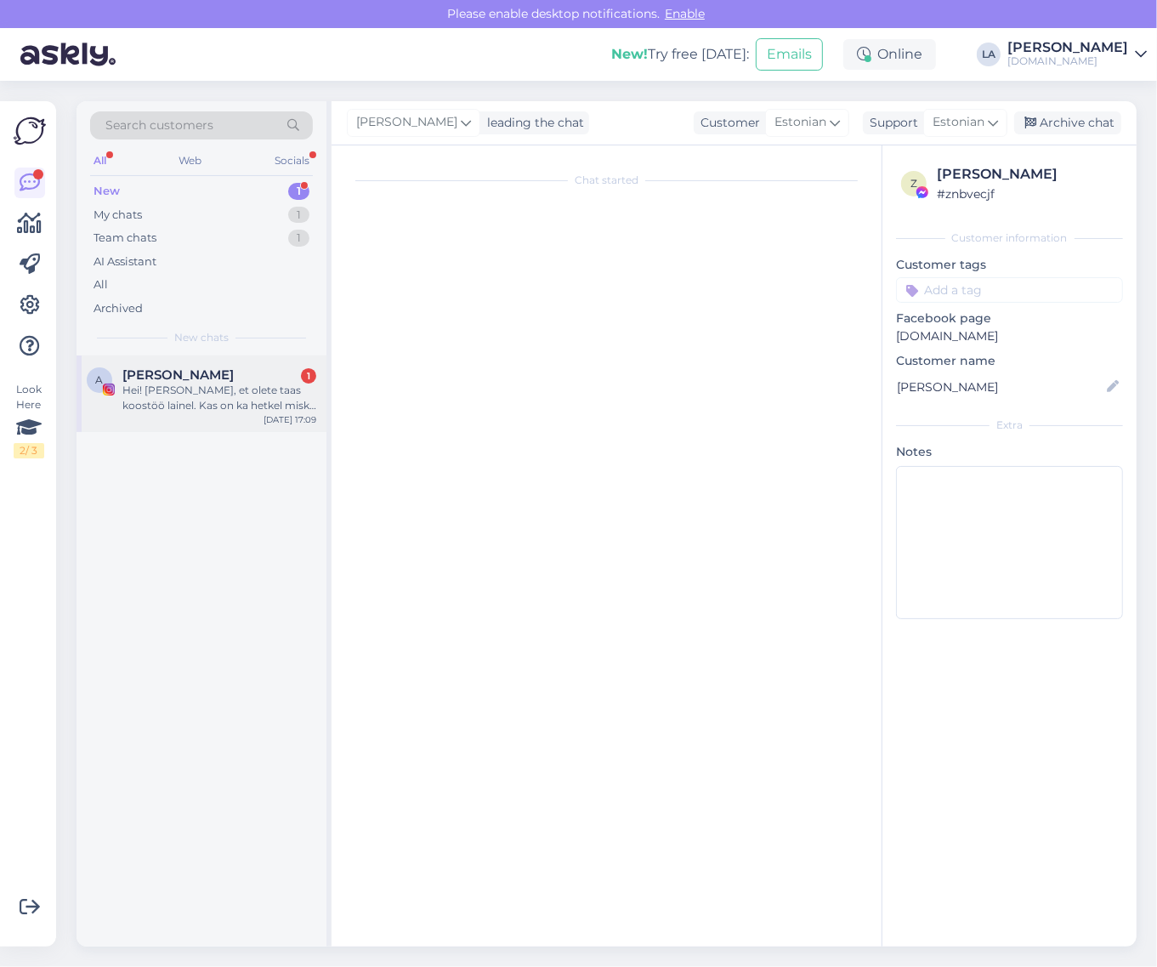
scroll to position [0, 0]
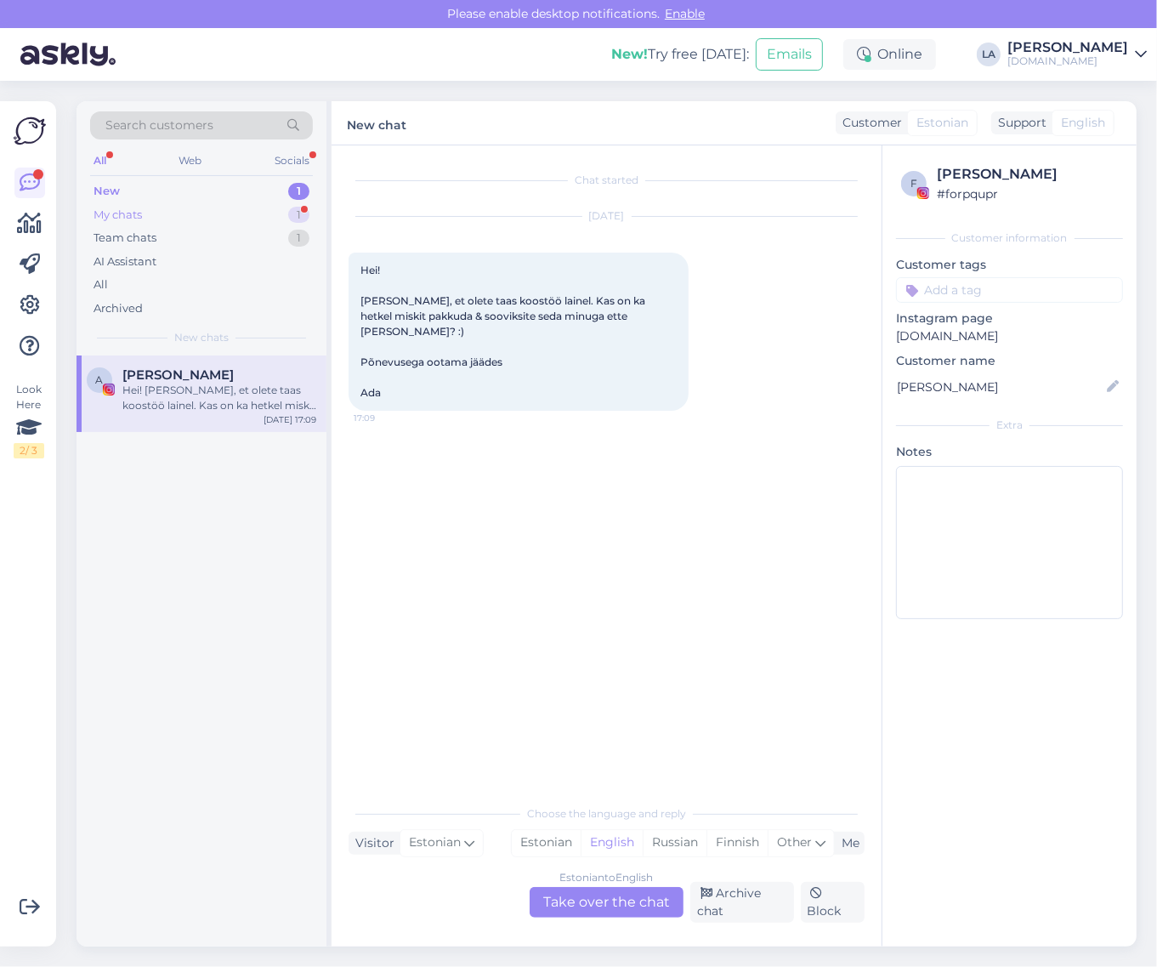
click at [291, 222] on div "My chats 1" at bounding box center [201, 215] width 223 height 24
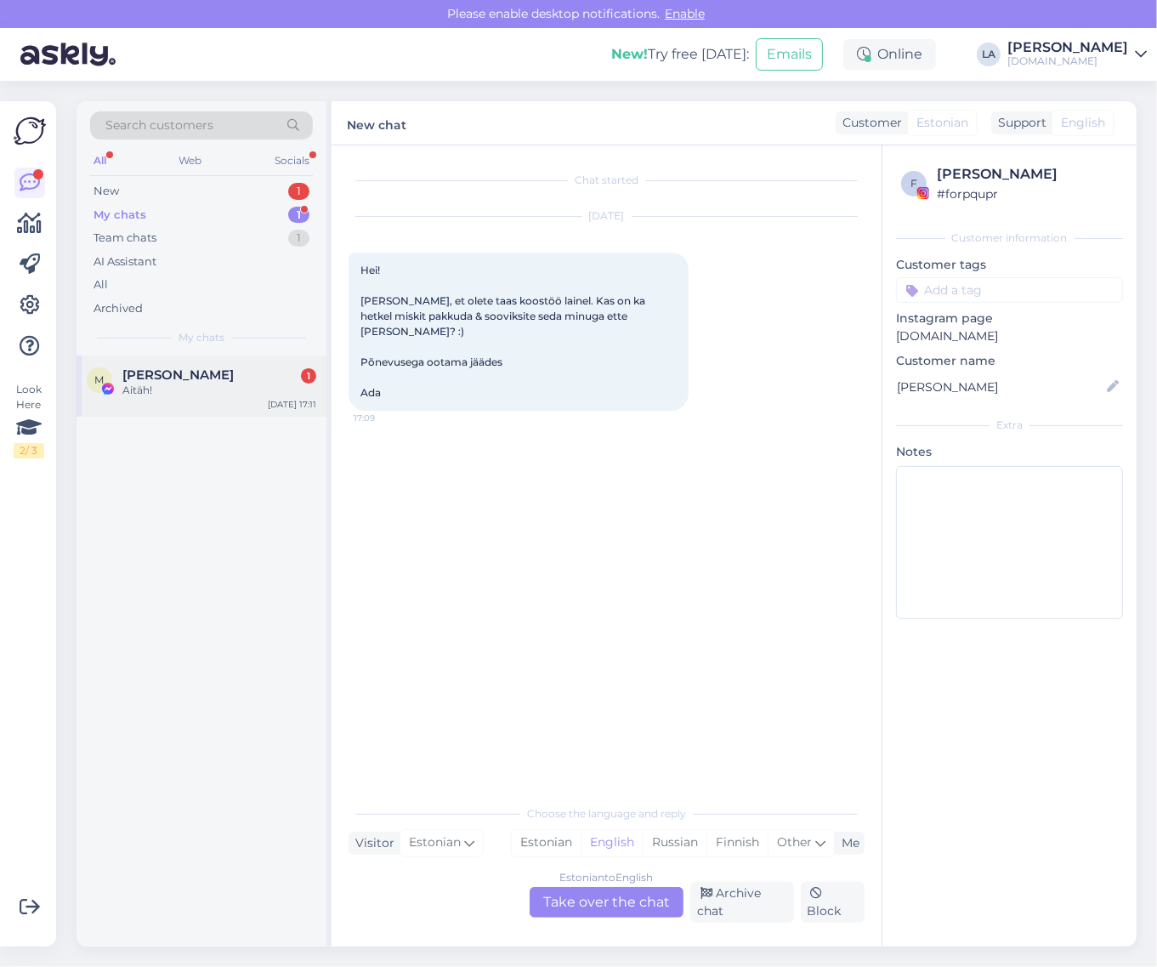
click at [266, 410] on div "M [PERSON_NAME] 1 Aitäh! [DATE] 17:11" at bounding box center [202, 385] width 250 height 61
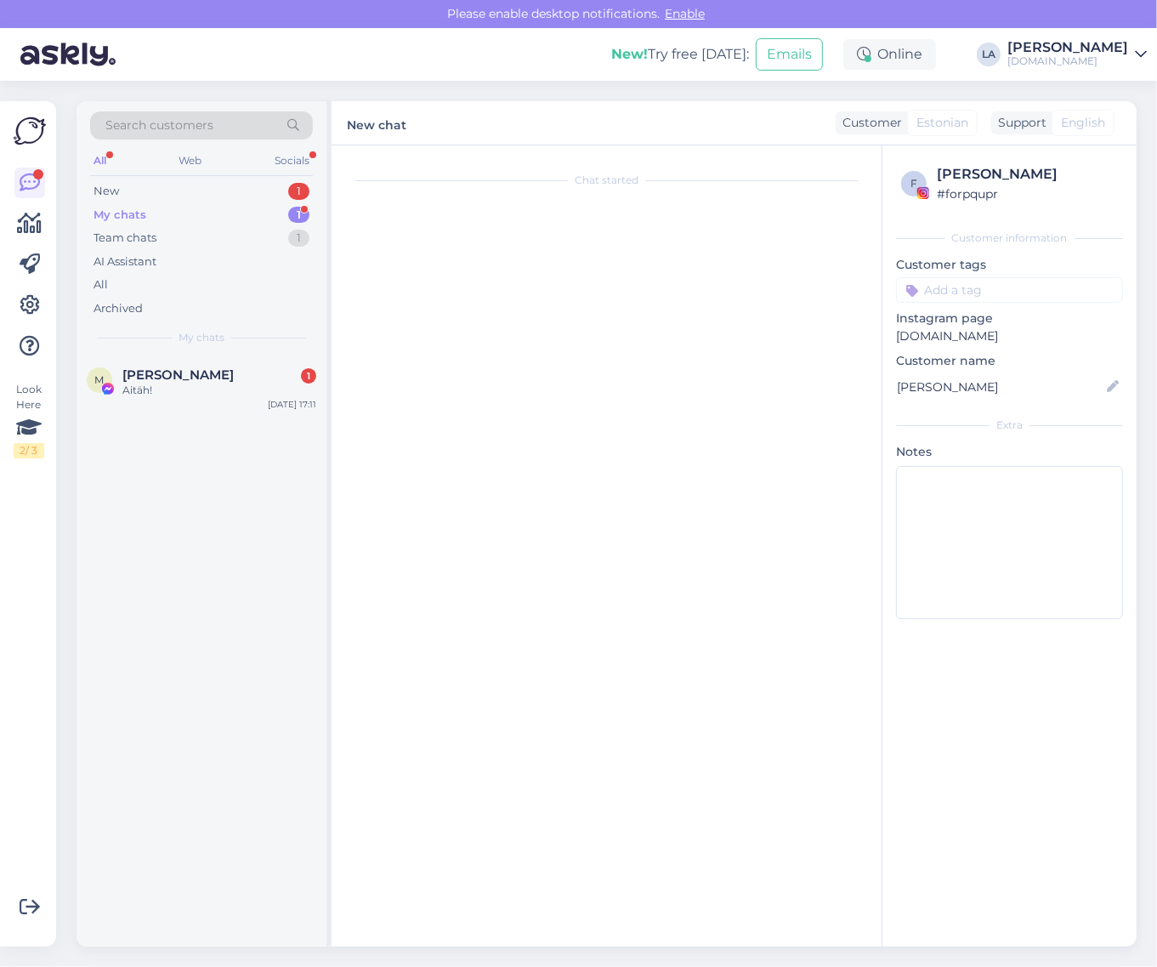
scroll to position [9819, 0]
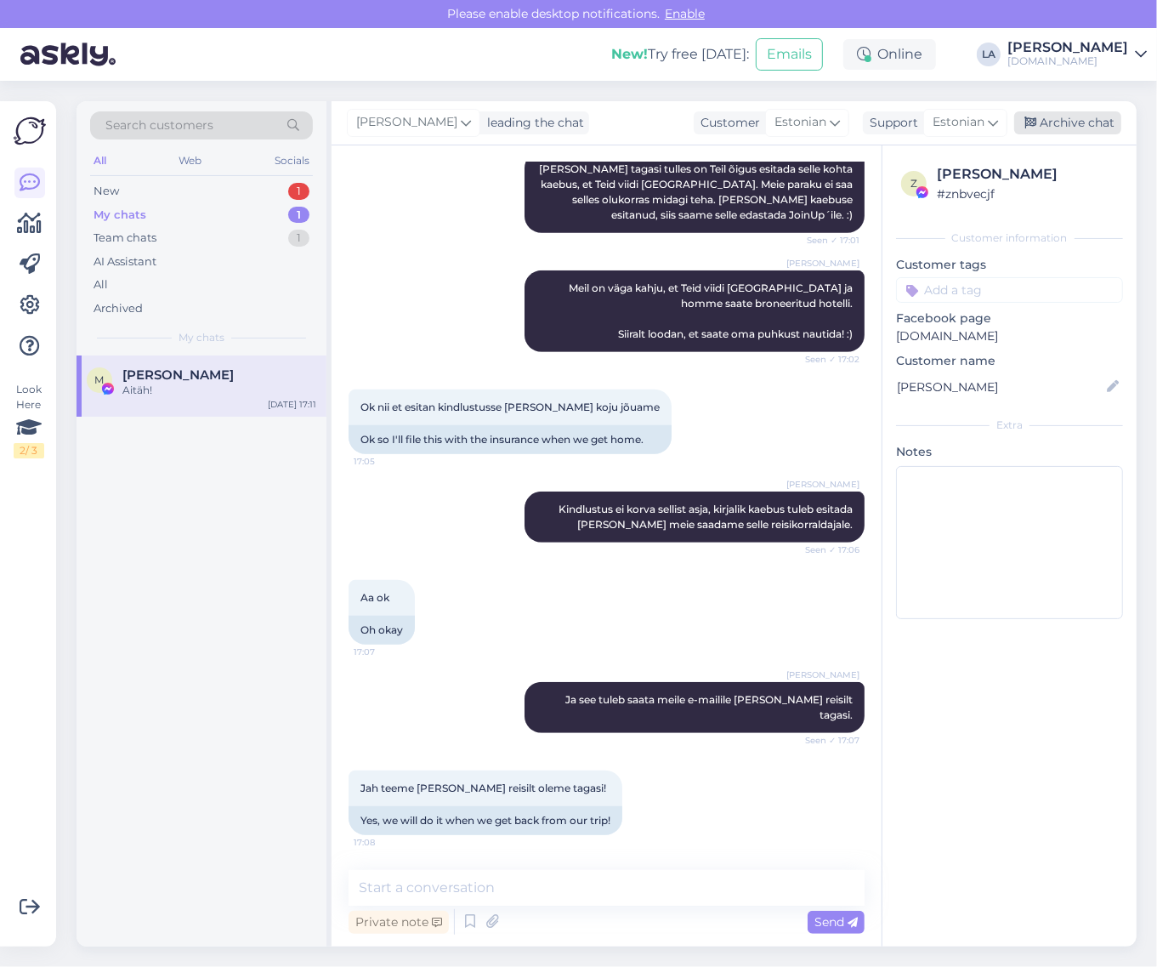
click at [1063, 125] on div "Archive chat" at bounding box center [1067, 122] width 107 height 23
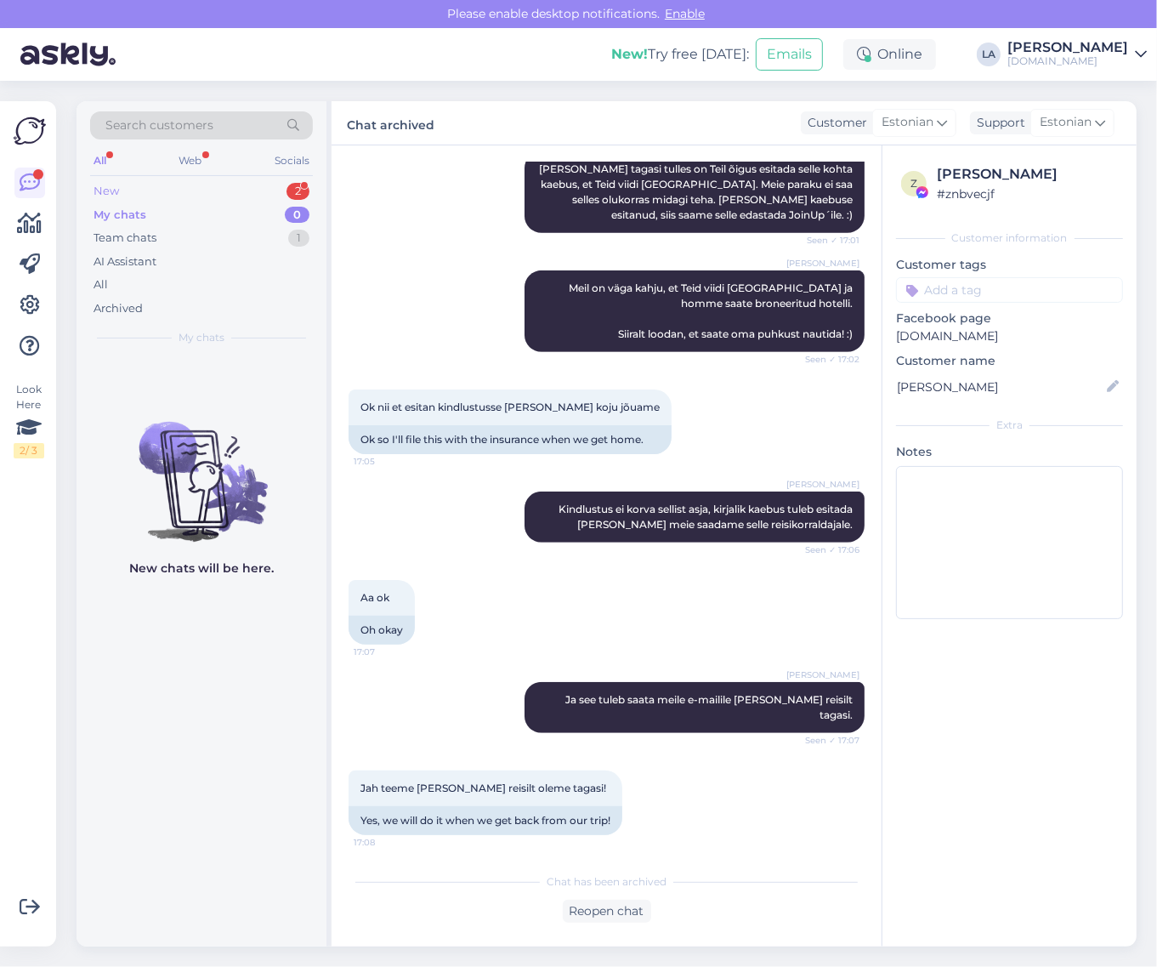
click at [287, 196] on div "New 2" at bounding box center [201, 191] width 223 height 24
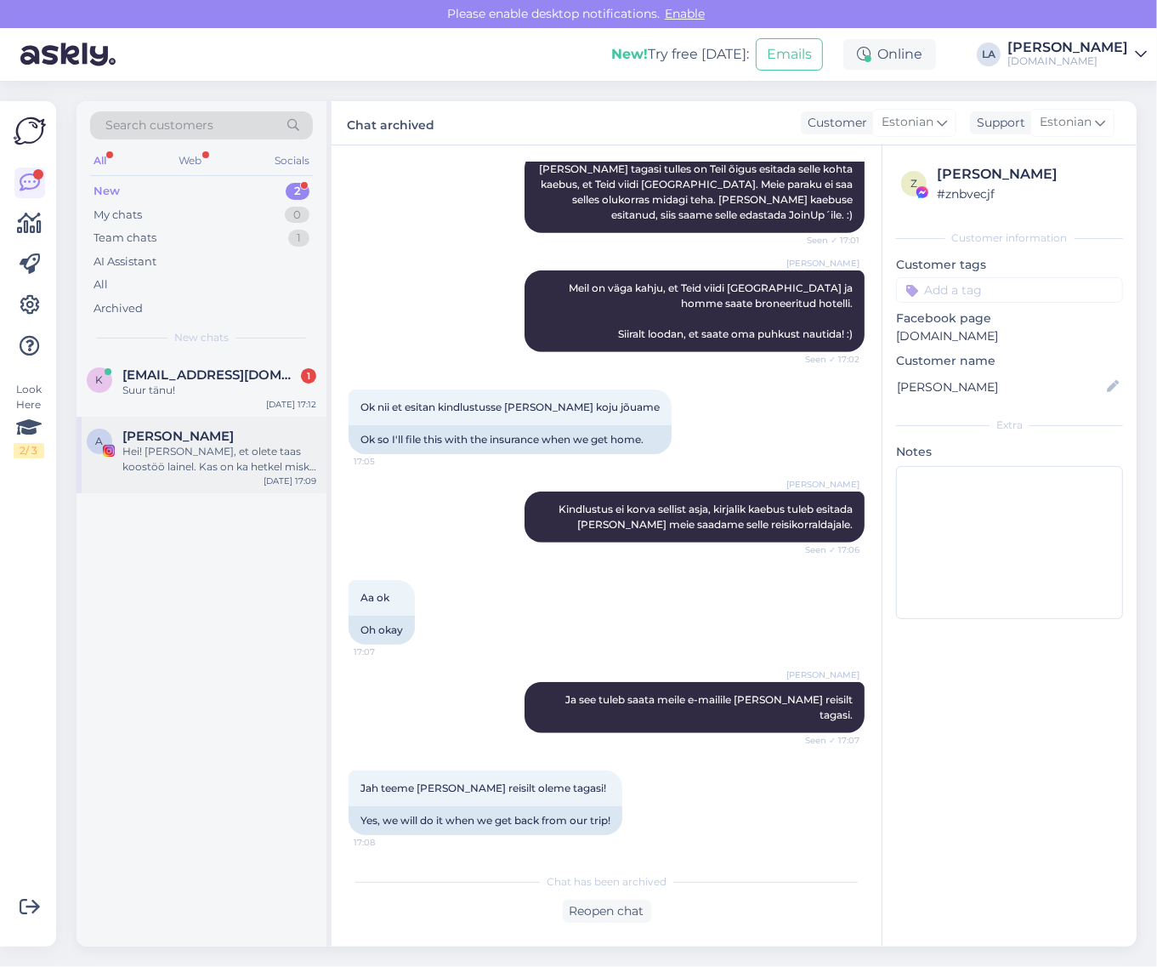
click at [206, 451] on div "Hei! [PERSON_NAME], et olete taas koostöö lainel. Kas on ka hetkel miskit pakku…" at bounding box center [219, 459] width 194 height 31
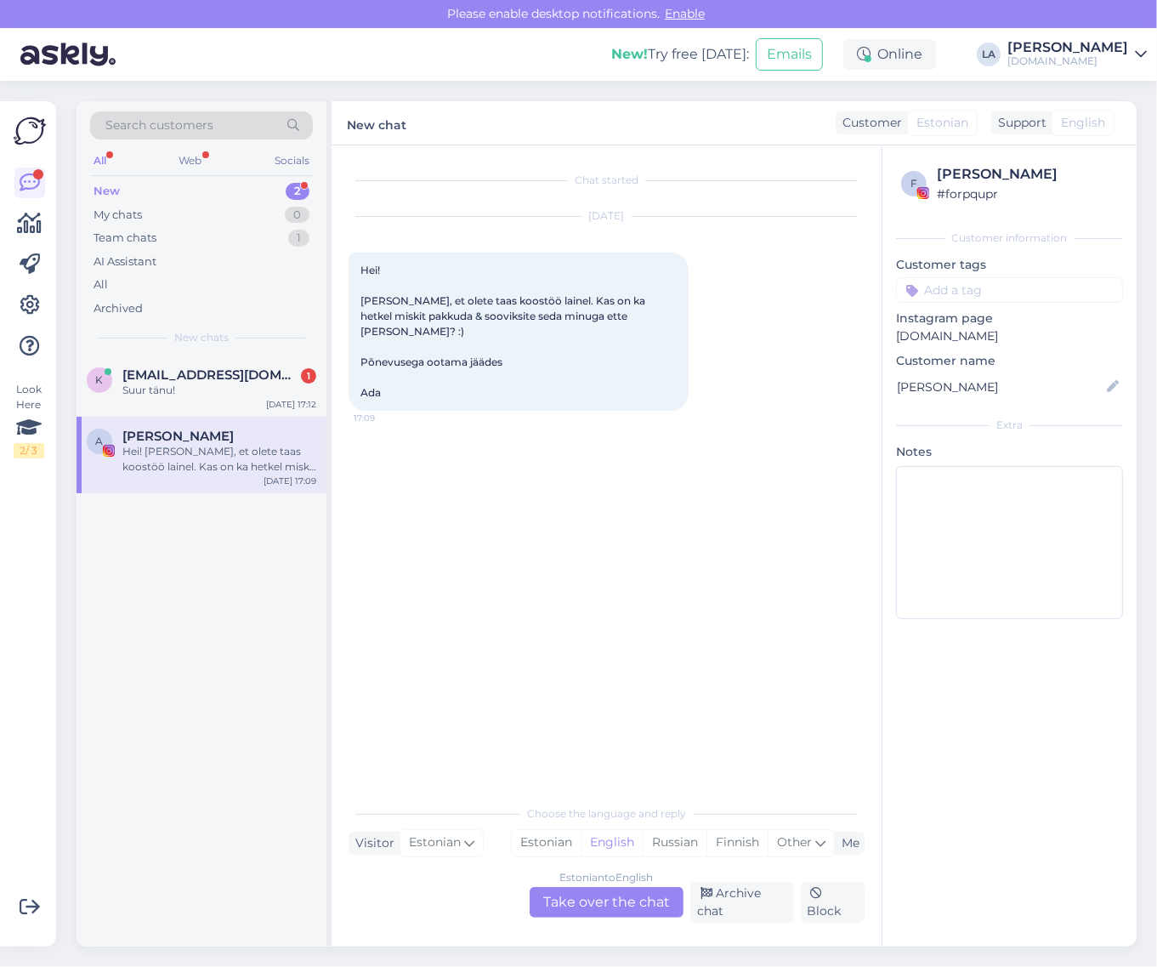
click at [600, 893] on div "Estonian to English Take over the chat" at bounding box center [607, 902] width 154 height 31
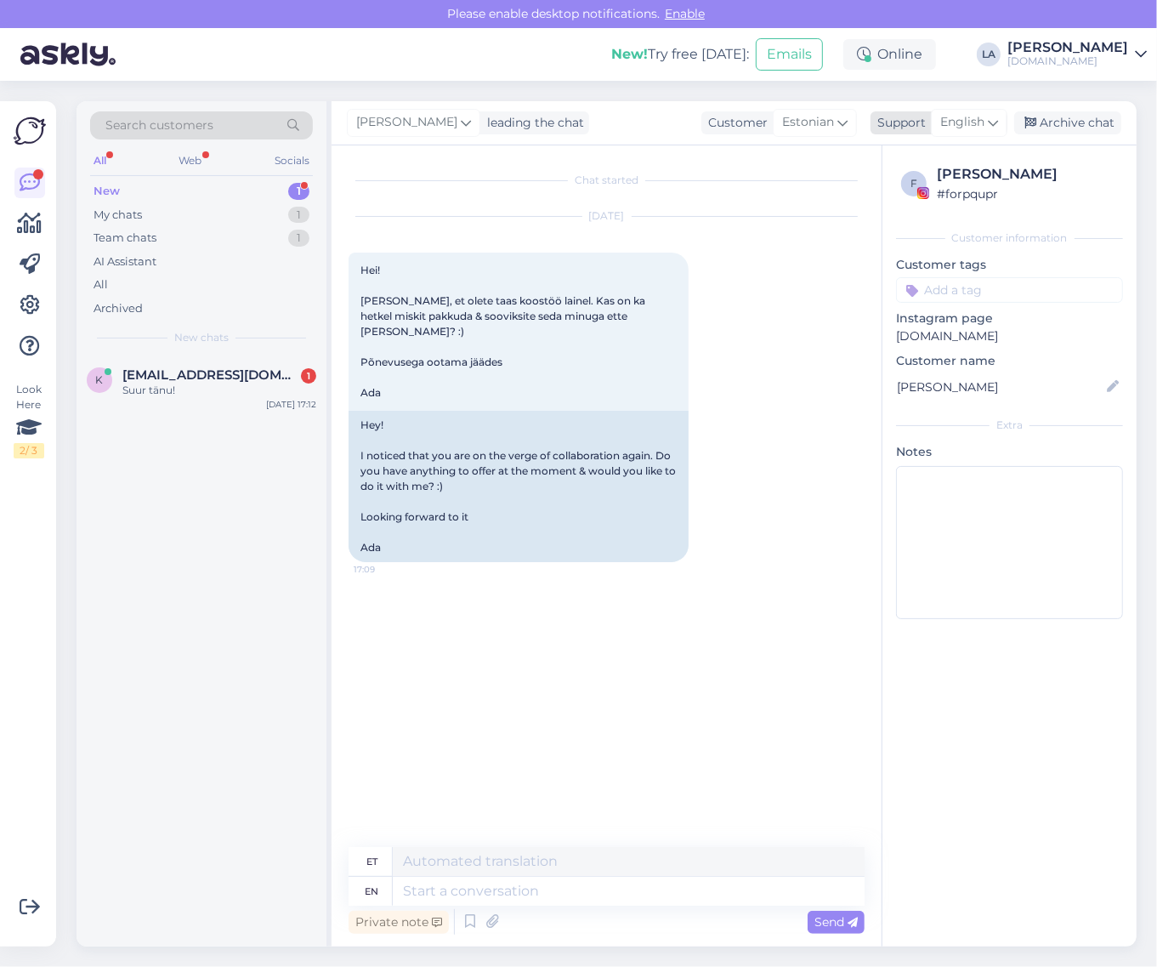
click at [974, 120] on span "English" at bounding box center [962, 122] width 44 height 19
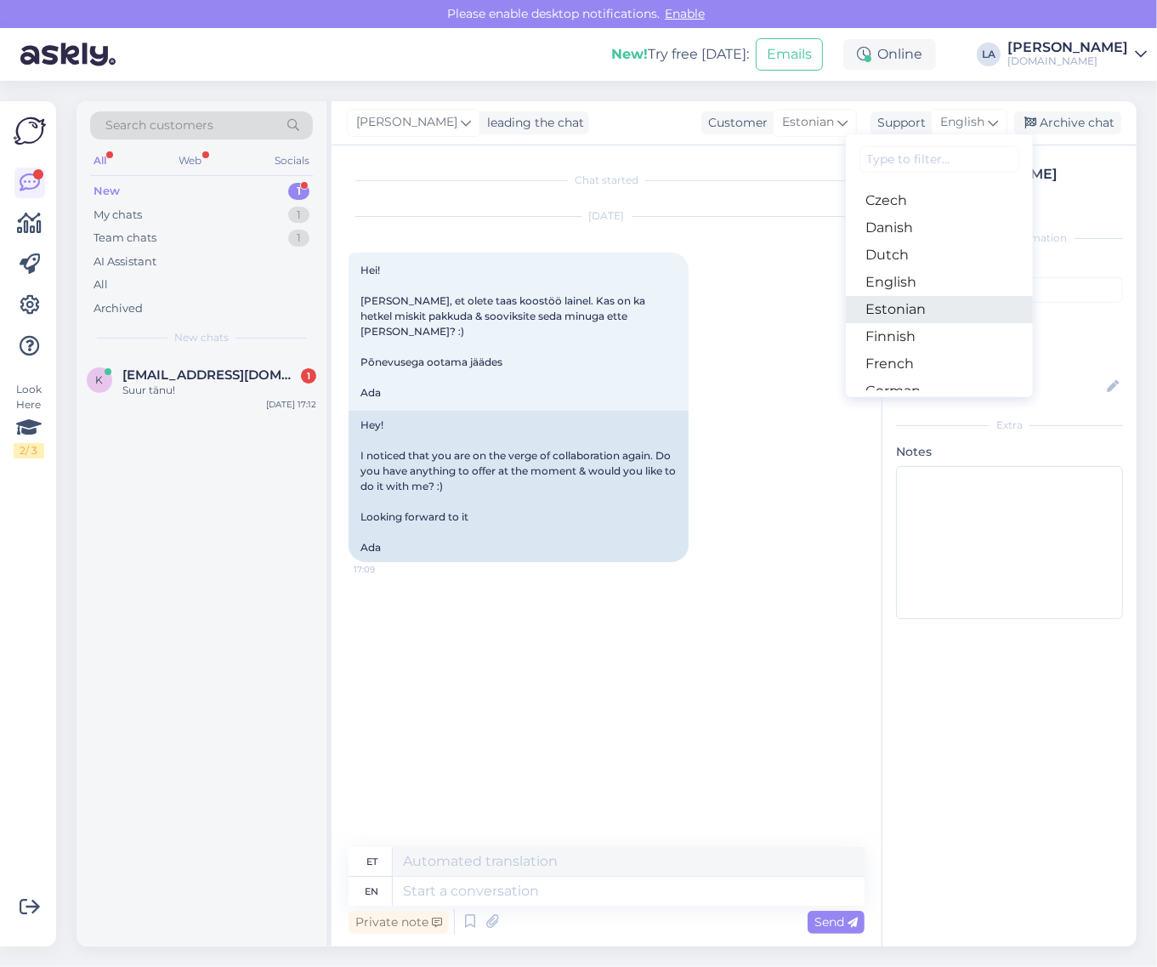
click at [928, 307] on link "Estonian" at bounding box center [939, 309] width 187 height 27
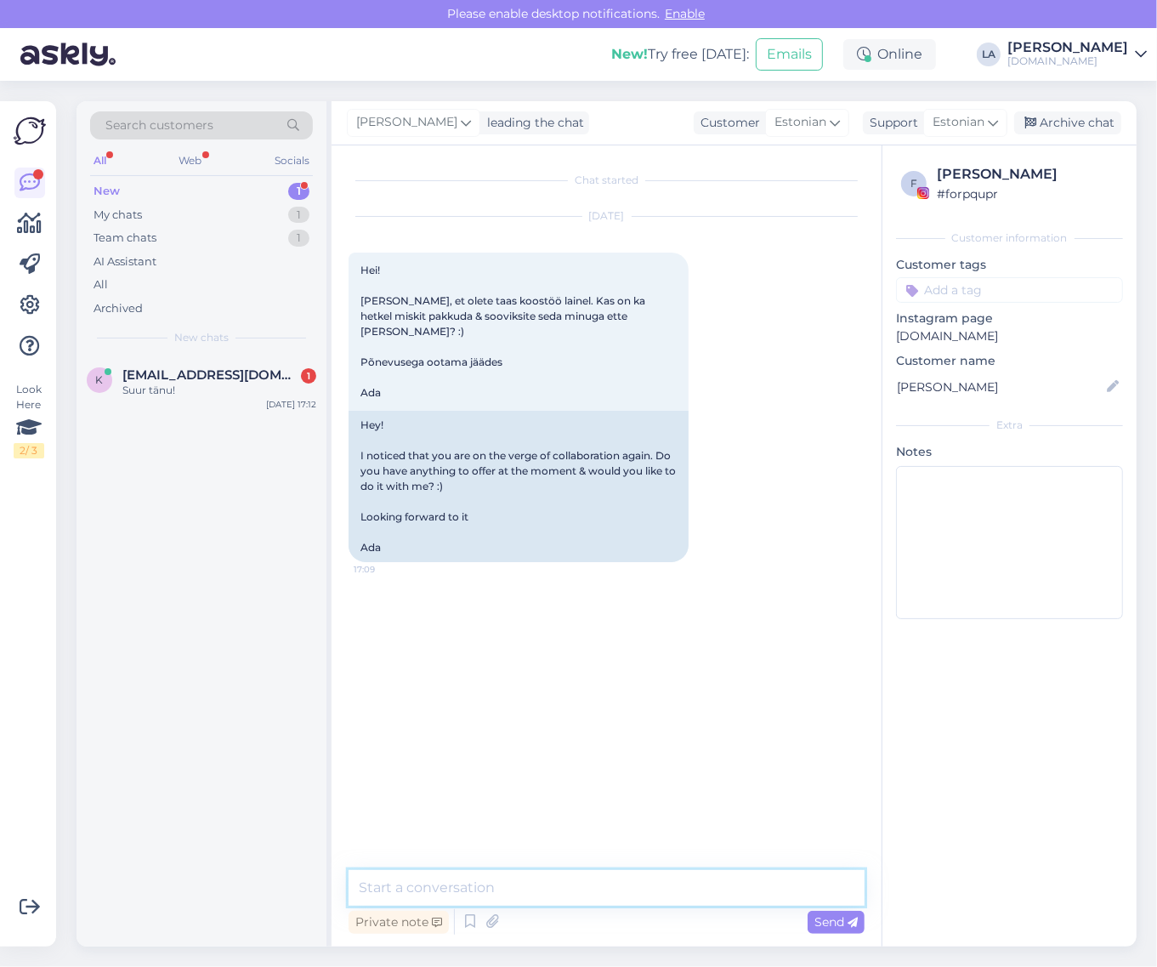
click at [451, 885] on textarea at bounding box center [607, 888] width 516 height 36
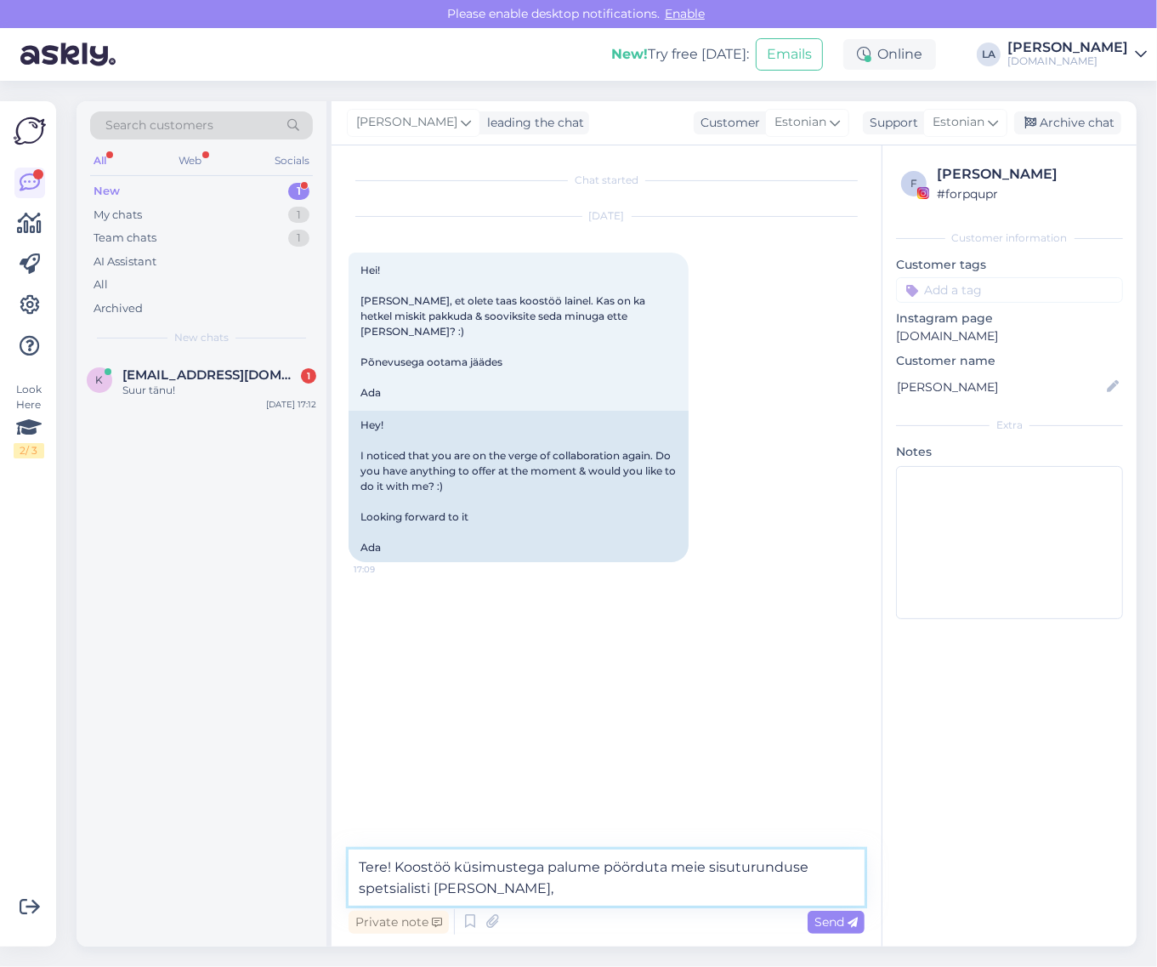
paste textarea "[EMAIL_ADDRESS][DOMAIN_NAME]"
type textarea "Tere! Koostöö küsimustega palume pöörduta meie sisuturunduse spetsialisti [PERS…"
click at [823, 922] on span "Send" at bounding box center [835, 921] width 43 height 15
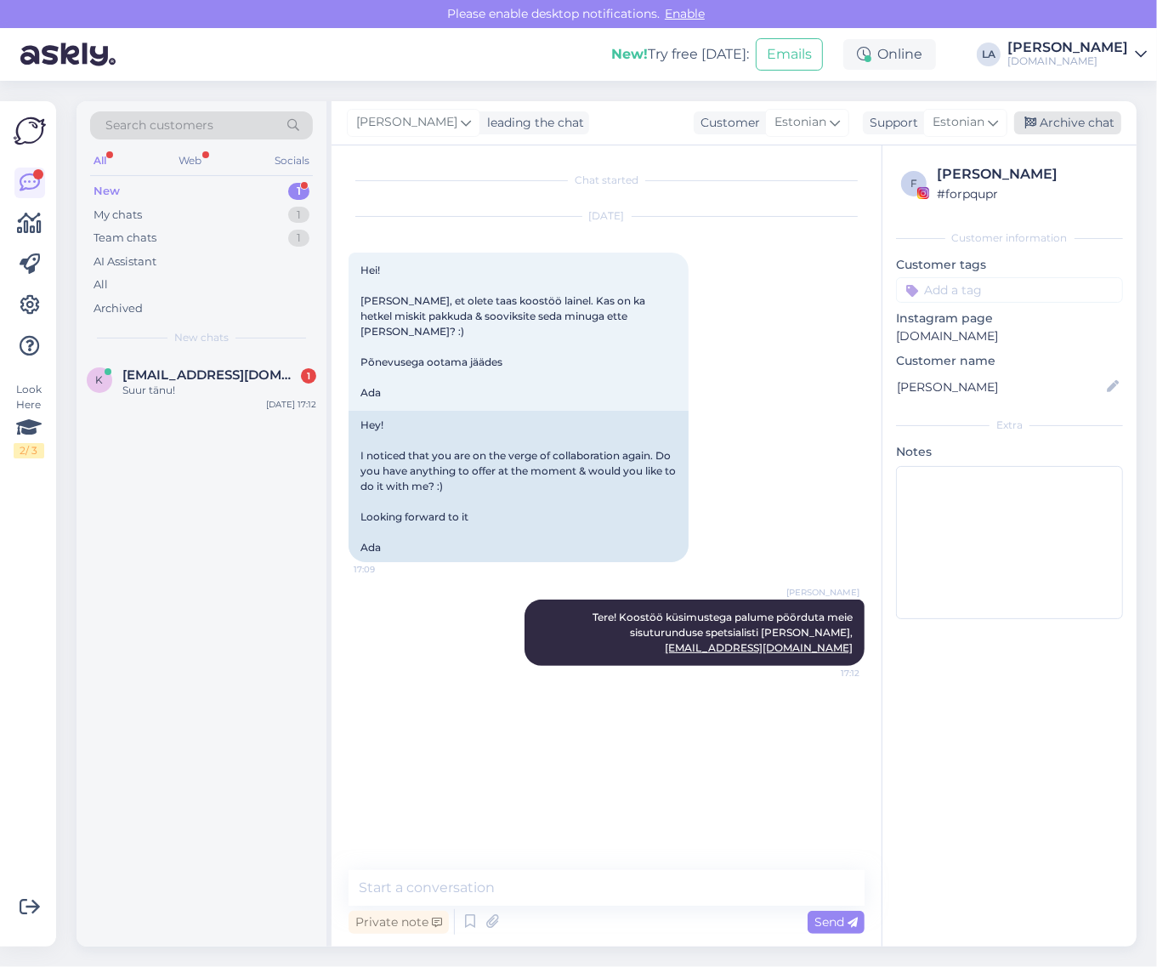
click at [1080, 119] on div "Archive chat" at bounding box center [1067, 122] width 107 height 23
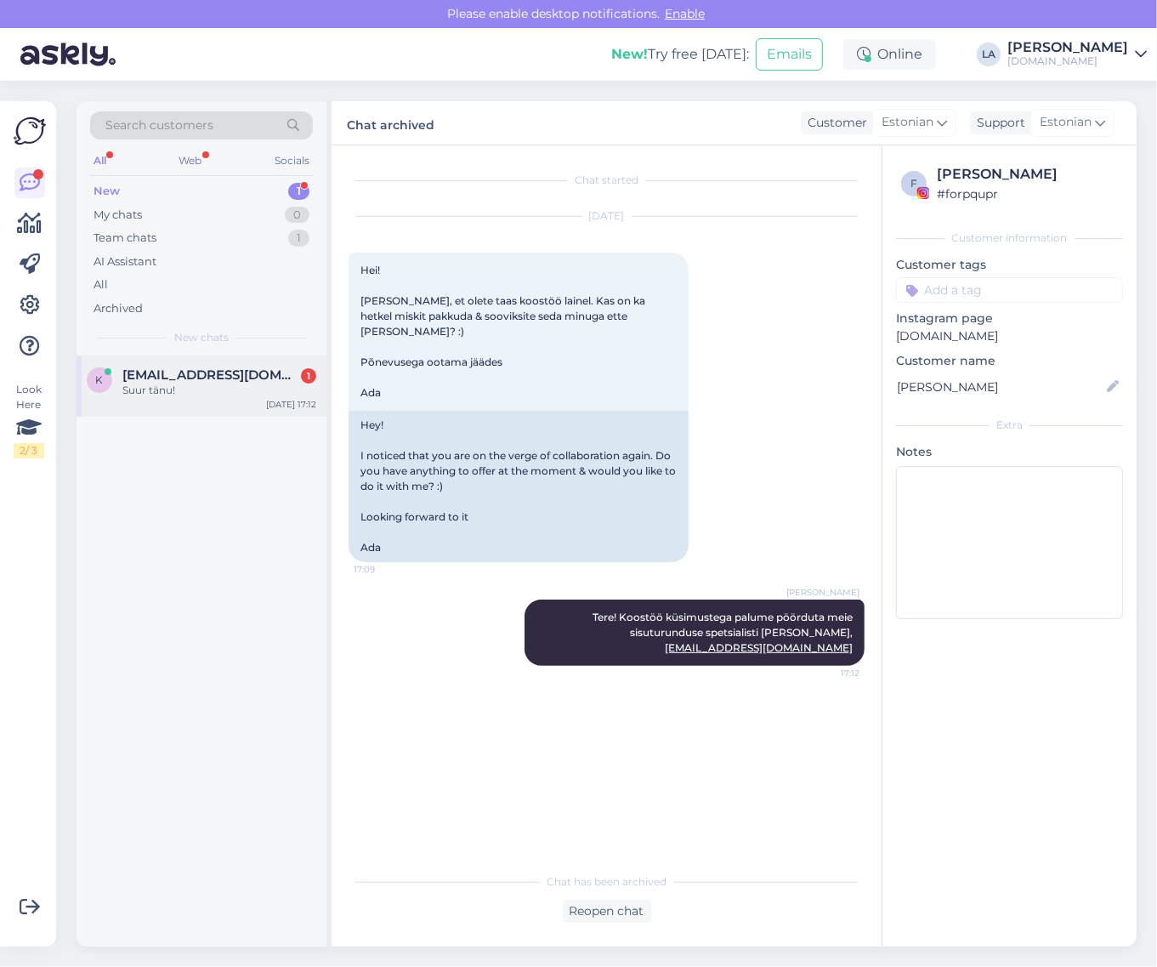
click at [156, 408] on div "k [EMAIL_ADDRESS][DOMAIN_NAME] 1 Suur tänu! [DATE] 17:12" at bounding box center [202, 385] width 250 height 61
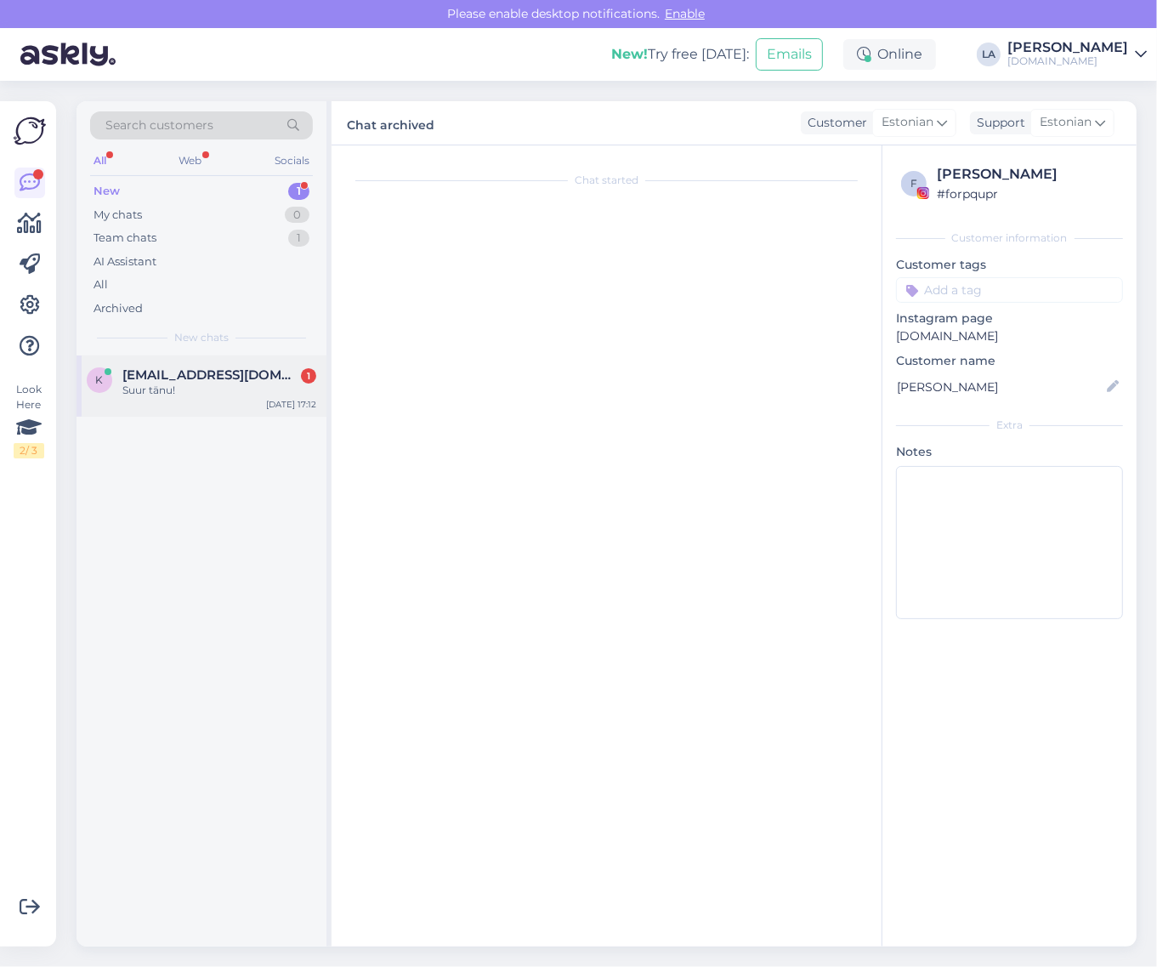
scroll to position [326, 0]
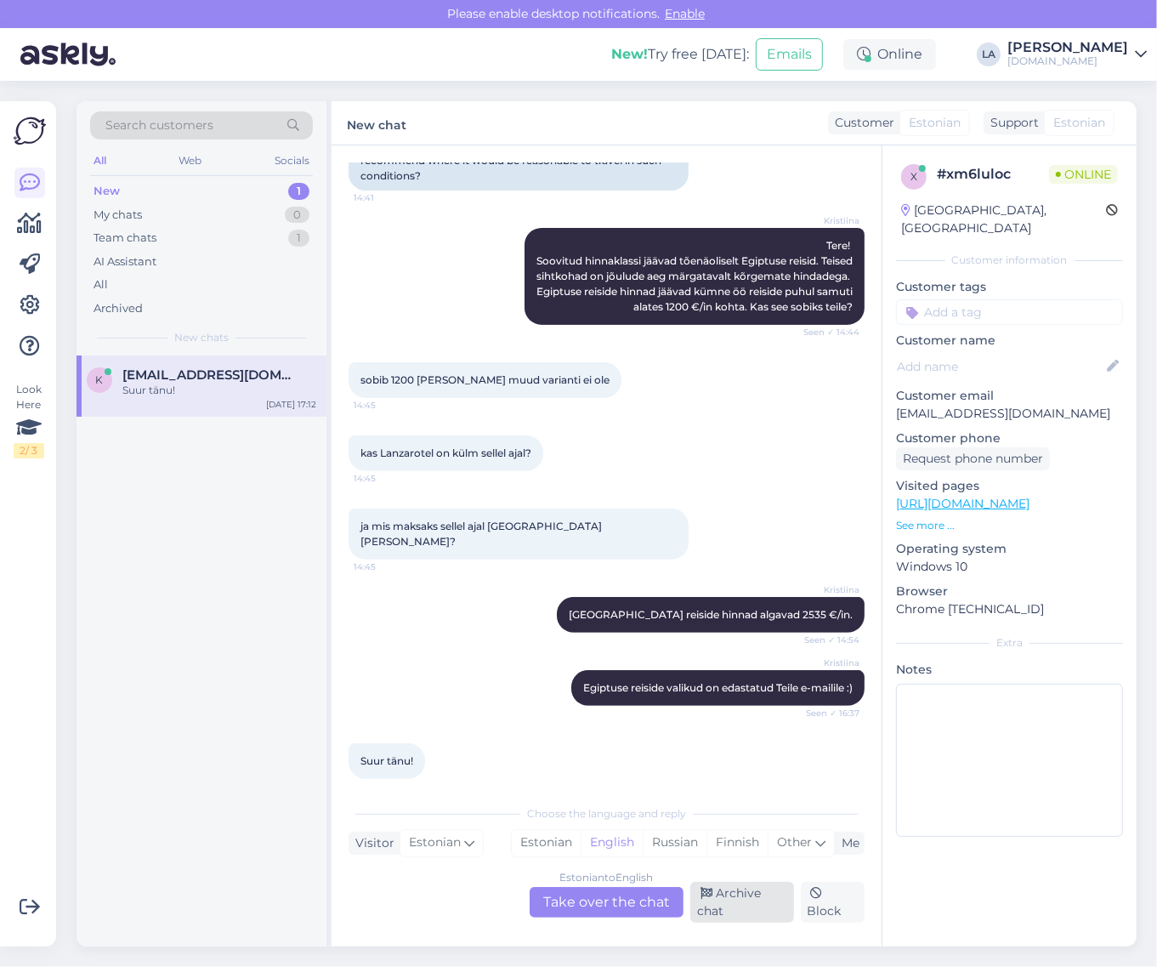
click at [749, 903] on div "Archive chat" at bounding box center [742, 901] width 104 height 41
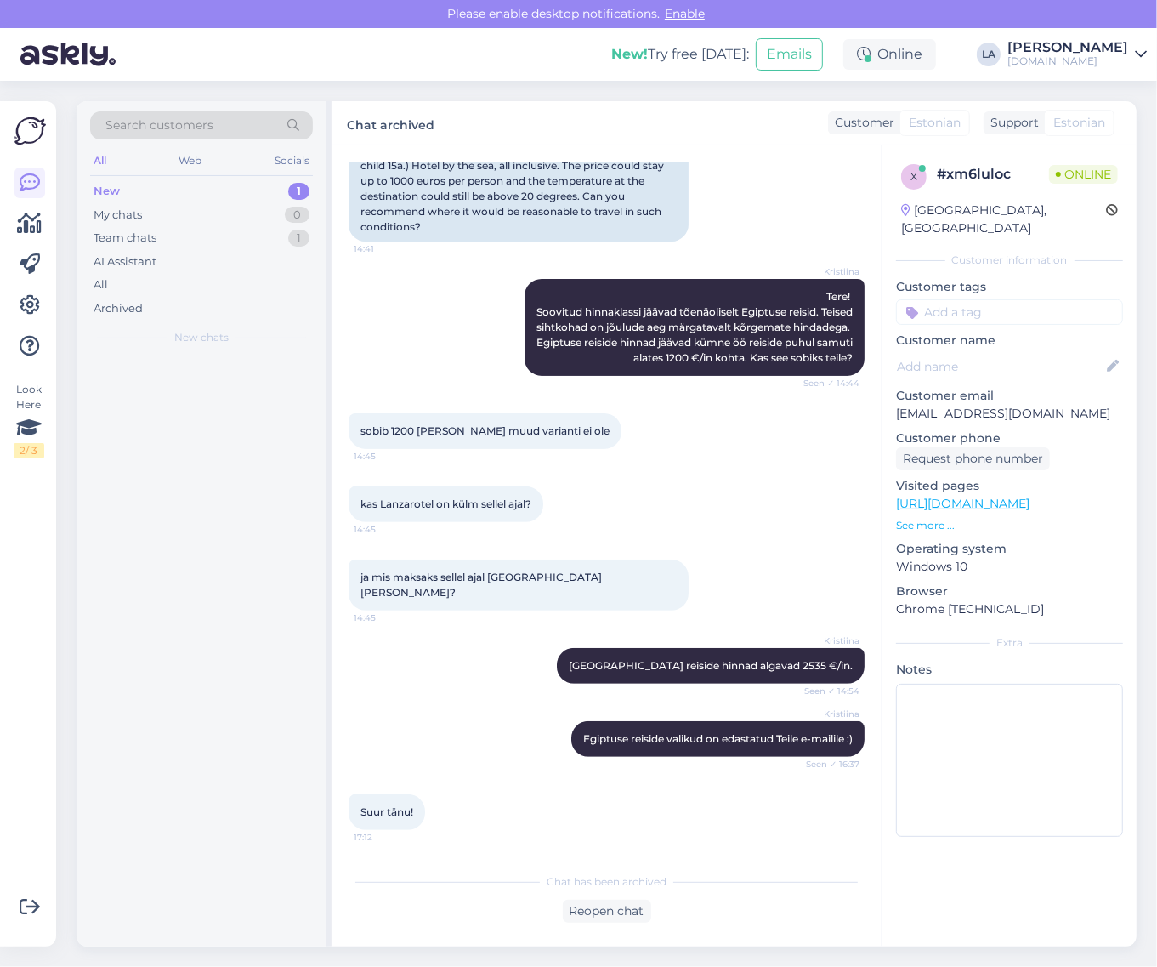
scroll to position [258, 0]
